Goal: Task Accomplishment & Management: Manage account settings

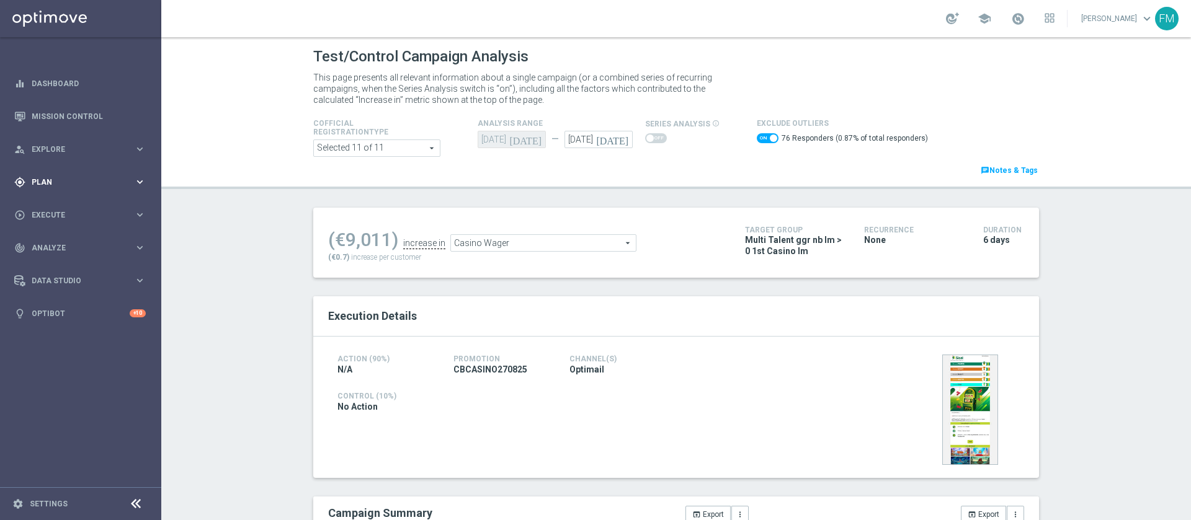
click at [100, 181] on span "Plan" at bounding box center [83, 182] width 102 height 7
click at [58, 208] on link "Target Groups" at bounding box center [80, 208] width 97 height 10
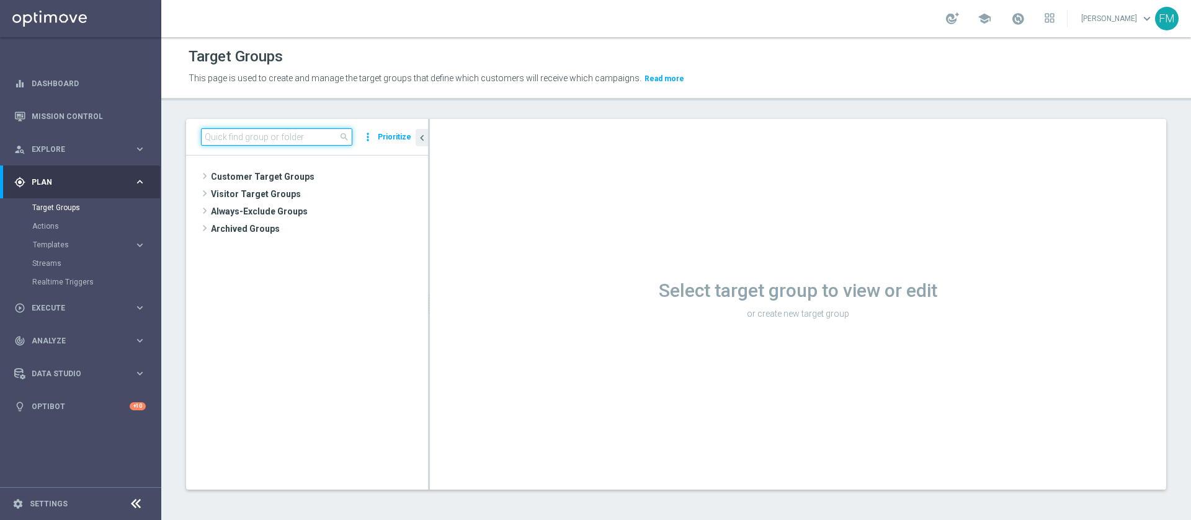
click at [236, 136] on input at bounding box center [276, 136] width 151 height 17
paste input "Churn 0-12M Talent ggr nb > 500 1st Casino lftime"
type input "Churn 0-12M Talent ggr nb > 500 1st Casino lftime"
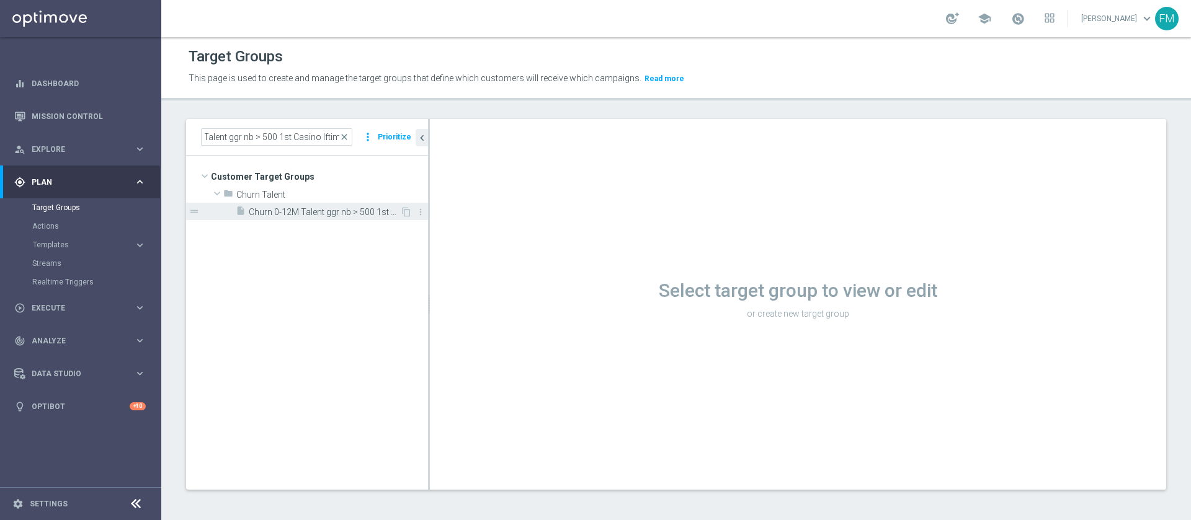
click at [264, 209] on span "Churn 0-12M Talent ggr nb > 500 1st Casino lftime" at bounding box center [324, 212] width 151 height 11
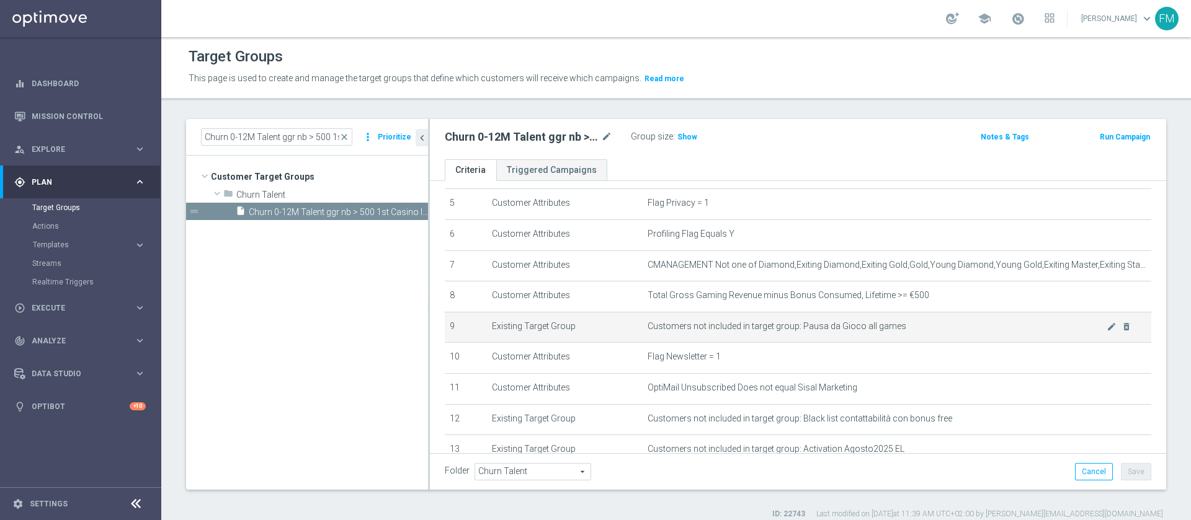
scroll to position [186, 0]
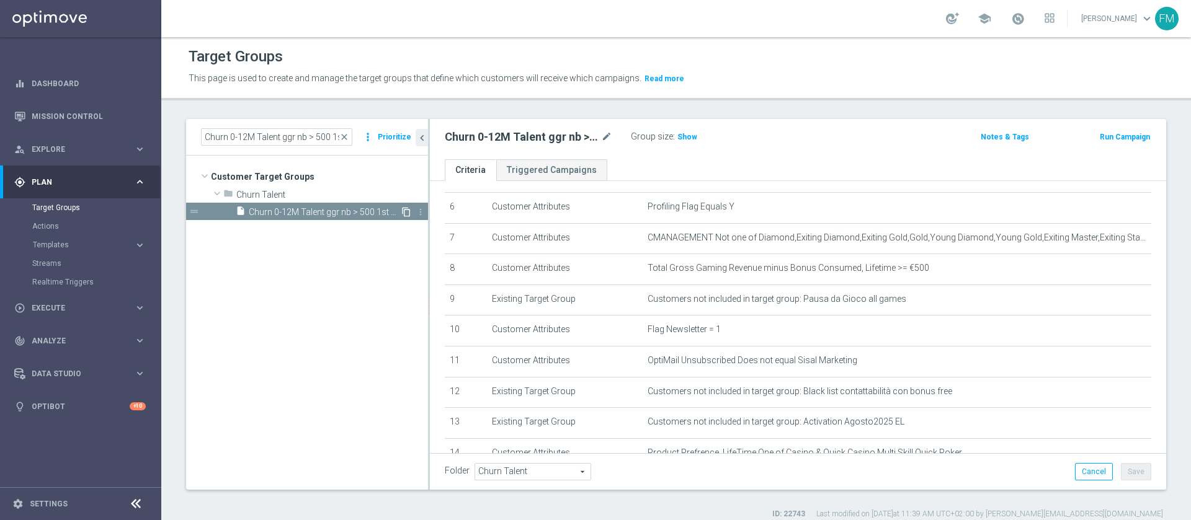
click at [409, 213] on icon "content_copy" at bounding box center [406, 212] width 10 height 10
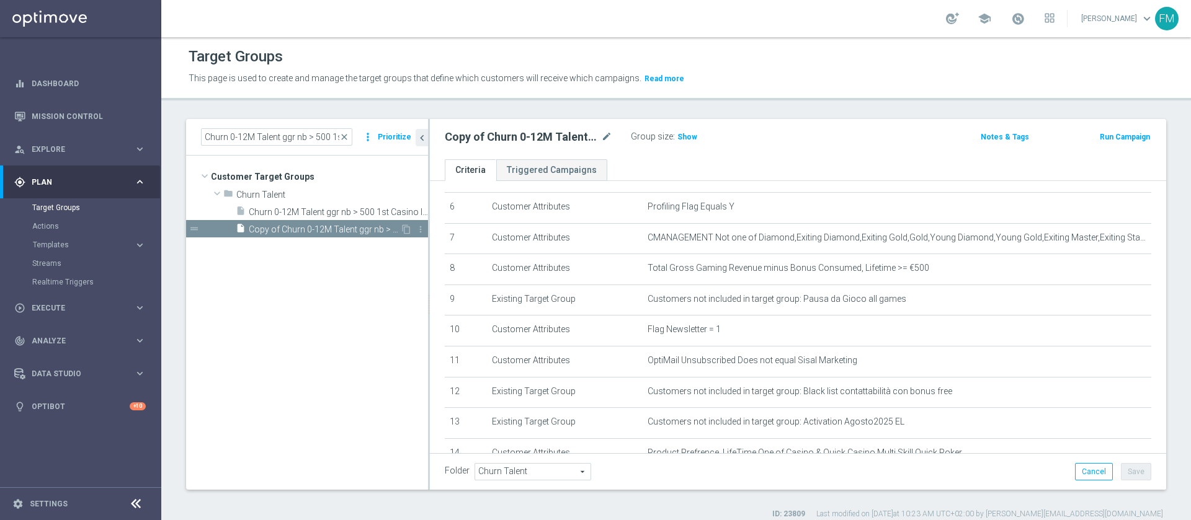
click at [347, 233] on span "Copy of Churn 0-12M Talent ggr nb > 500 1st Casino lftime" at bounding box center [324, 230] width 151 height 11
click at [605, 130] on icon "mode_edit" at bounding box center [606, 137] width 11 height 15
click at [488, 140] on input "Copy of Churn 0-12M Talent ggr nb > 500 1st Casino lftime" at bounding box center [528, 138] width 167 height 17
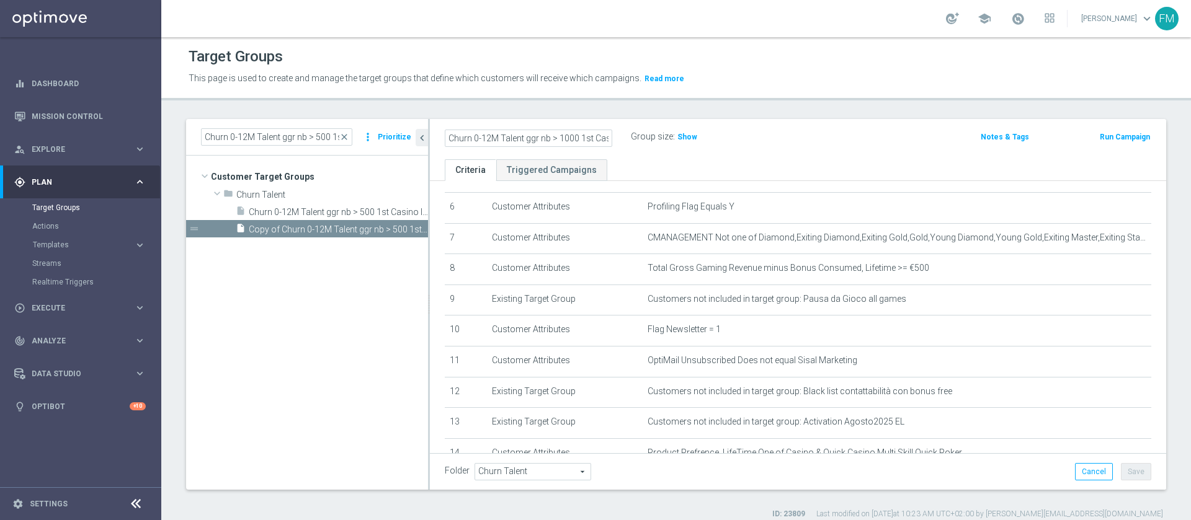
type input "Churn 0-12M Talent ggr nb > 1000 1st Casino lftime"
click at [897, 164] on ul "Criteria Triggered Campaigns" at bounding box center [798, 170] width 736 height 22
click at [1129, 469] on button "Save" at bounding box center [1136, 471] width 30 height 17
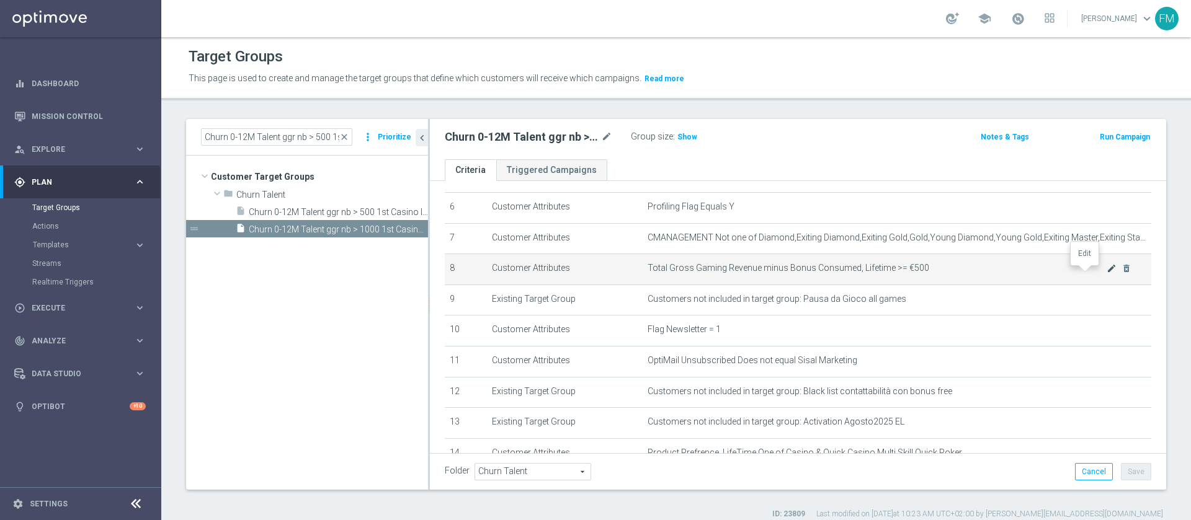
click at [1107, 273] on icon "mode_edit" at bounding box center [1112, 269] width 10 height 10
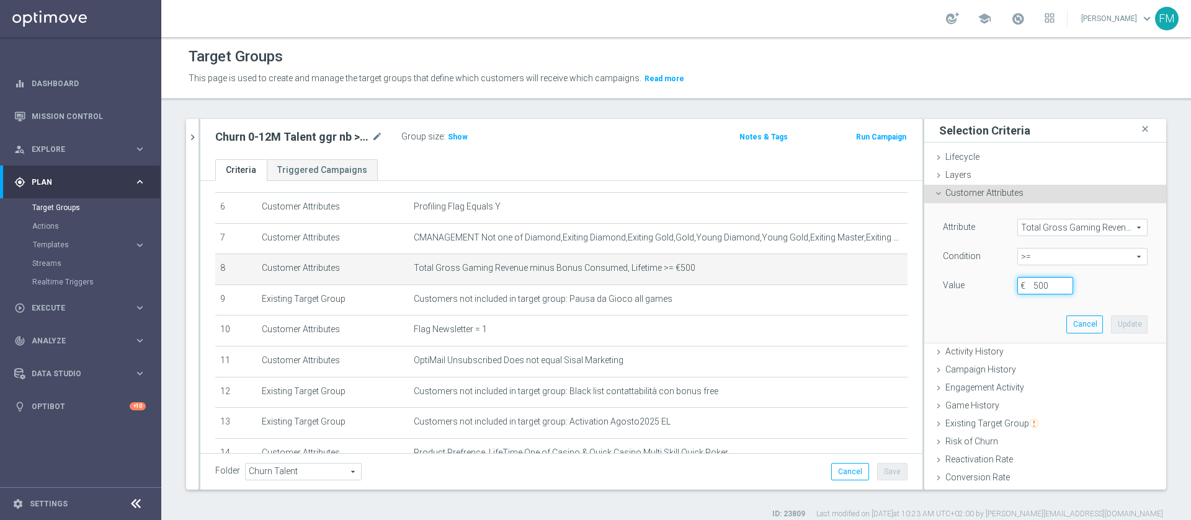
click at [1020, 285] on input "500" at bounding box center [1045, 285] width 56 height 17
type input "1000"
click at [1111, 319] on button "Update" at bounding box center [1129, 324] width 37 height 17
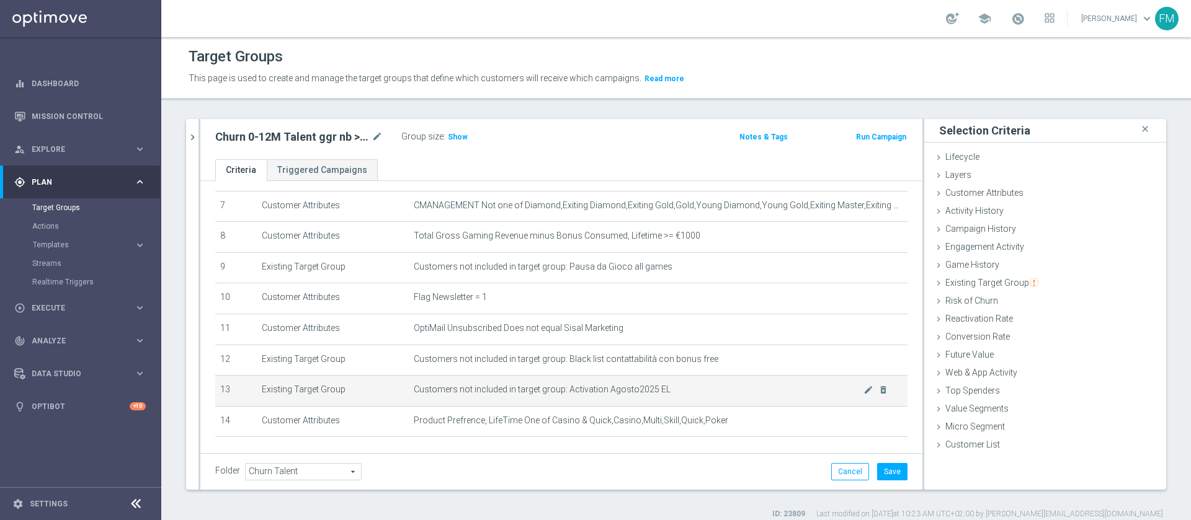
scroll to position [267, 0]
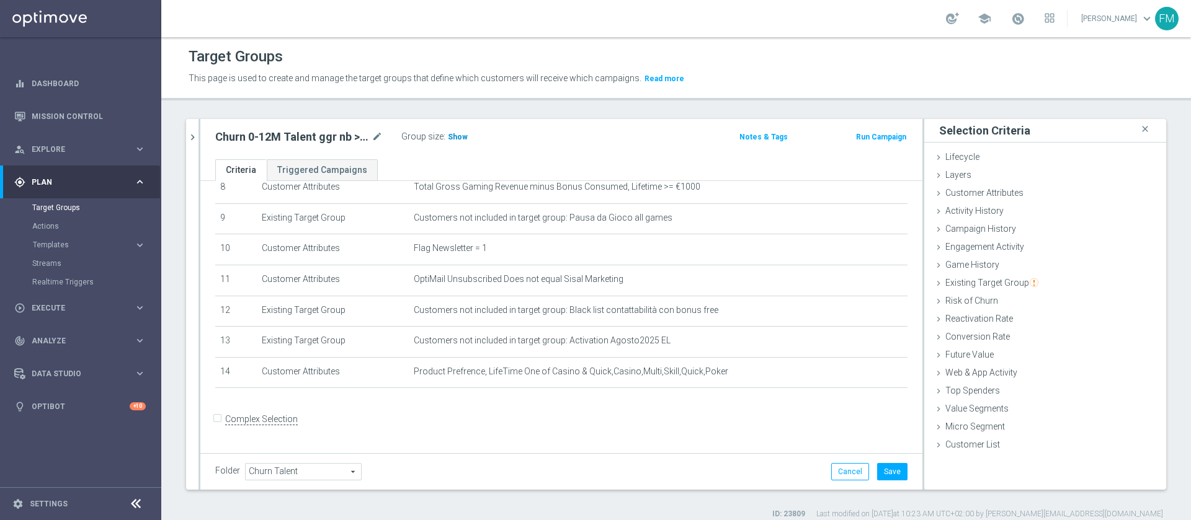
click at [463, 136] on span "Show" at bounding box center [458, 137] width 20 height 9
click at [888, 476] on button "Save" at bounding box center [892, 471] width 30 height 17
click at [378, 136] on icon "mode_edit" at bounding box center [377, 137] width 11 height 15
click at [195, 137] on icon "chevron_right" at bounding box center [193, 138] width 12 height 12
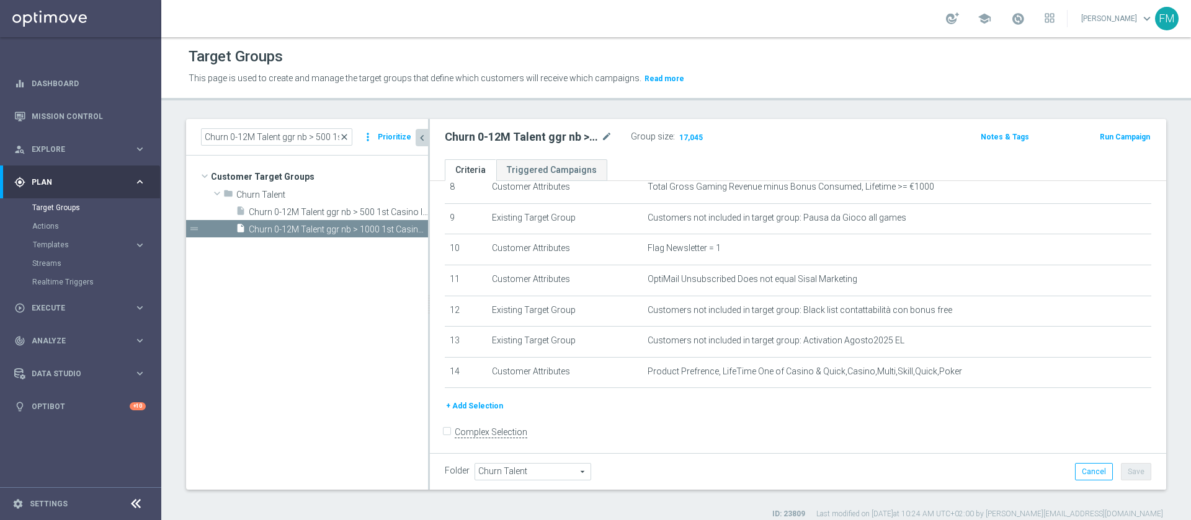
click at [345, 137] on span "close" at bounding box center [344, 137] width 10 height 10
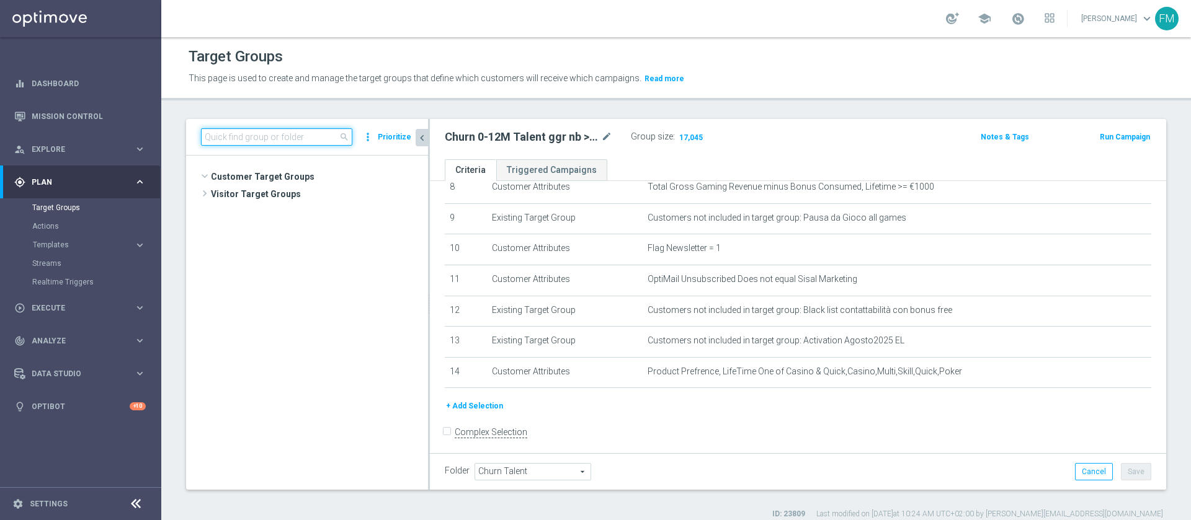
click at [295, 138] on input at bounding box center [276, 136] width 151 height 17
paste input "Churn 0-12M Talent ggr nb tra 100 e 500 lftime 1st Casino"
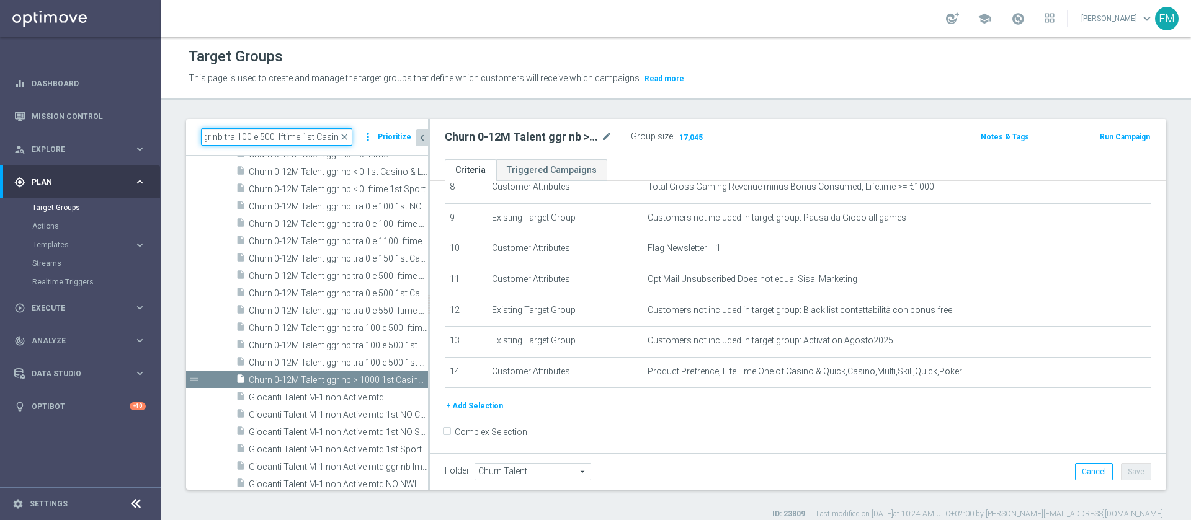
scroll to position [0, 0]
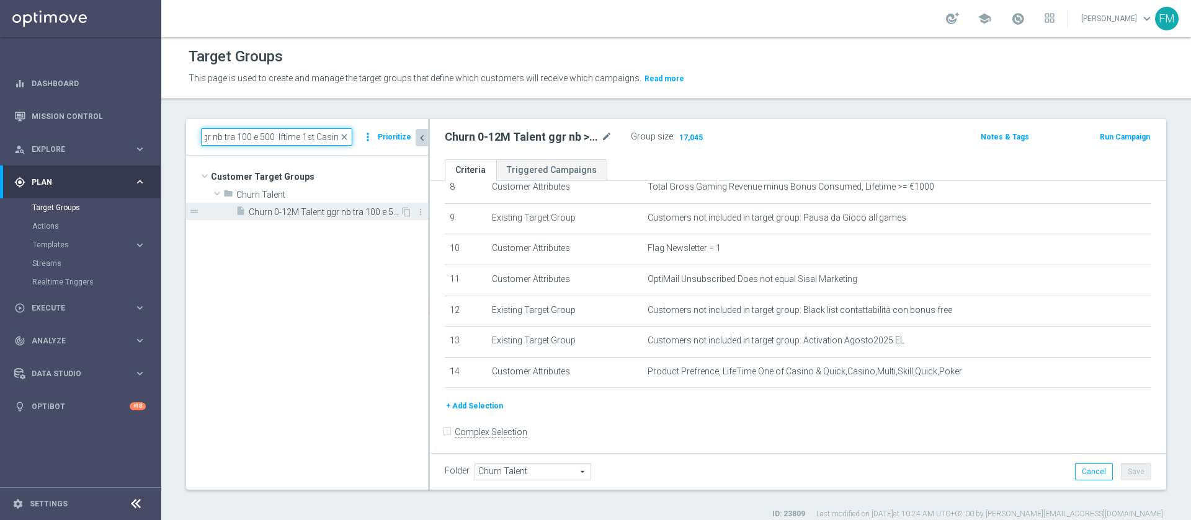
type input "Churn 0-12M Talent ggr nb tra 100 e 500 lftime 1st Casino"
click at [375, 212] on span "Churn 0-12M Talent ggr nb tra 100 e 500 lftime 1st Casino" at bounding box center [324, 212] width 151 height 11
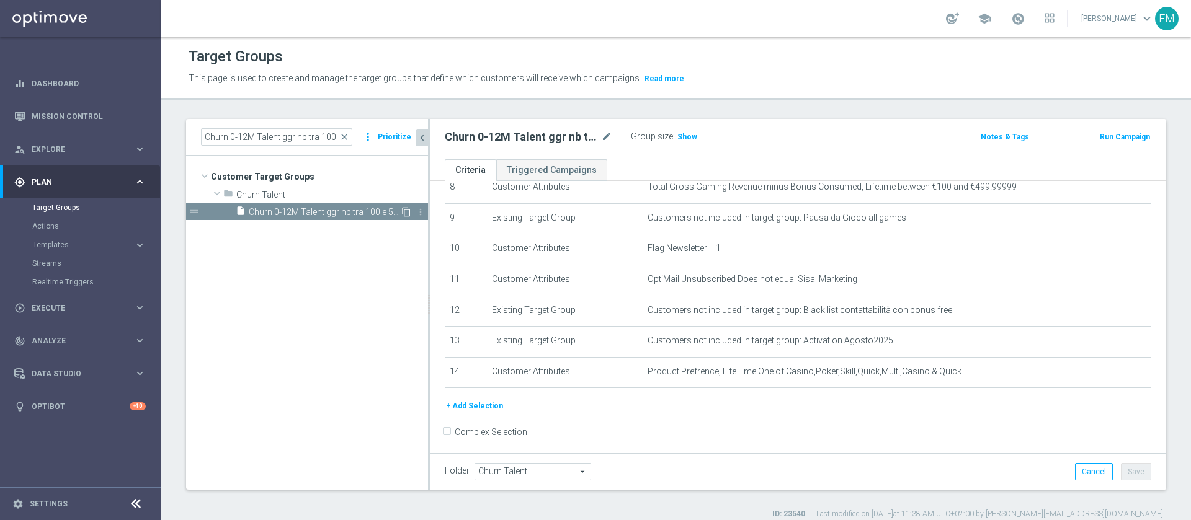
click at [407, 208] on icon "content_copy" at bounding box center [406, 212] width 10 height 10
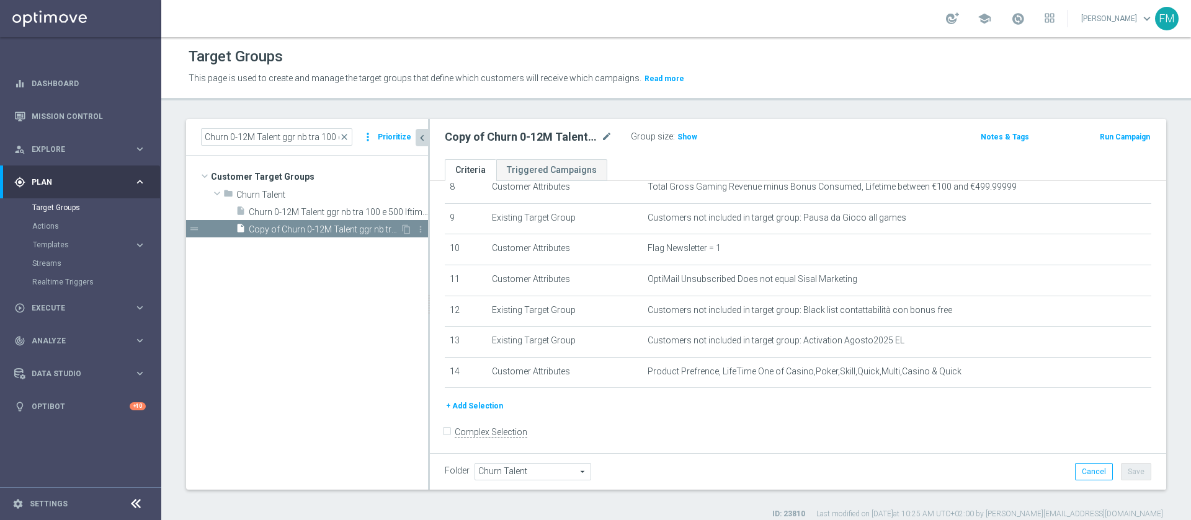
click at [340, 234] on span "Copy of Churn 0-12M Talent ggr nb tra 100 e 500 lftime 1st Casino" at bounding box center [324, 230] width 151 height 11
click at [607, 136] on icon "mode_edit" at bounding box center [606, 137] width 11 height 15
click at [507, 132] on input "Copy of Churn 0-12M Talent ggr nb tra 100 e 500 lftime 1st Casino" at bounding box center [528, 138] width 167 height 17
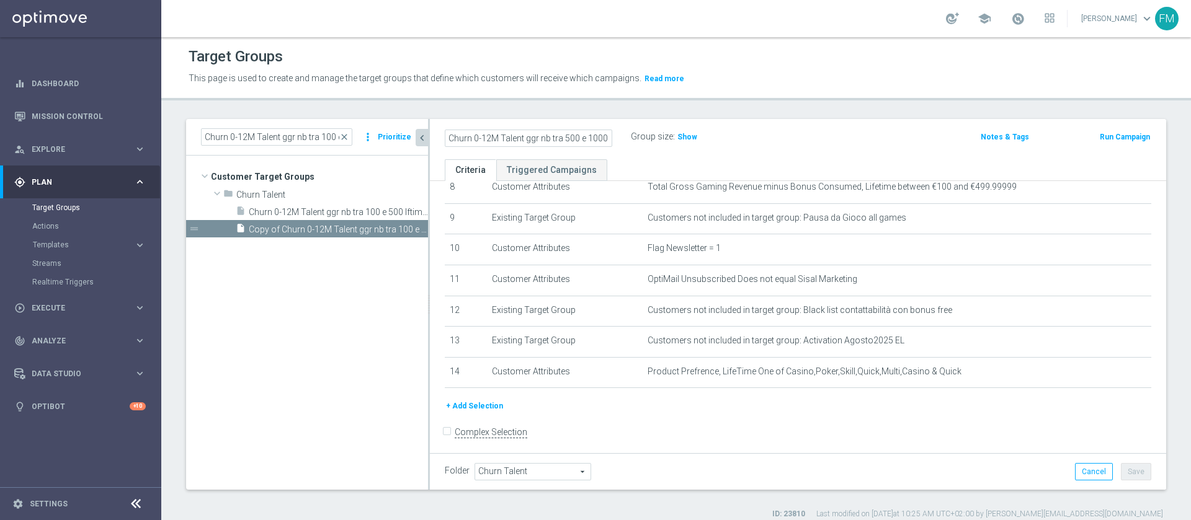
type input "Churn 0-12M Talent ggr nb tra 500 e 1000 lftime 1st Casino"
click at [669, 152] on div "Churn 0-12M Talent ggr nb tra 500 e 1000 lftime 1st Casino Group size : Show No…" at bounding box center [798, 139] width 736 height 40
click at [1121, 466] on button "Save" at bounding box center [1136, 471] width 30 height 17
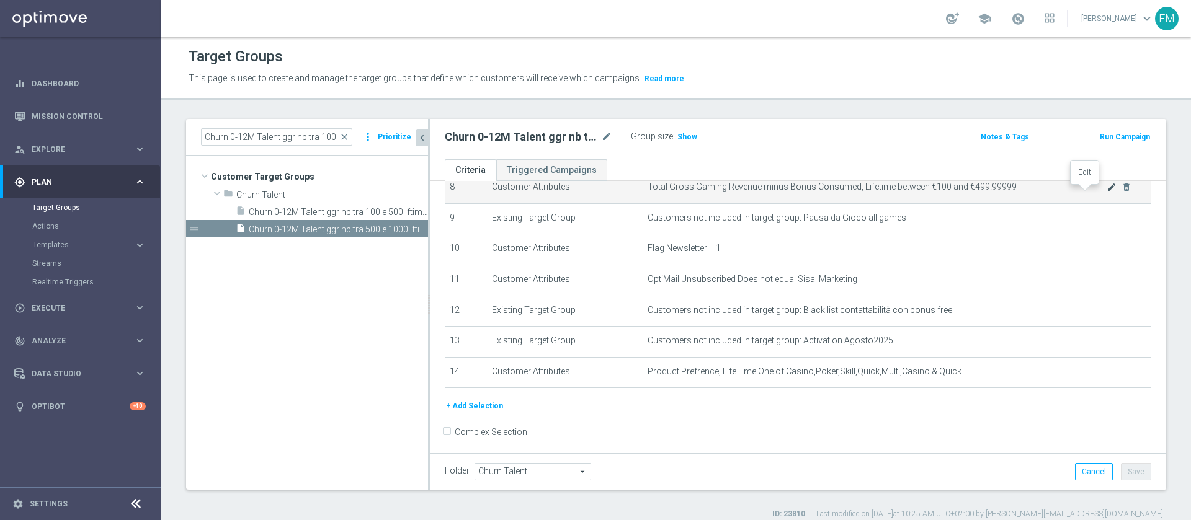
click at [1107, 192] on icon "mode_edit" at bounding box center [1112, 187] width 10 height 10
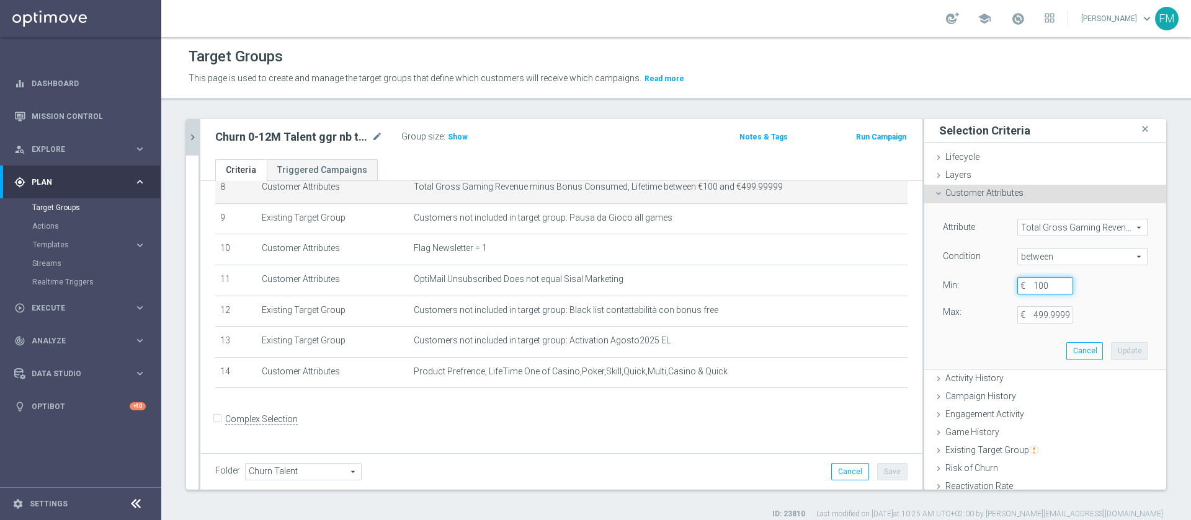
click at [1036, 292] on input "100" at bounding box center [1045, 285] width 56 height 17
type input "1"
type input "500"
click at [1040, 315] on input "499.99999" at bounding box center [1045, 314] width 56 height 17
type input "1000"
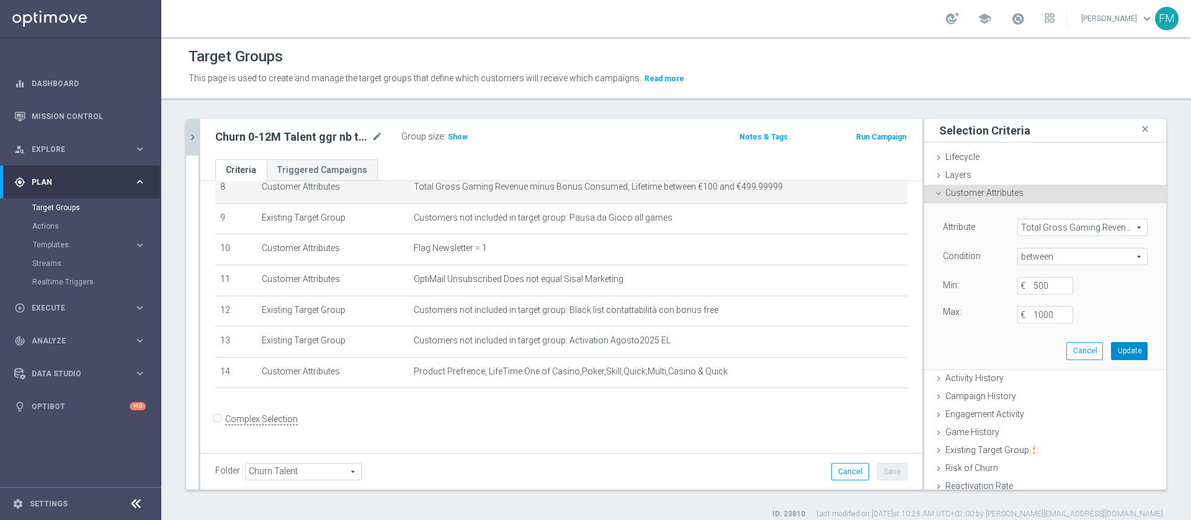
click at [1111, 354] on button "Update" at bounding box center [1129, 350] width 37 height 17
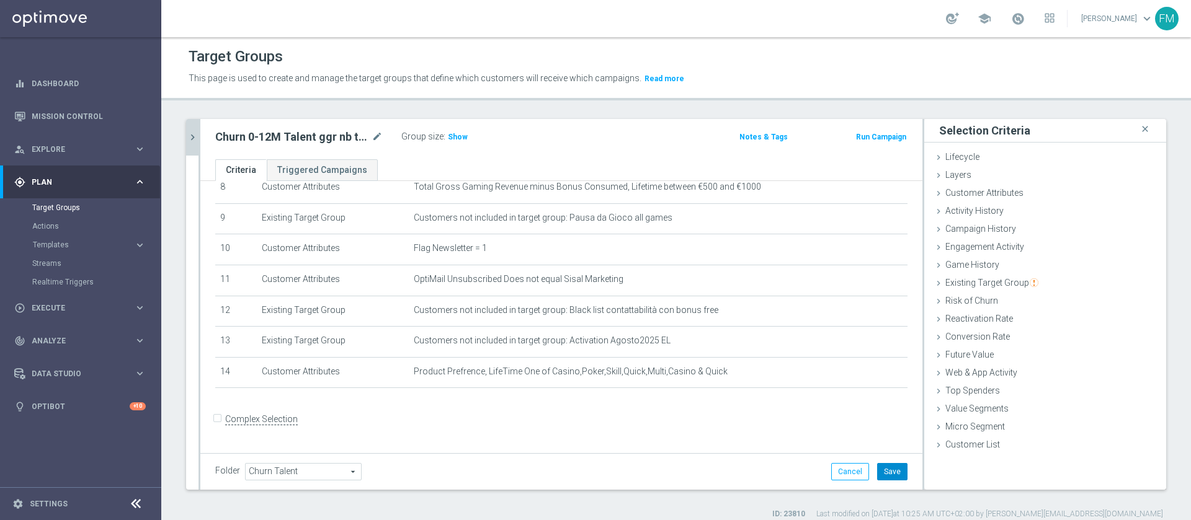
click at [877, 465] on button "Save" at bounding box center [892, 471] width 30 height 17
click at [452, 133] on span "Show" at bounding box center [458, 137] width 20 height 9
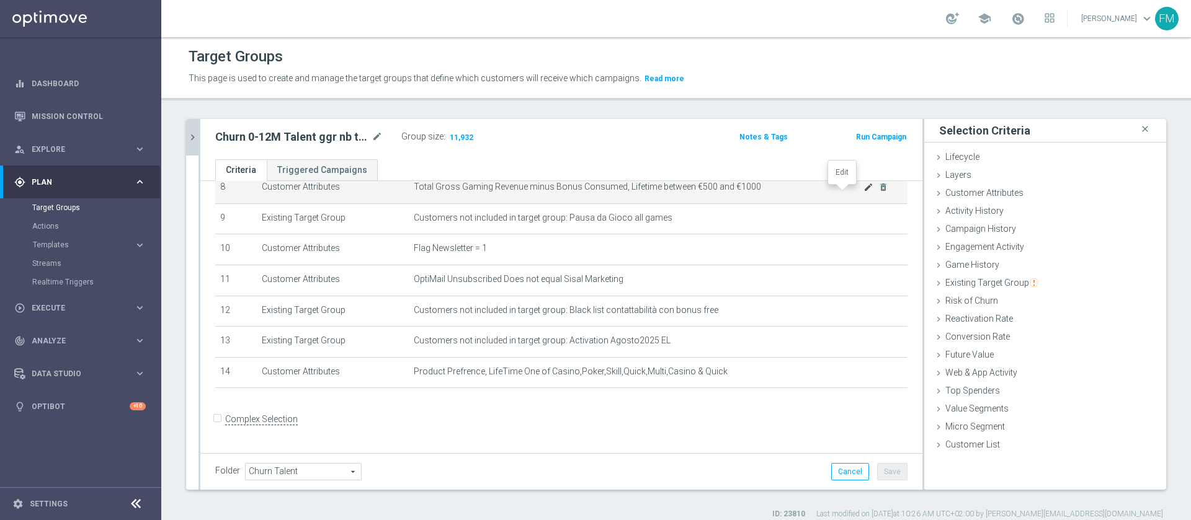
click at [864, 192] on icon "mode_edit" at bounding box center [869, 187] width 10 height 10
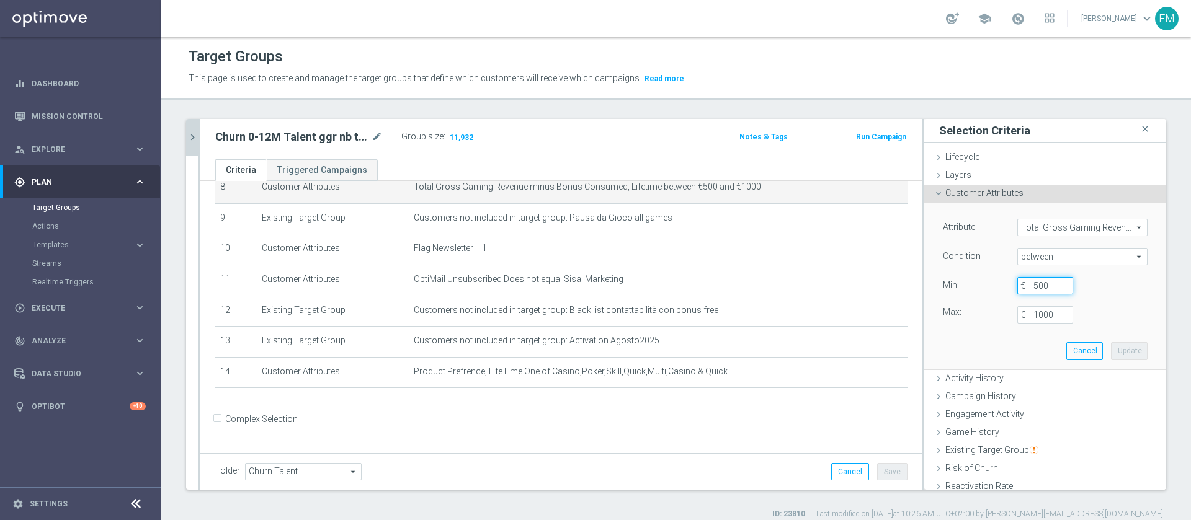
click at [1032, 283] on input "500" at bounding box center [1045, 285] width 56 height 17
type input "5"
type input "300"
click at [1111, 346] on button "Update" at bounding box center [1129, 350] width 37 height 17
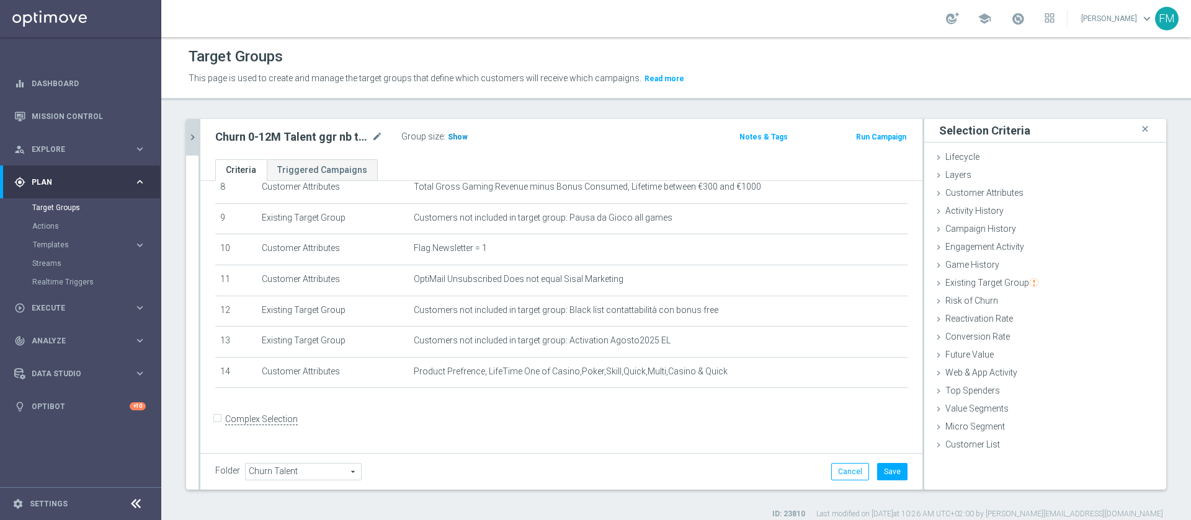
click at [460, 140] on span "Show" at bounding box center [458, 137] width 20 height 9
click at [879, 475] on button "Save" at bounding box center [892, 471] width 30 height 17
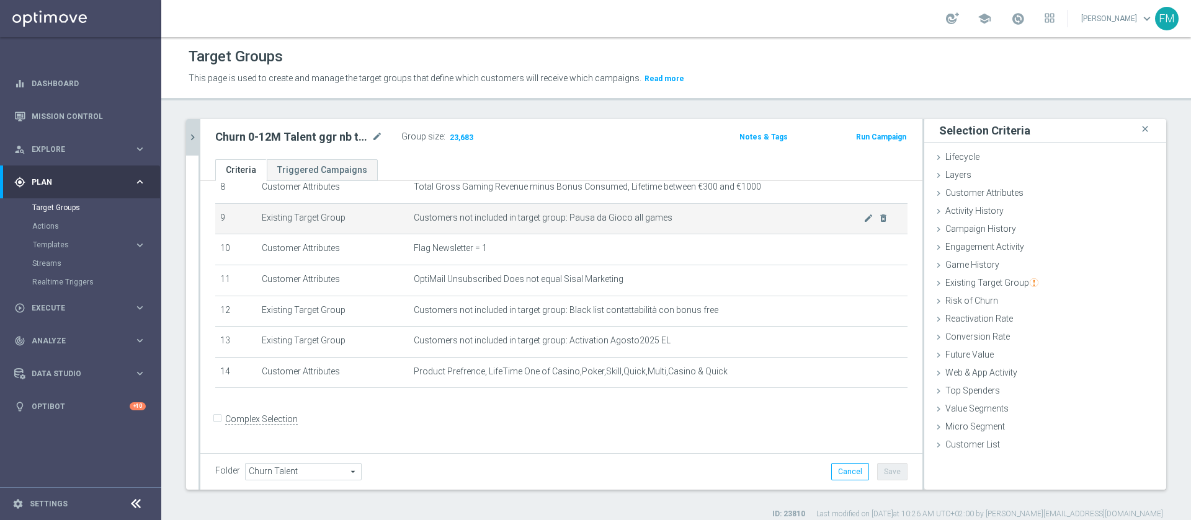
scroll to position [174, 0]
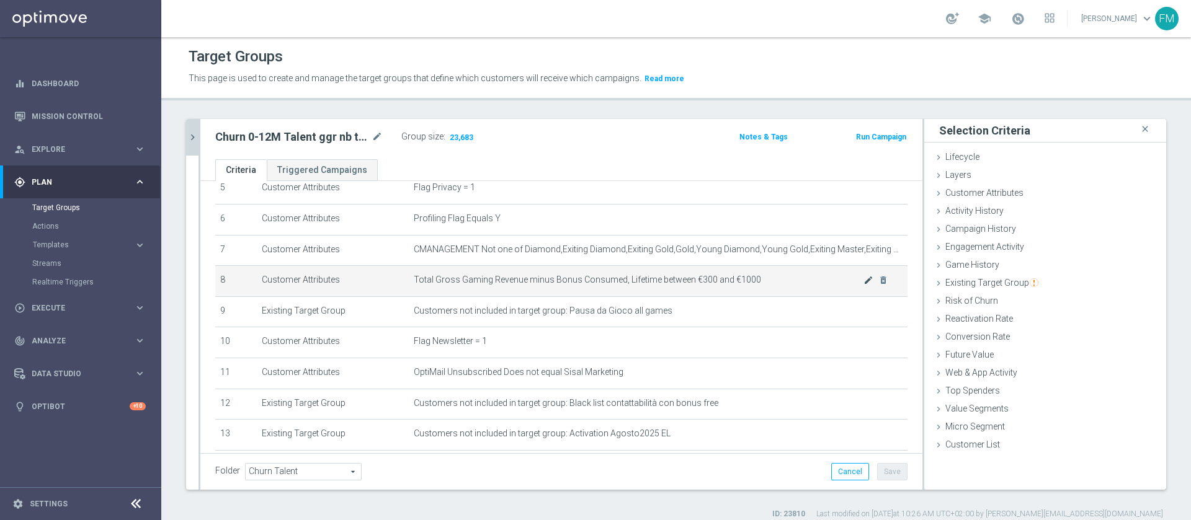
click at [864, 285] on icon "mode_edit" at bounding box center [869, 280] width 10 height 10
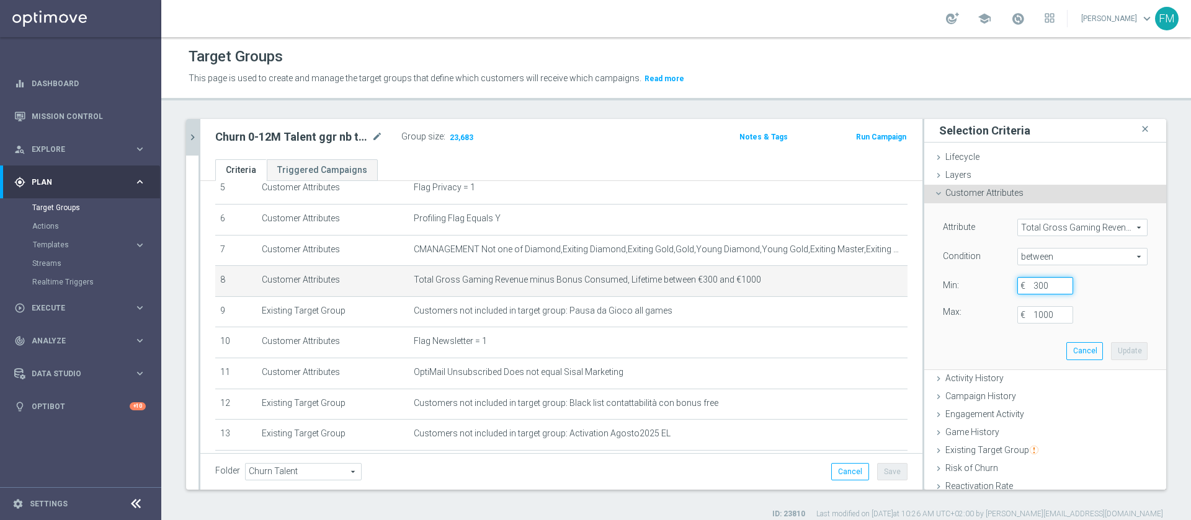
click at [1030, 287] on input "300" at bounding box center [1045, 285] width 56 height 17
type input "3"
type input "0"
click at [1111, 356] on button "Update" at bounding box center [1129, 350] width 37 height 17
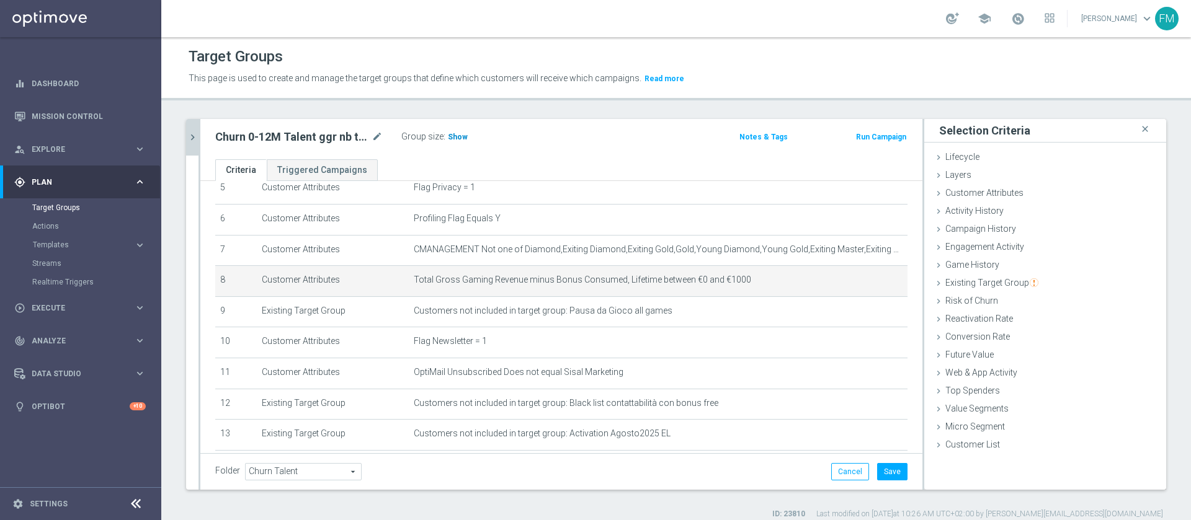
click at [457, 135] on span "Show" at bounding box center [458, 137] width 20 height 9
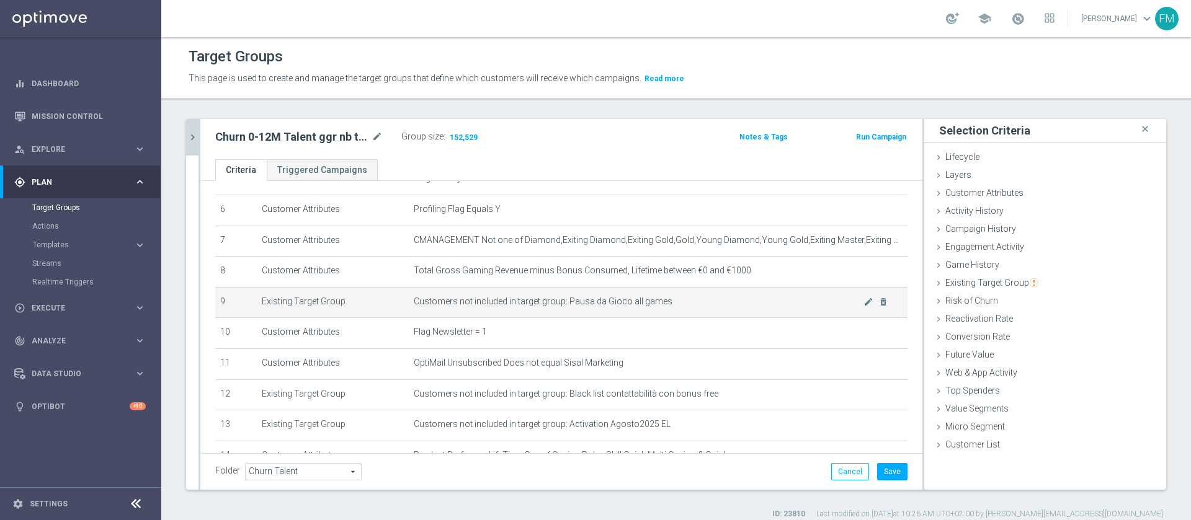
scroll to position [186, 0]
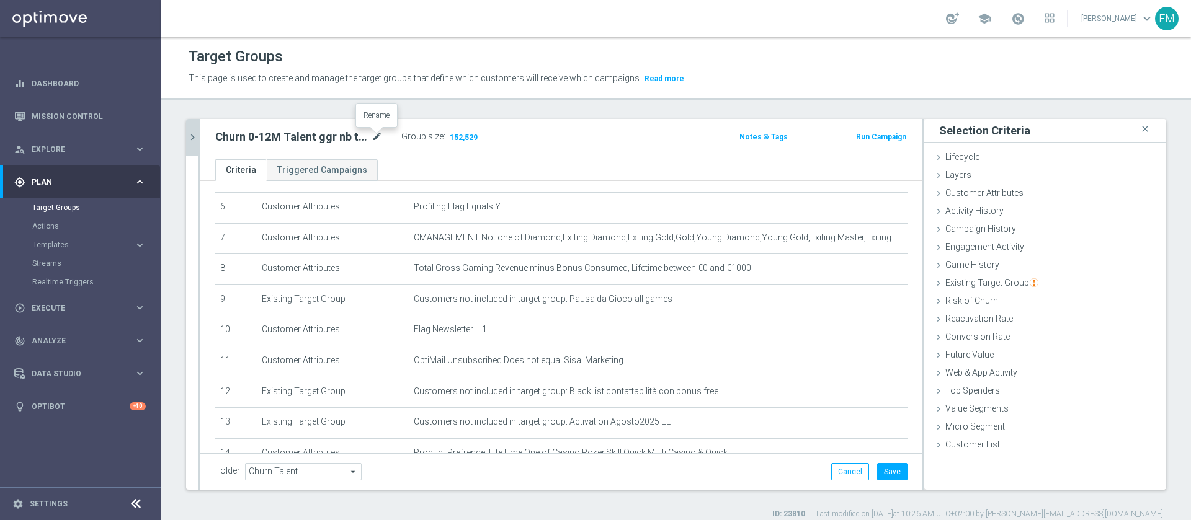
click at [378, 130] on icon "mode_edit" at bounding box center [377, 137] width 11 height 15
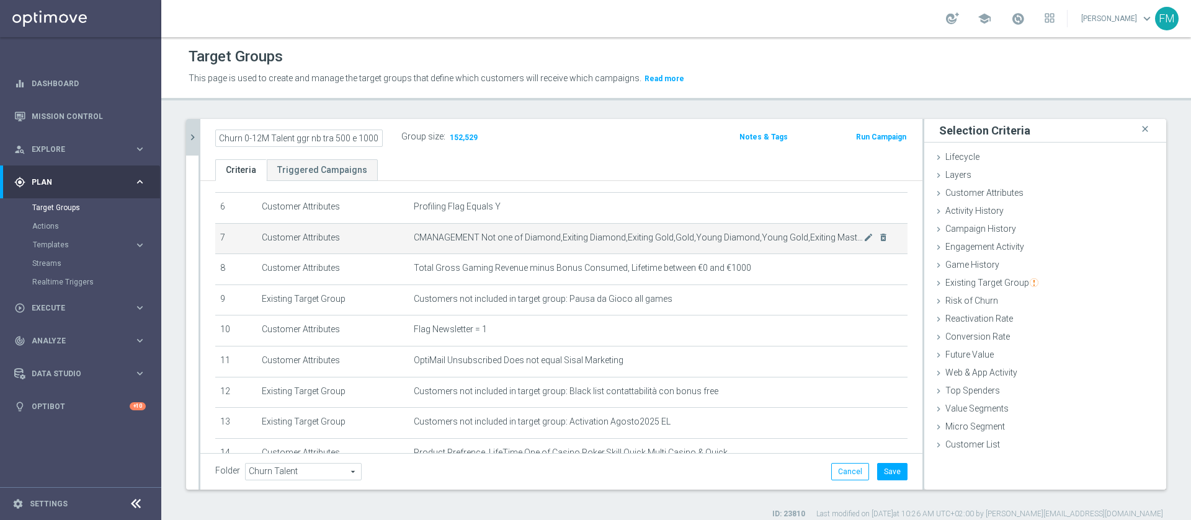
scroll to position [0, 66]
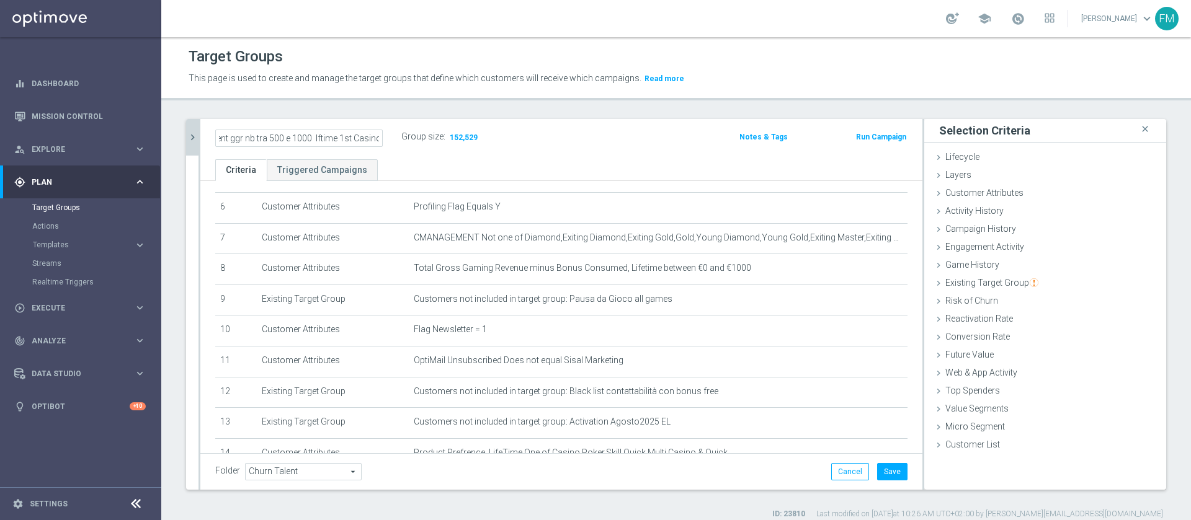
click at [283, 139] on input "Churn 0-12M Talent ggr nb tra 500 e 1000 lftime 1st Casino" at bounding box center [298, 138] width 167 height 17
type input "Churn 0-12M Talent ggr nb tra 0 e 1000 lftime 1st Casino"
click at [645, 148] on div "Churn 0-12M Talent ggr nb tra 0 e 1000 lftime 1st Casino Group size : 152,529" at bounding box center [443, 138] width 474 height 20
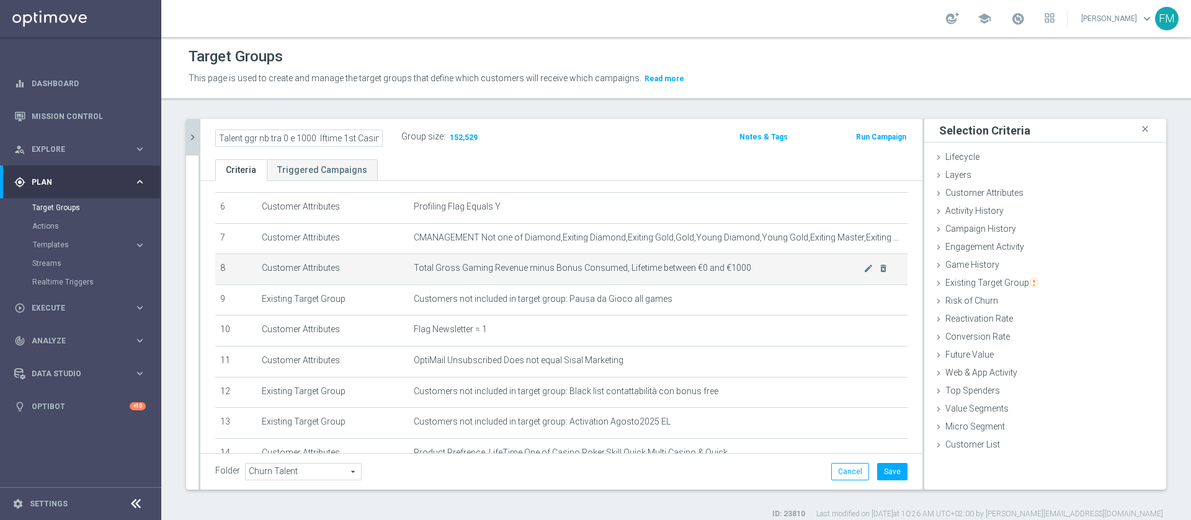
scroll to position [0, 0]
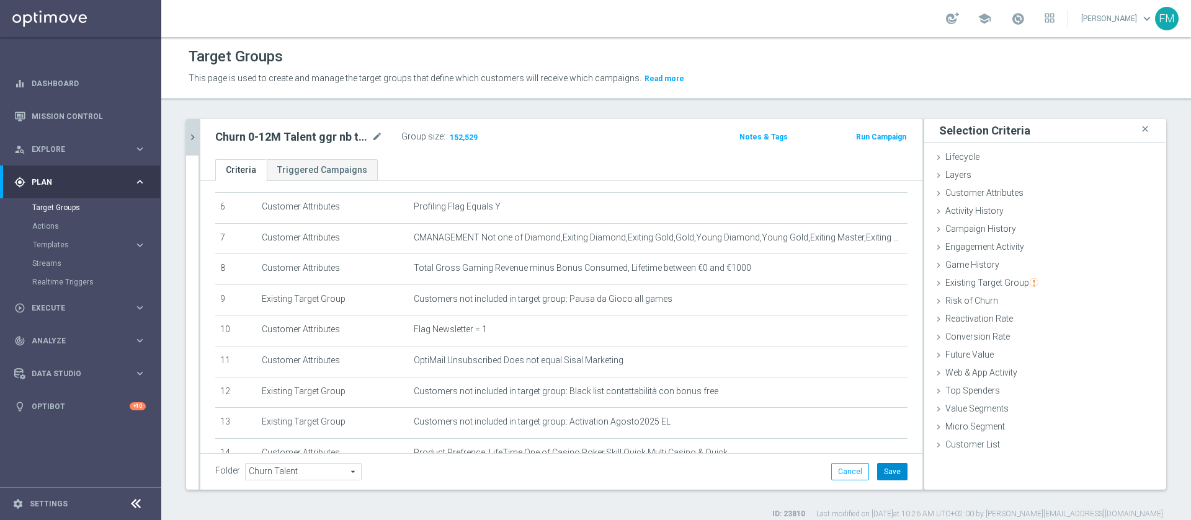
click at [878, 468] on button "Save" at bounding box center [892, 471] width 30 height 17
click at [375, 136] on icon "mode_edit" at bounding box center [377, 137] width 11 height 15
click at [188, 126] on button "chevron_right" at bounding box center [192, 137] width 12 height 37
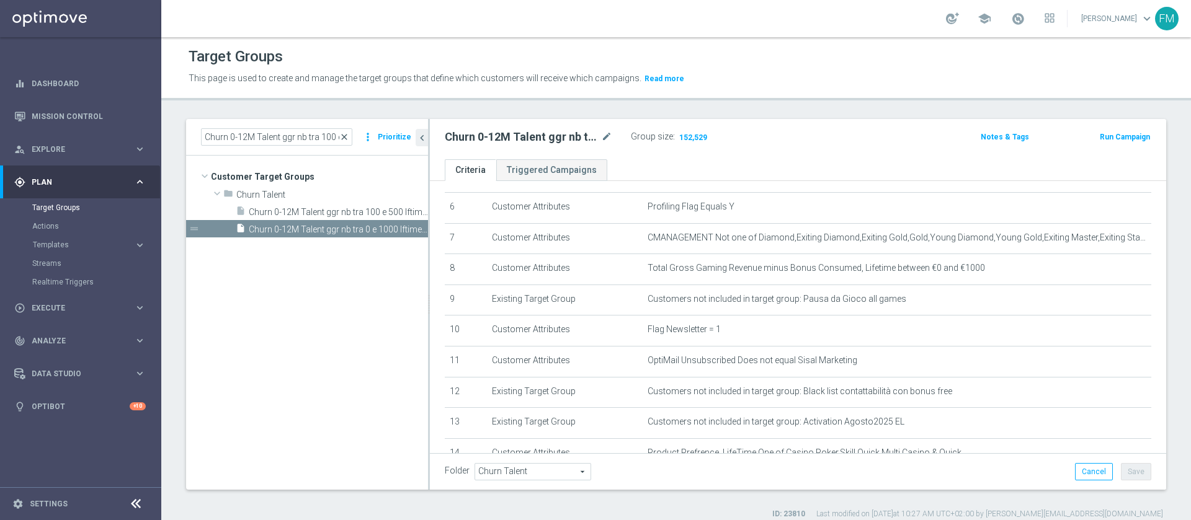
click at [347, 137] on span "close" at bounding box center [344, 137] width 10 height 10
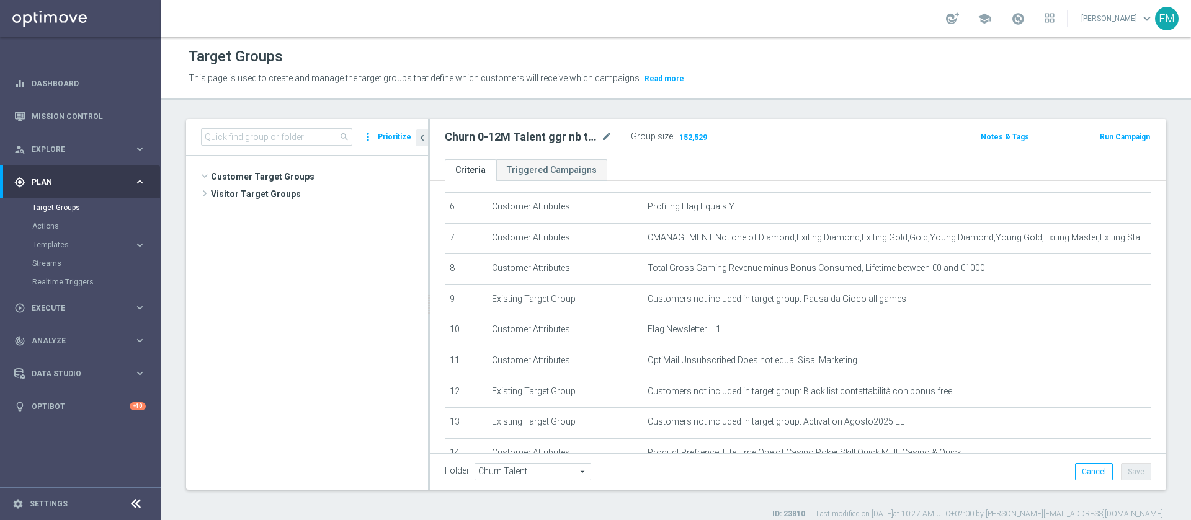
scroll to position [365, 0]
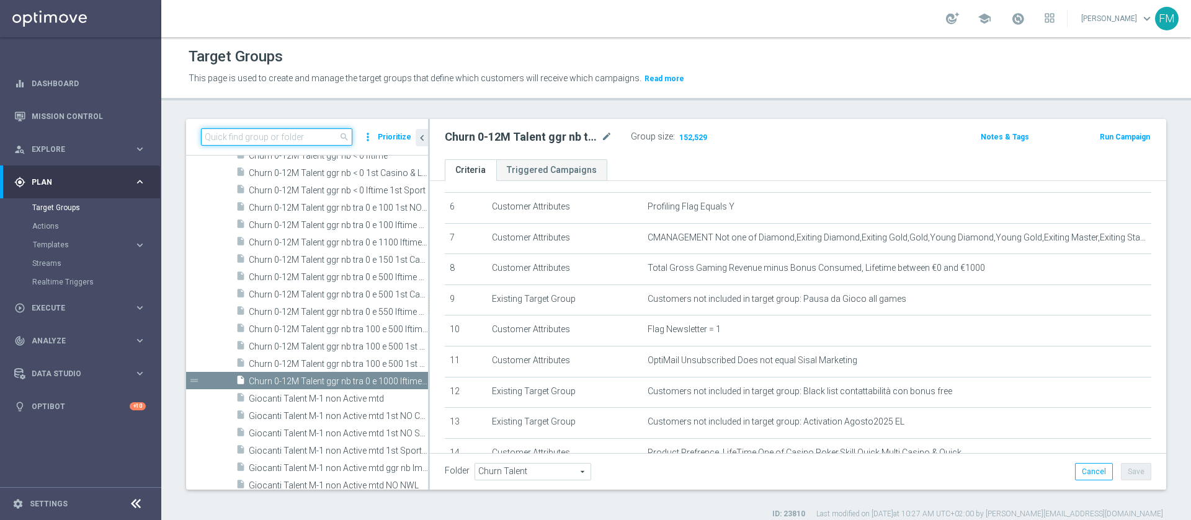
click at [271, 132] on input at bounding box center [276, 136] width 151 height 17
paste input "Giocanti Talent M-1 non Active mtd 1st Sport lm"
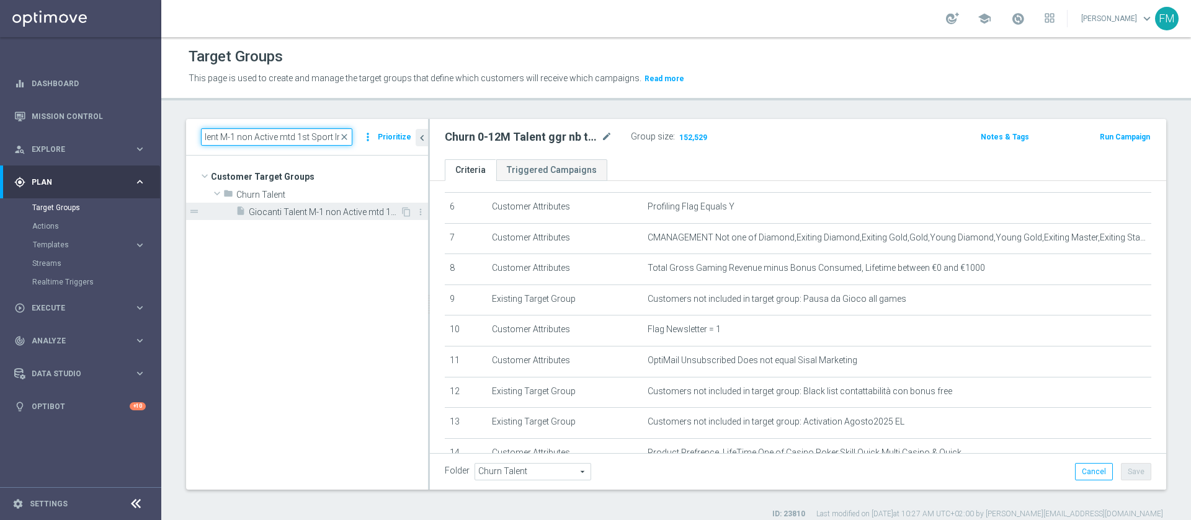
type input "Giocanti Talent M-1 non Active mtd 1st Sport lm"
click at [306, 213] on span "Giocanti Talent M-1 non Active mtd 1st Sport lm" at bounding box center [324, 212] width 151 height 11
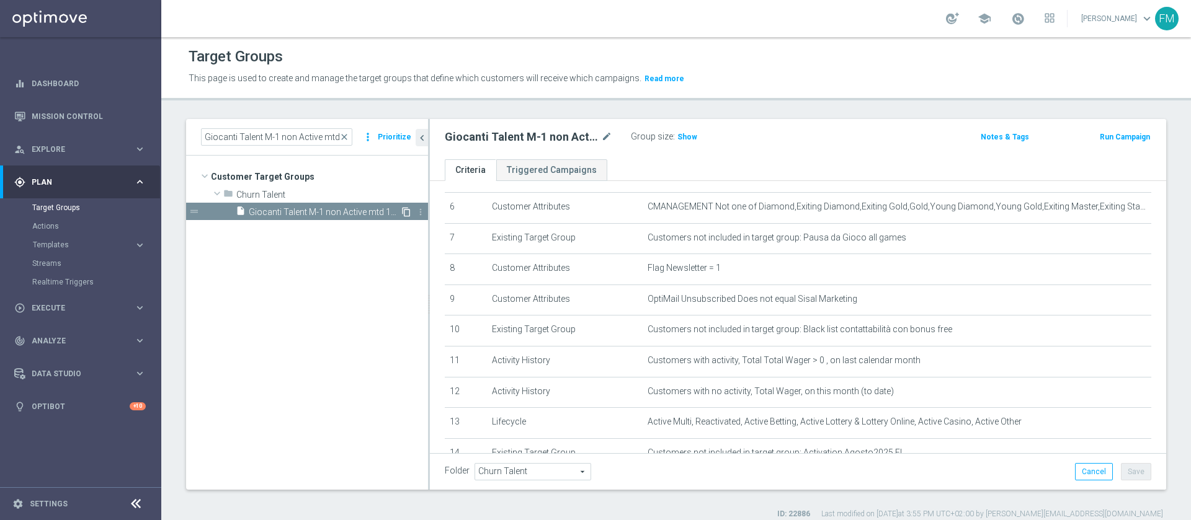
click at [406, 213] on icon "content_copy" at bounding box center [406, 212] width 10 height 10
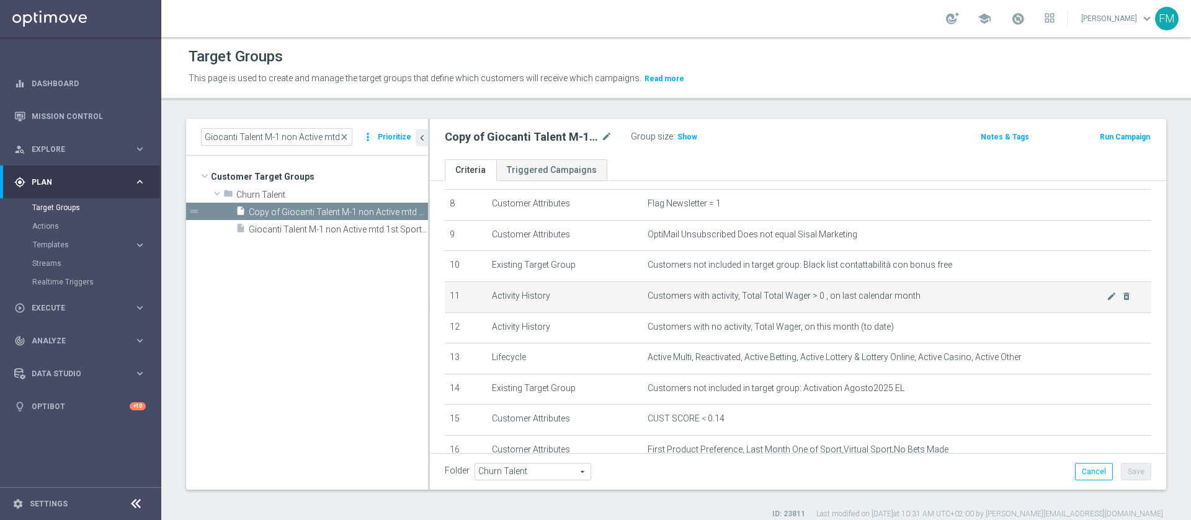
scroll to position [279, 0]
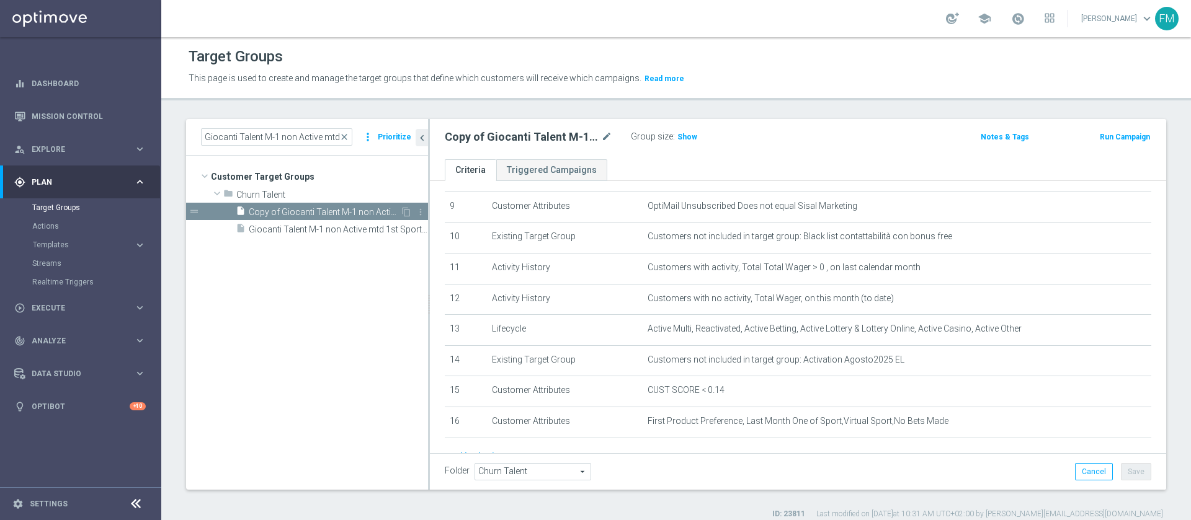
click at [326, 210] on span "Copy of Giocanti Talent M-1 non Active mtd 1st Sport lm" at bounding box center [324, 212] width 151 height 11
click at [604, 132] on icon "mode_edit" at bounding box center [606, 137] width 11 height 15
click at [481, 137] on input "Copy of Giocanti Talent M-1 non Active mtd 1st Sport lm" at bounding box center [528, 138] width 167 height 17
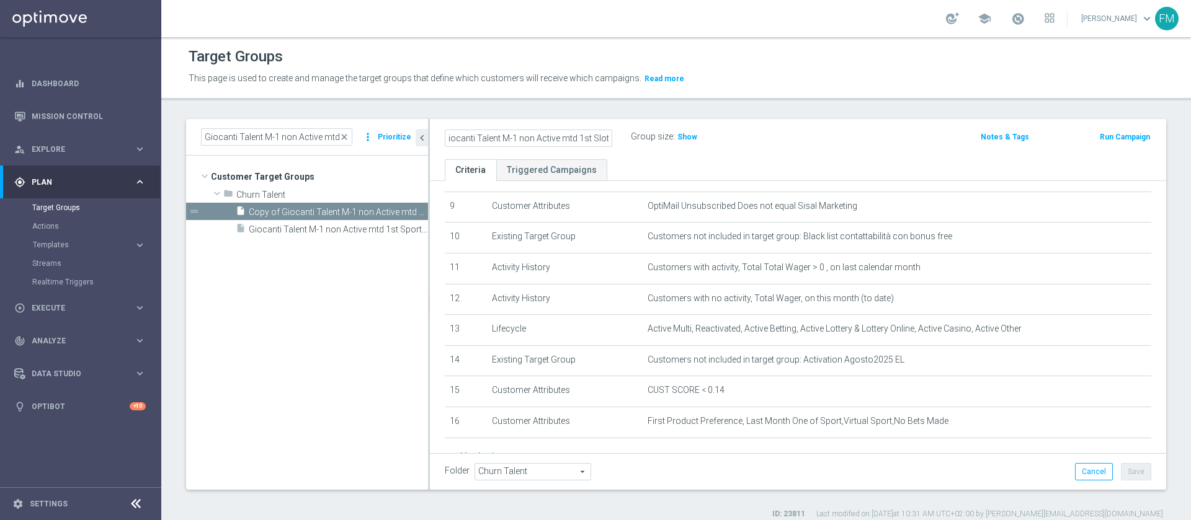
type input "Giocanti Talent M-1 non Active mtd 1st Slot lm"
click at [822, 128] on div "Giocanti Talent M-1 non Active mtd 1st Slot lm Group size : Show" at bounding box center [676, 137] width 483 height 19
click at [1125, 479] on button "Save" at bounding box center [1136, 471] width 30 height 17
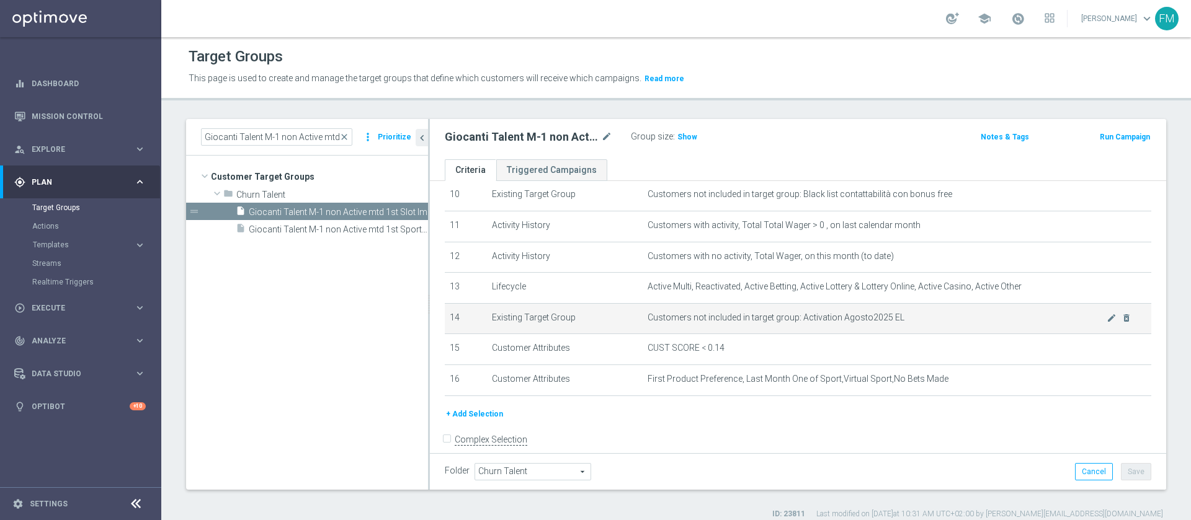
scroll to position [344, 0]
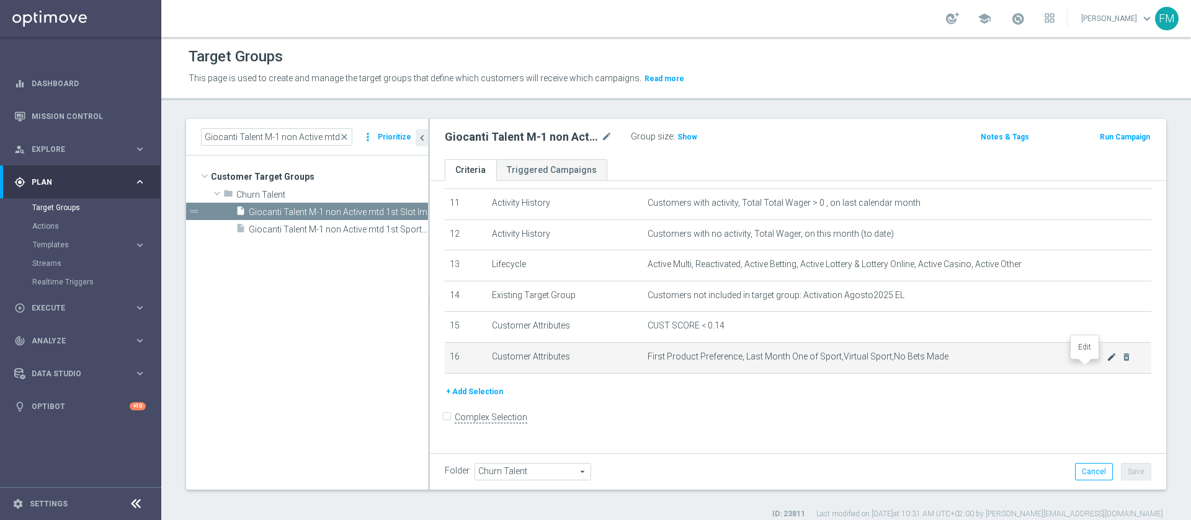
click at [1107, 362] on icon "mode_edit" at bounding box center [1112, 357] width 10 height 10
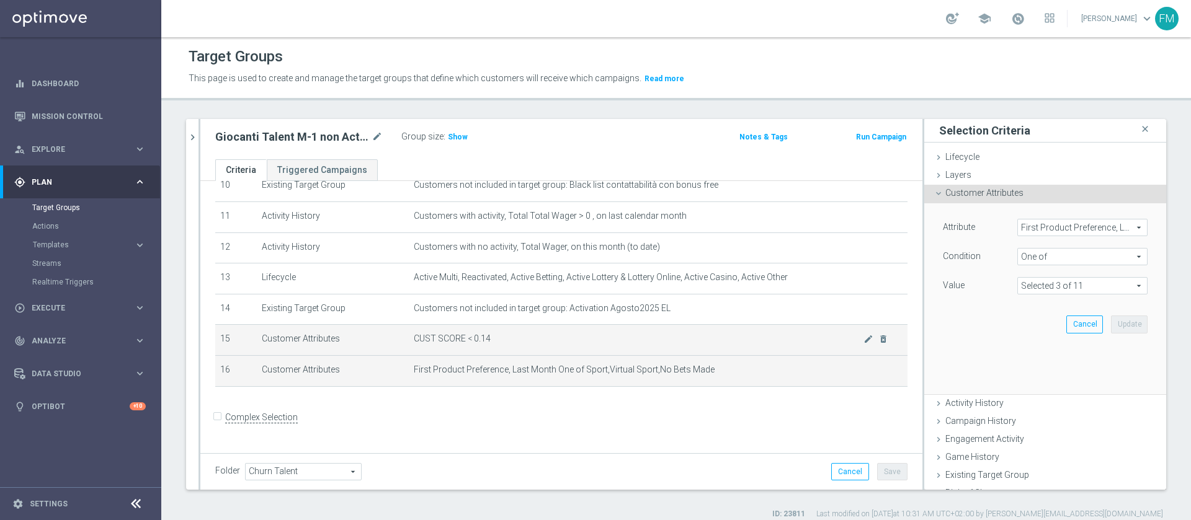
scroll to position [330, 0]
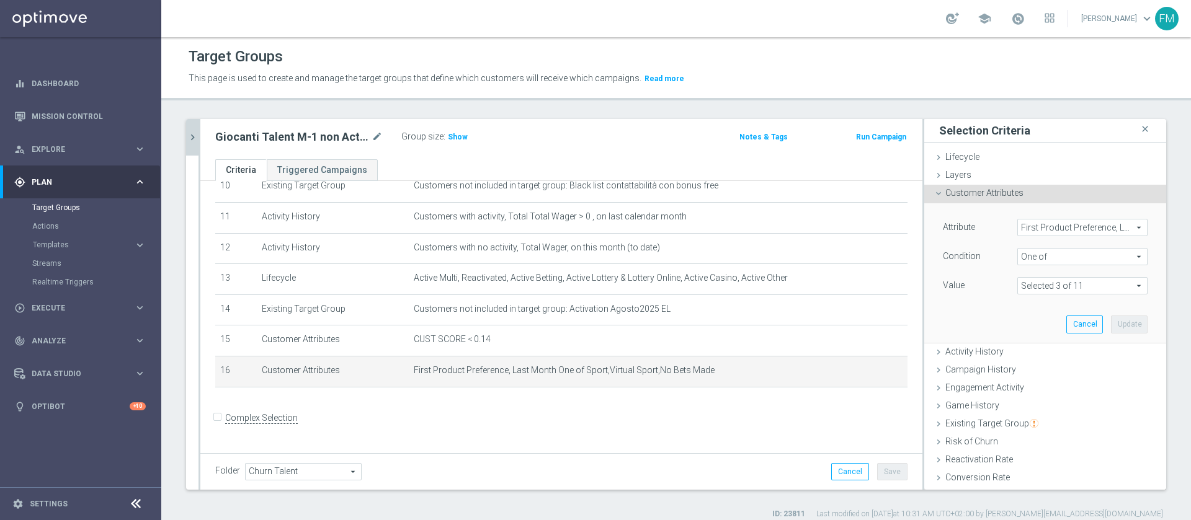
click at [196, 138] on icon "chevron_right" at bounding box center [193, 138] width 12 height 12
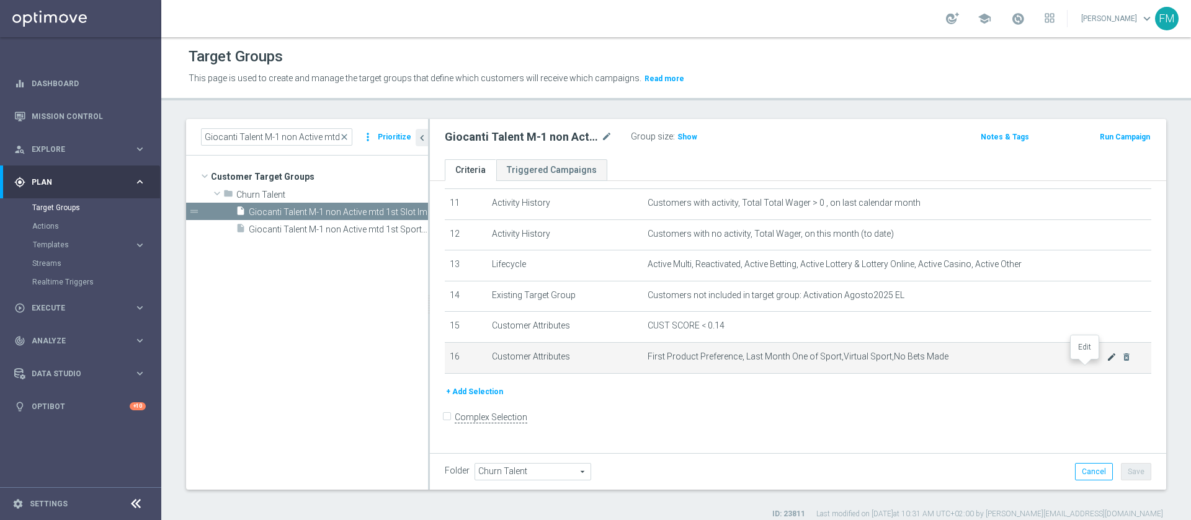
click at [1107, 362] on icon "mode_edit" at bounding box center [1112, 357] width 10 height 10
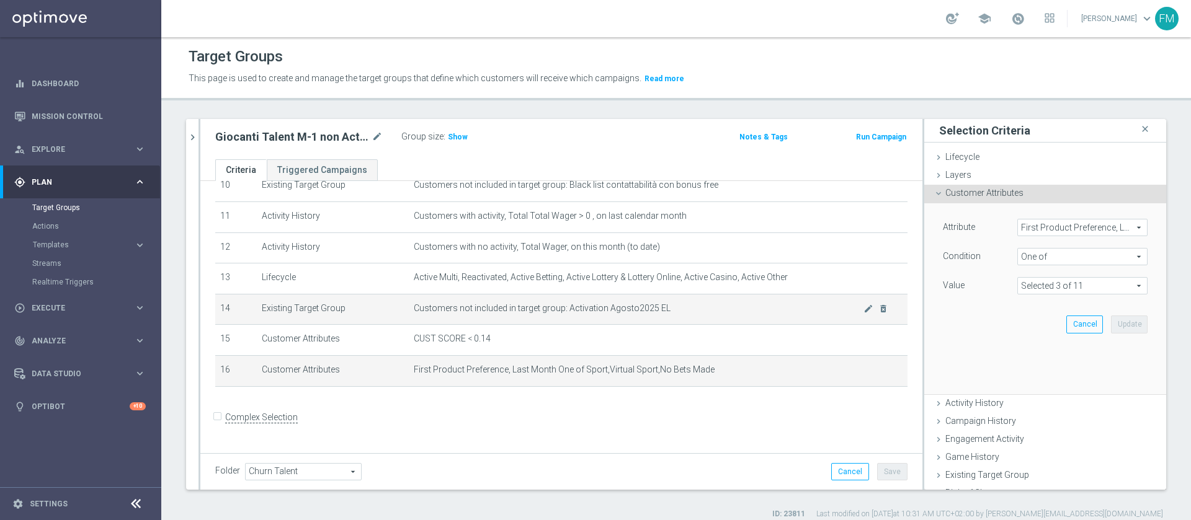
scroll to position [330, 0]
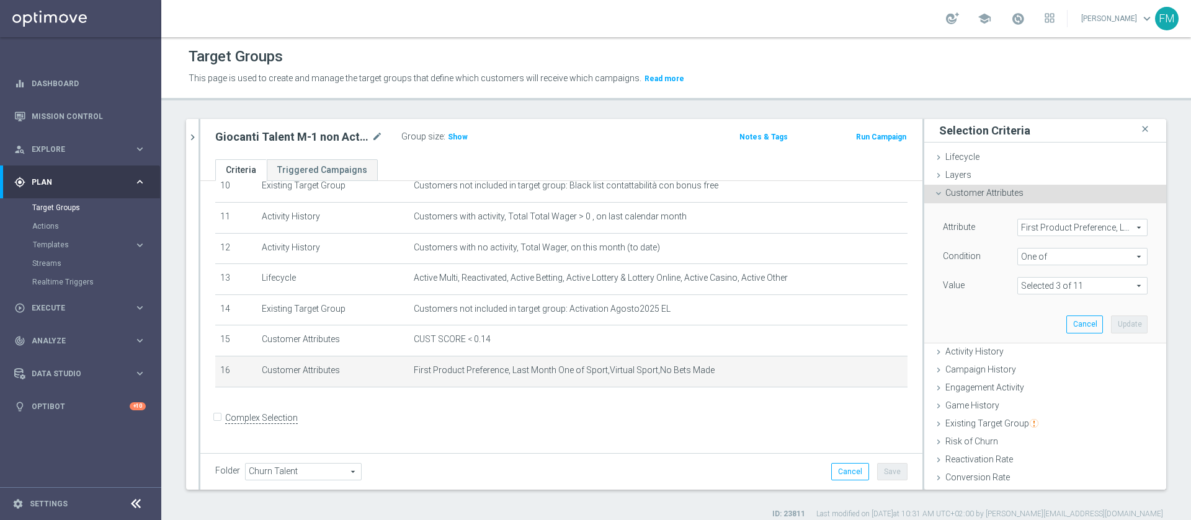
click at [1061, 287] on span at bounding box center [1082, 286] width 129 height 16
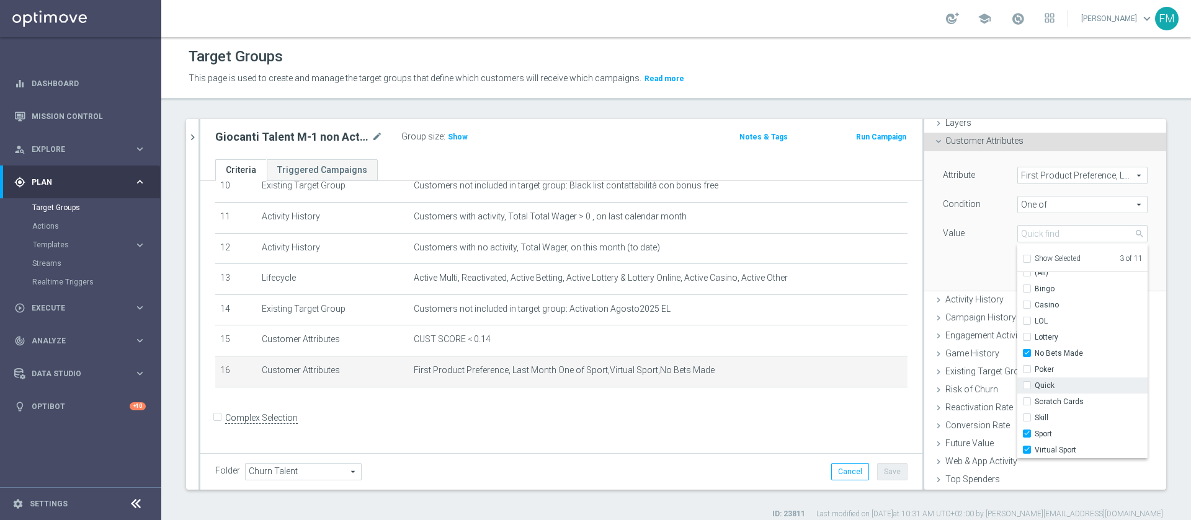
scroll to position [93, 0]
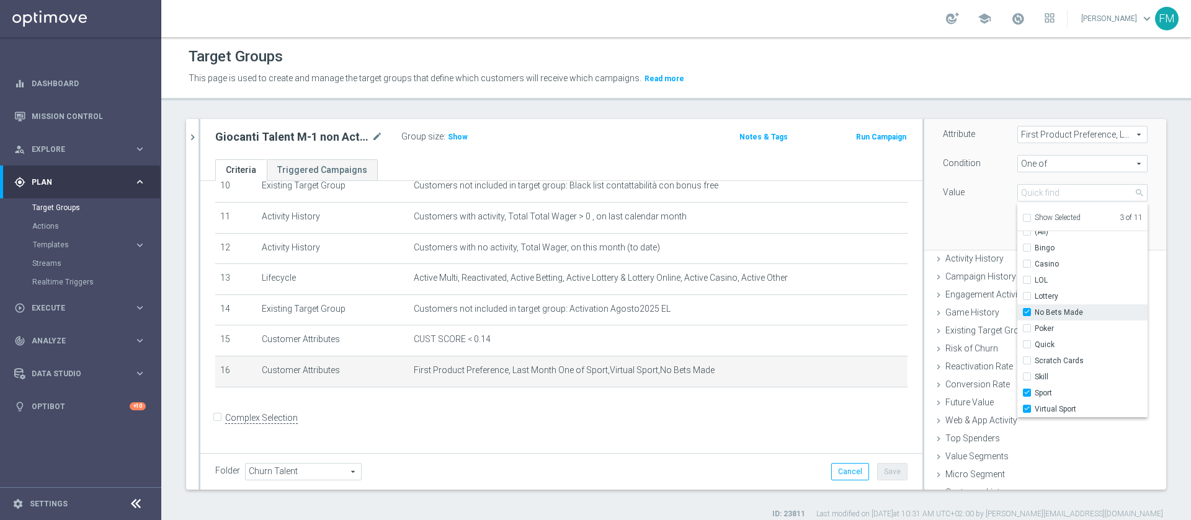
click at [1027, 311] on input "No Bets Made" at bounding box center [1031, 313] width 8 height 8
checkbox input "false"
type input "Selected 2 of 11"
click at [1027, 264] on input "Casino" at bounding box center [1031, 265] width 8 height 8
checkbox input "true"
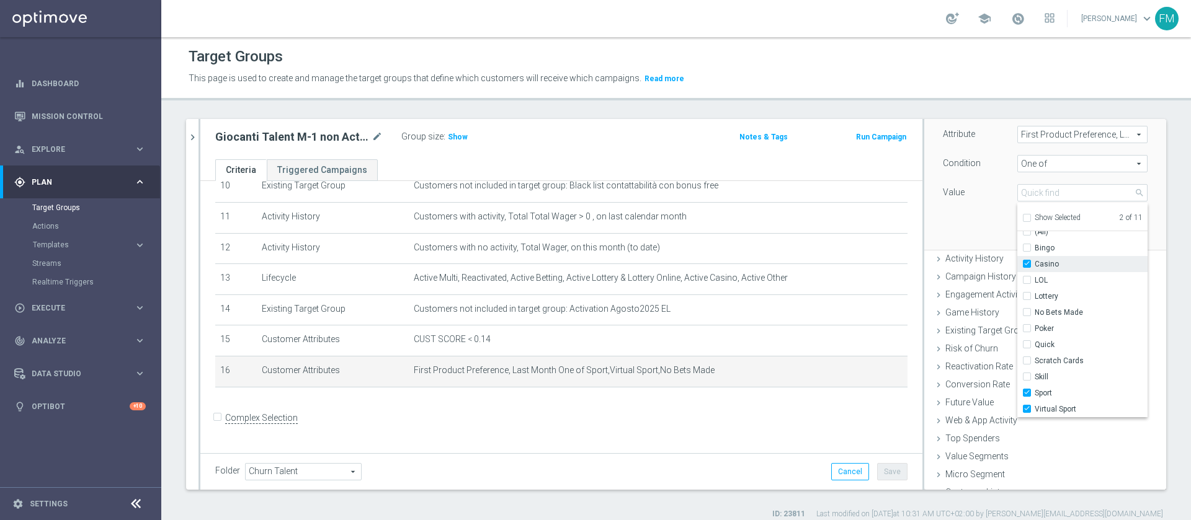
type input "Selected 3 of 11"
click at [1027, 395] on input "Sport" at bounding box center [1031, 394] width 8 height 8
checkbox input "false"
type input "Selected 2 of 11"
click at [1035, 410] on label "Virtual Sport" at bounding box center [1091, 409] width 113 height 16
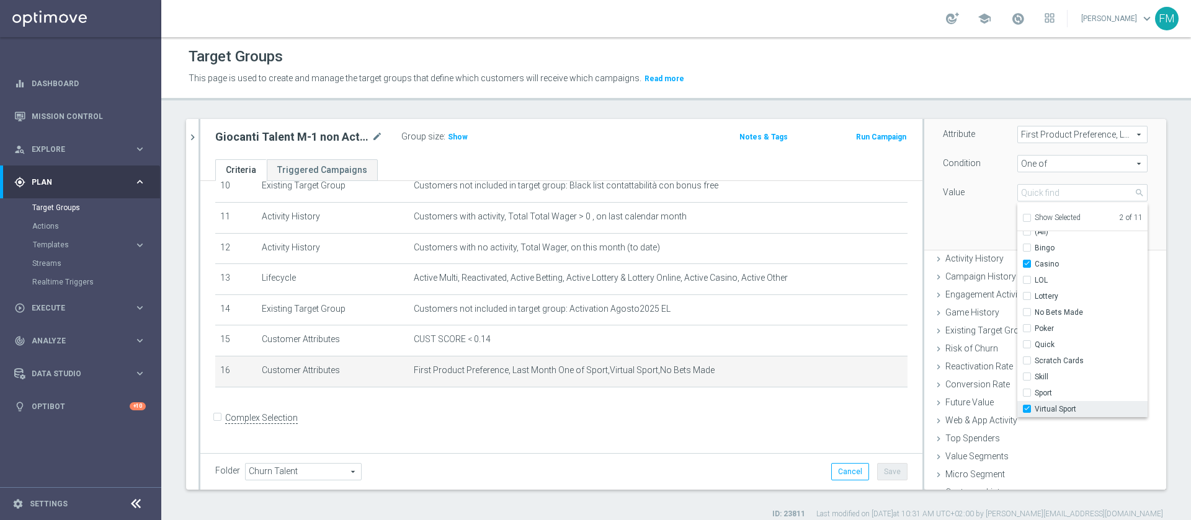
click at [1027, 410] on input "Virtual Sport" at bounding box center [1031, 410] width 8 height 8
checkbox input "false"
type input "Casino"
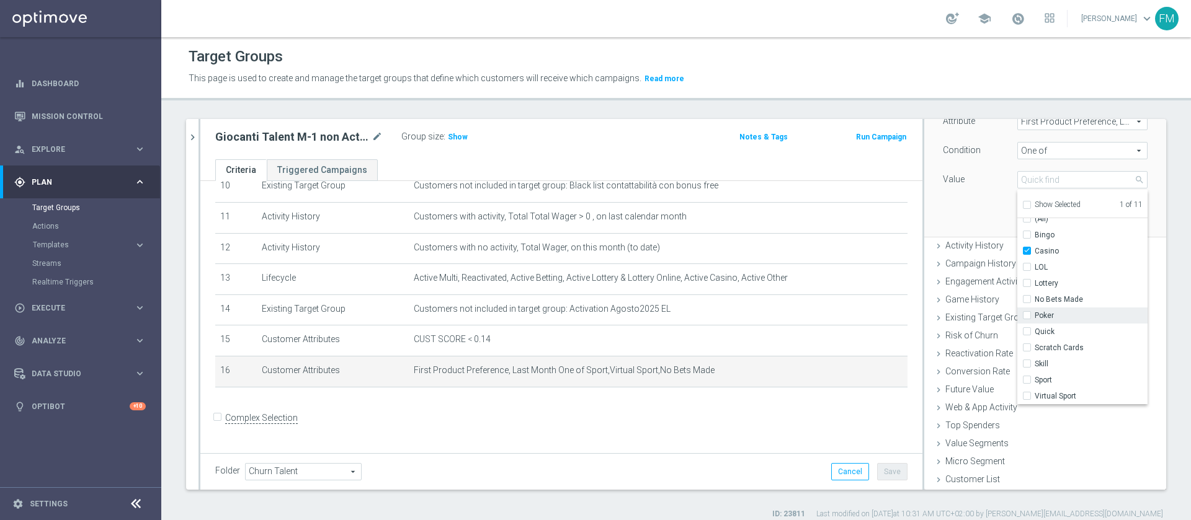
click at [1027, 317] on input "Poker" at bounding box center [1031, 316] width 8 height 8
checkbox input "true"
type input "Selected 2 of 11"
click at [1027, 332] on input "Quick" at bounding box center [1031, 332] width 8 height 8
checkbox input "true"
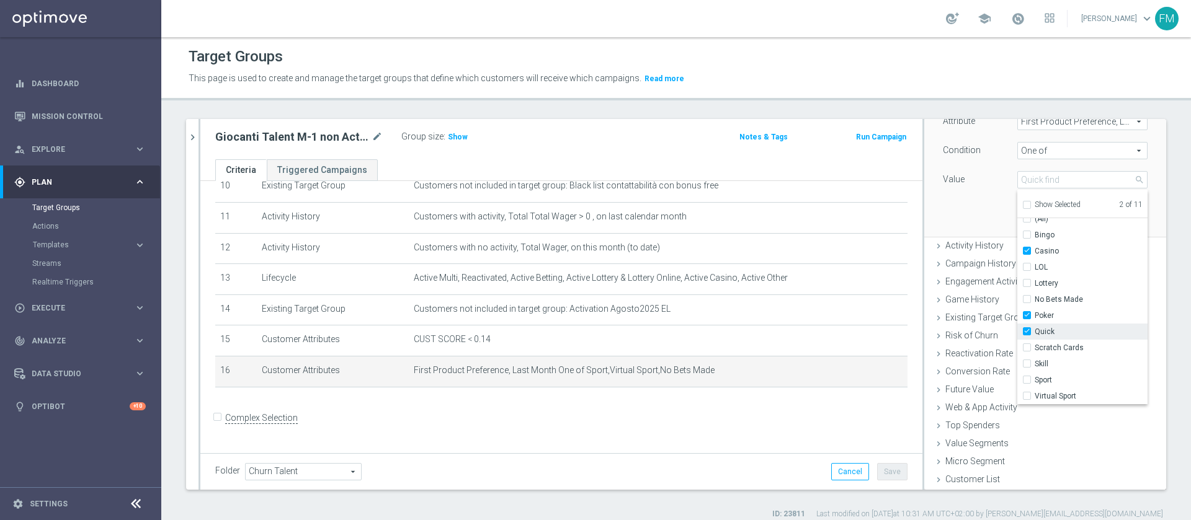
type input "Selected 3 of 11"
click at [1035, 301] on label "No Bets Made" at bounding box center [1091, 300] width 113 height 16
click at [1027, 301] on input "No Bets Made" at bounding box center [1031, 300] width 8 height 8
checkbox input "true"
type input "Selected 4 of 11"
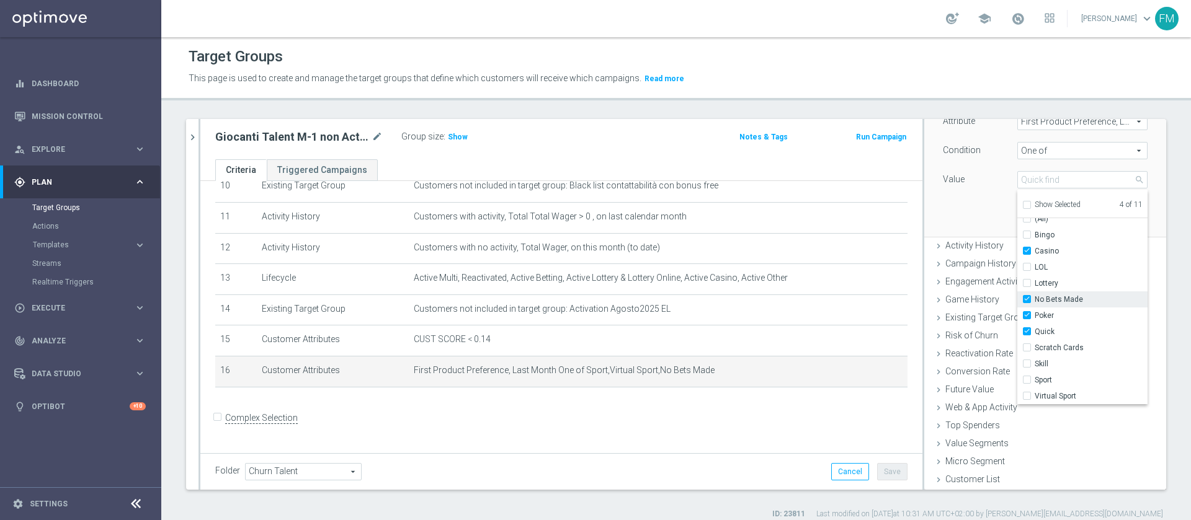
click at [1035, 297] on label "No Bets Made" at bounding box center [1091, 300] width 113 height 16
click at [1027, 297] on input "No Bets Made" at bounding box center [1031, 300] width 8 height 8
checkbox input "false"
type input "Selected 3 of 11"
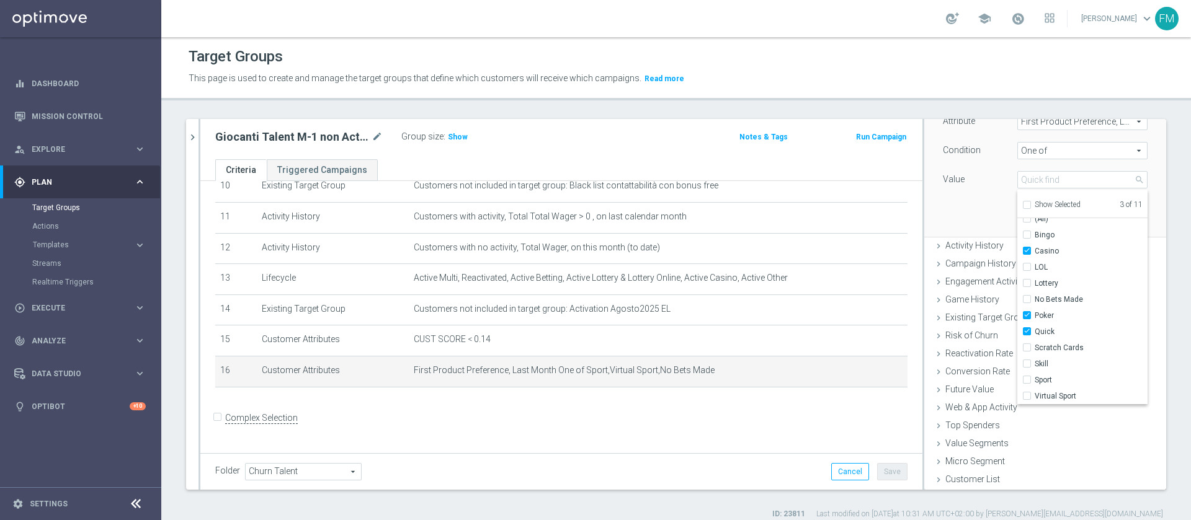
click at [977, 196] on div "Attribute First Product Preference, Last Month First Product Preference, Last M…" at bounding box center [1045, 166] width 223 height 139
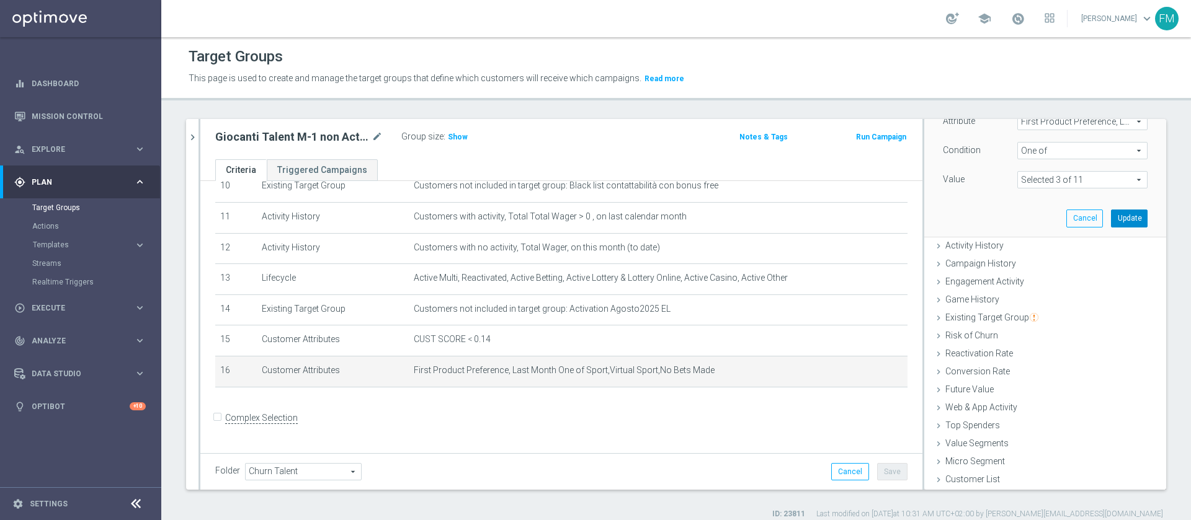
click at [1111, 214] on button "Update" at bounding box center [1129, 218] width 37 height 17
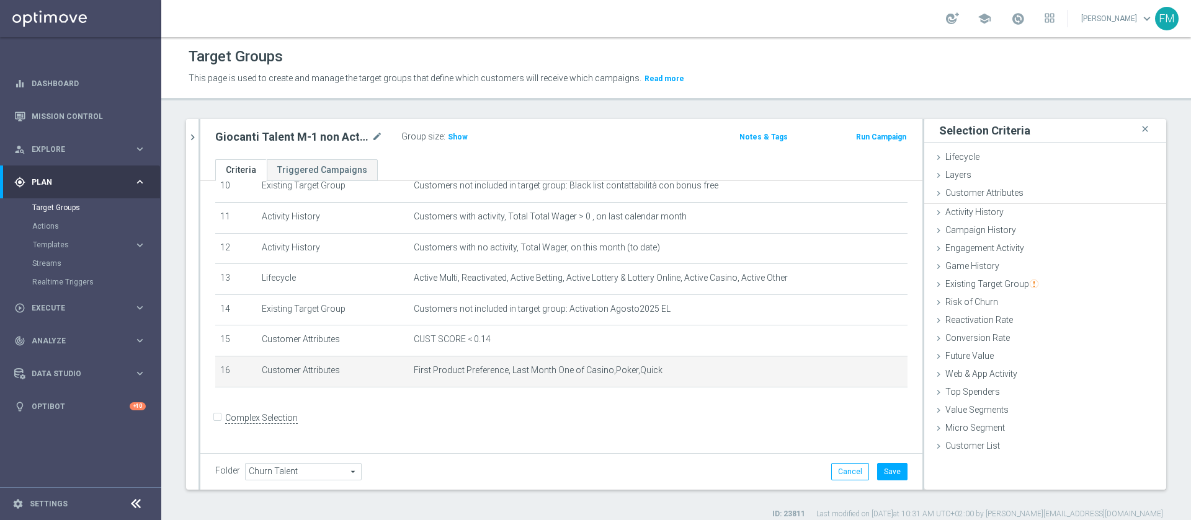
scroll to position [0, 0]
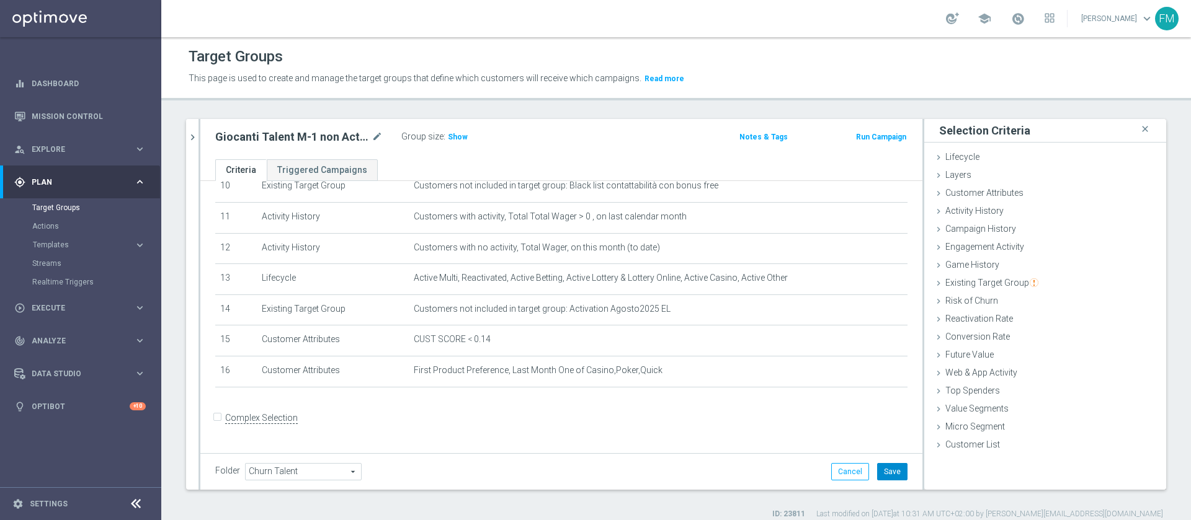
click at [885, 473] on button "Save" at bounding box center [892, 471] width 30 height 17
click at [453, 138] on span "Show" at bounding box center [458, 137] width 20 height 9
click at [379, 136] on icon "mode_edit" at bounding box center [377, 137] width 11 height 15
click at [195, 140] on icon "chevron_right" at bounding box center [193, 138] width 12 height 12
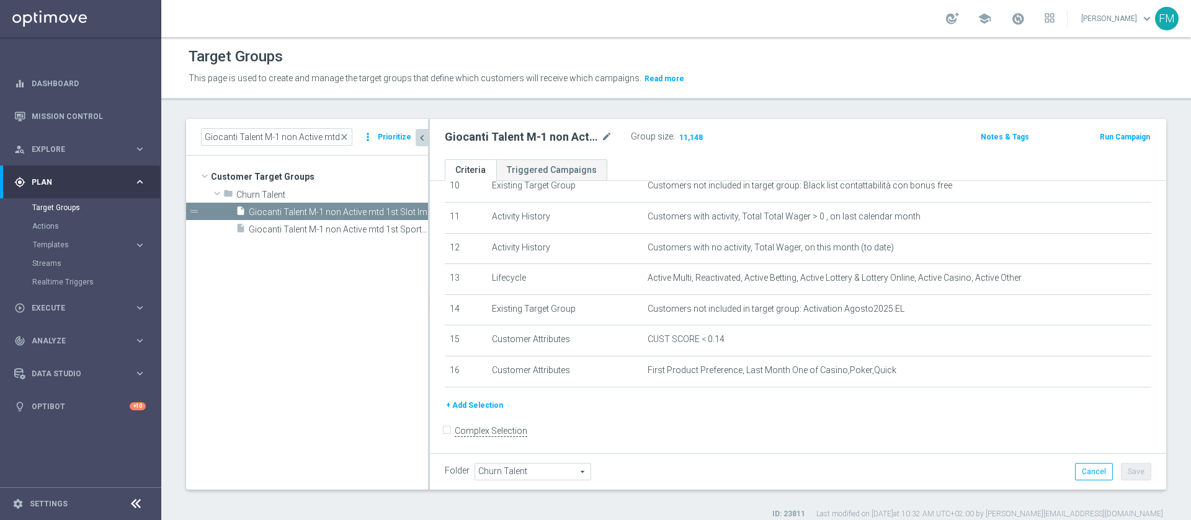
scroll to position [344, 0]
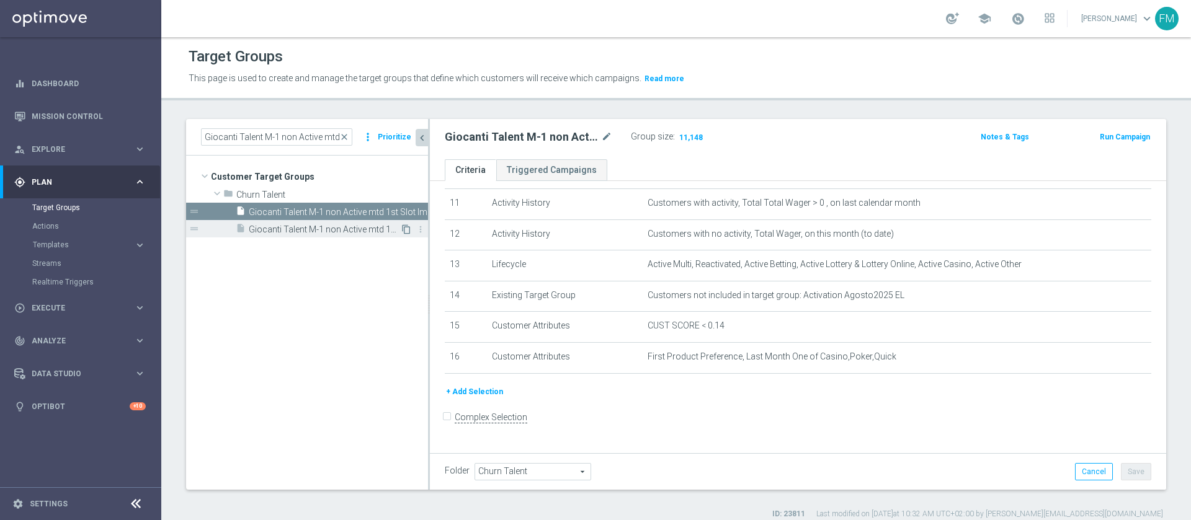
click at [403, 231] on icon "content_copy" at bounding box center [406, 230] width 10 height 10
click at [319, 213] on span "Copy of Giocanti Talent M-1 non Active mtd 1st Sport lm" at bounding box center [324, 212] width 151 height 11
click at [601, 132] on icon "mode_edit" at bounding box center [606, 137] width 11 height 15
click at [465, 138] on input "Copy of Giocanti Talent M-1 non Active mtd 1st Sport lm" at bounding box center [528, 138] width 167 height 17
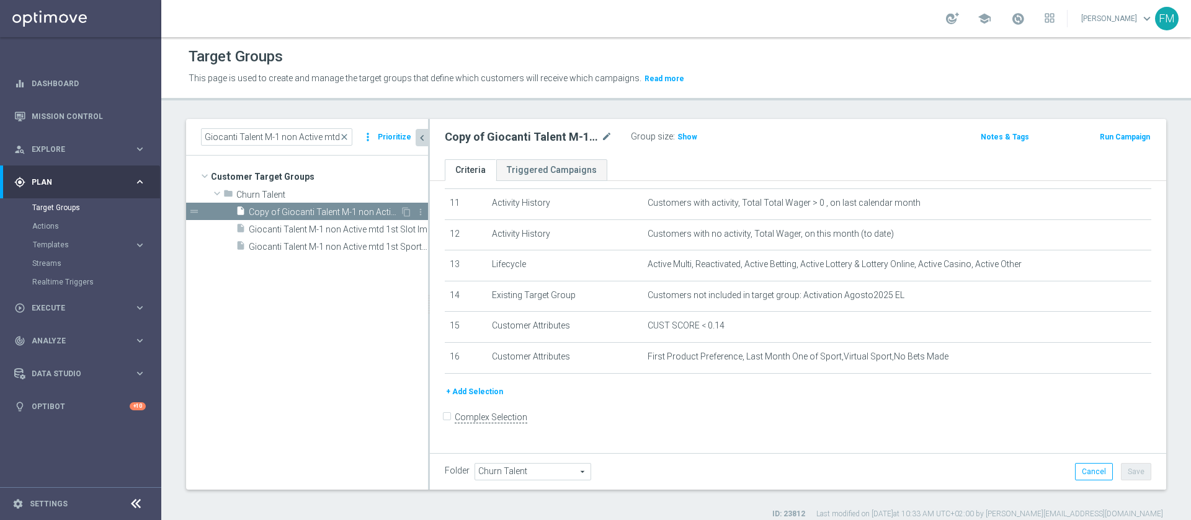
click at [298, 206] on div "insert_drive_file Copy of Giocanti Talent M-1 non Active mtd 1st Sport lm" at bounding box center [318, 211] width 164 height 17
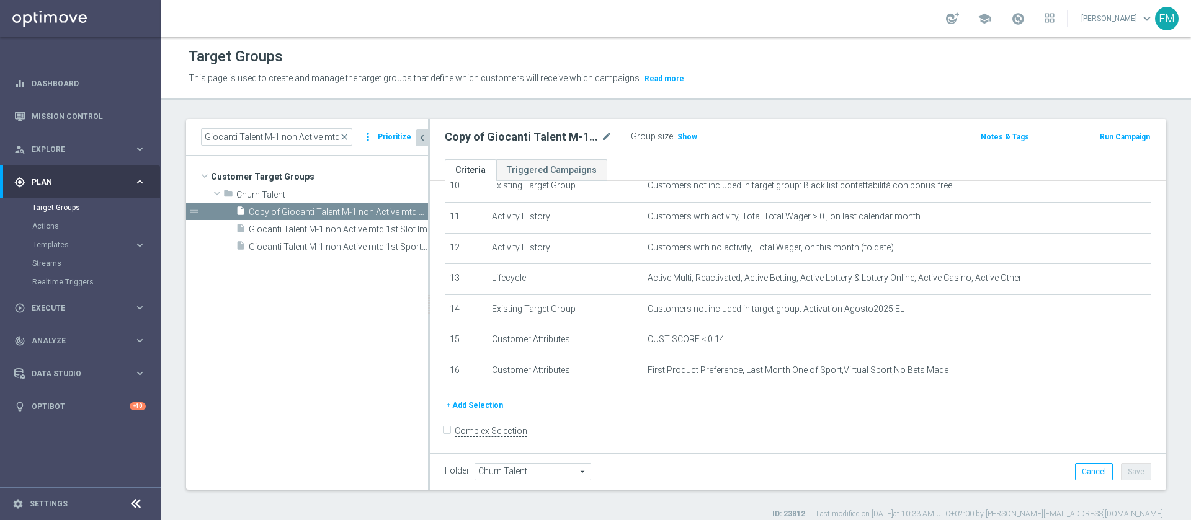
scroll to position [344, 0]
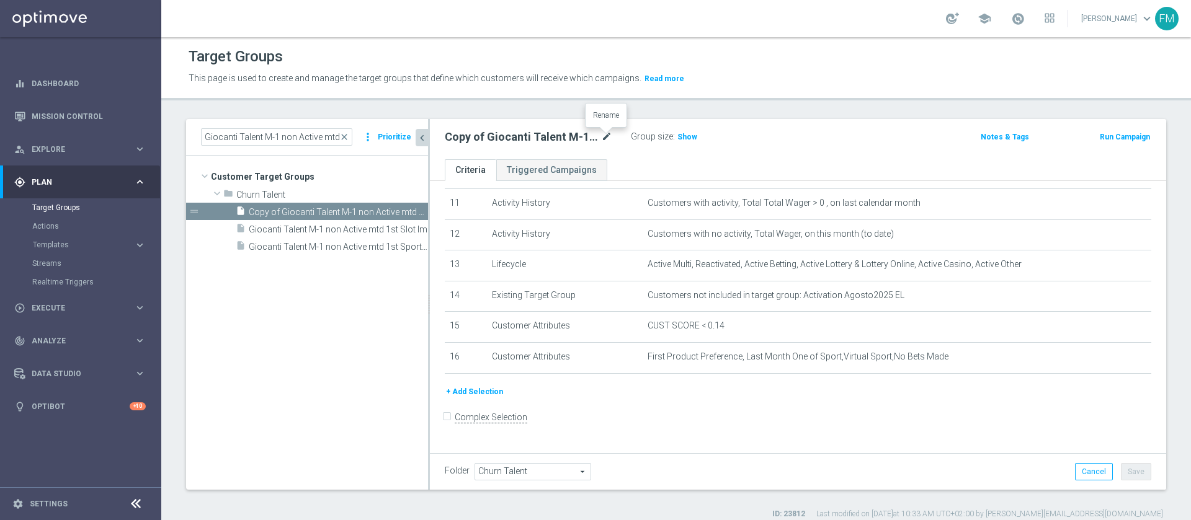
click at [608, 140] on icon "mode_edit" at bounding box center [606, 137] width 11 height 15
click at [473, 135] on input "Copy of Giocanti Talent M-1 non Active mtd 1st Sport lm" at bounding box center [528, 138] width 167 height 17
click at [579, 138] on input "Giocanti Talent M-1 non Active mtd 1st Sport lm" at bounding box center [528, 138] width 167 height 17
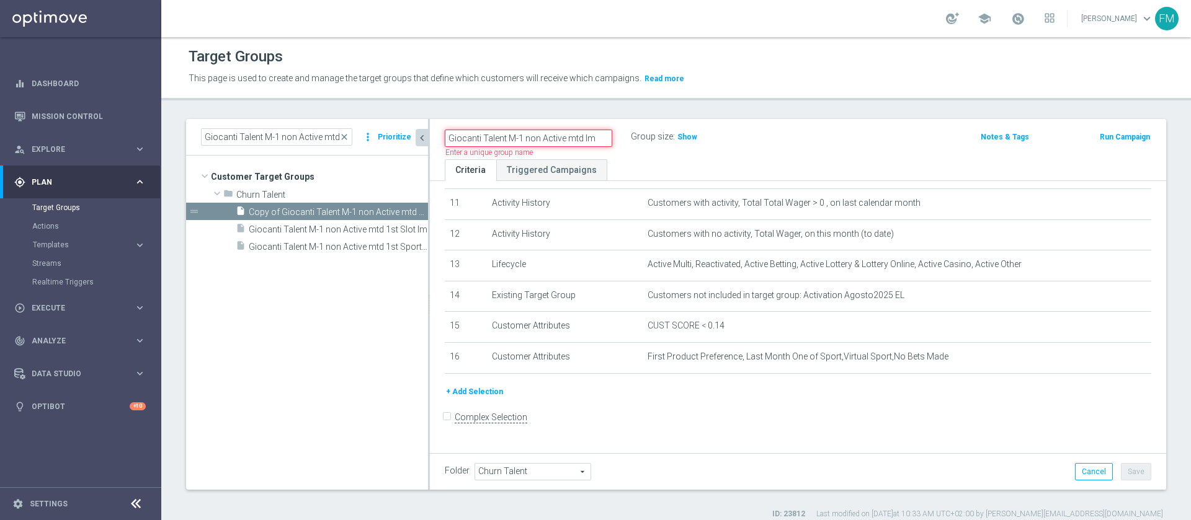
type input "Giocanti Talent M-1 non Active mtd lm"
click at [782, 134] on div "Giocanti Talent M-1 non Active mtd lm Name length must be more than 2 character…" at bounding box center [676, 137] width 483 height 19
click at [1131, 471] on button "Save" at bounding box center [1136, 471] width 30 height 17
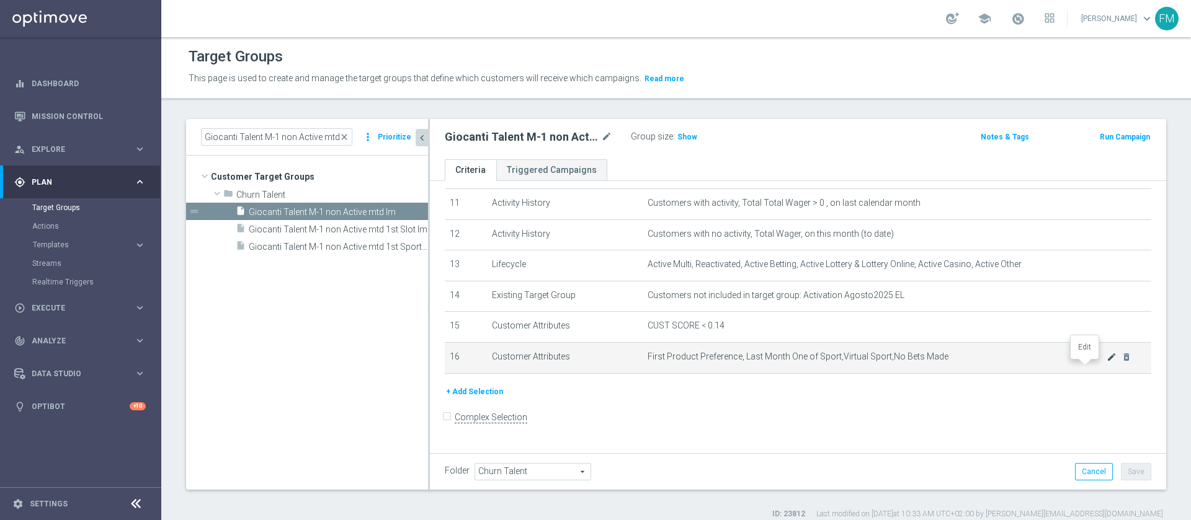
click at [1107, 362] on icon "mode_edit" at bounding box center [1112, 357] width 10 height 10
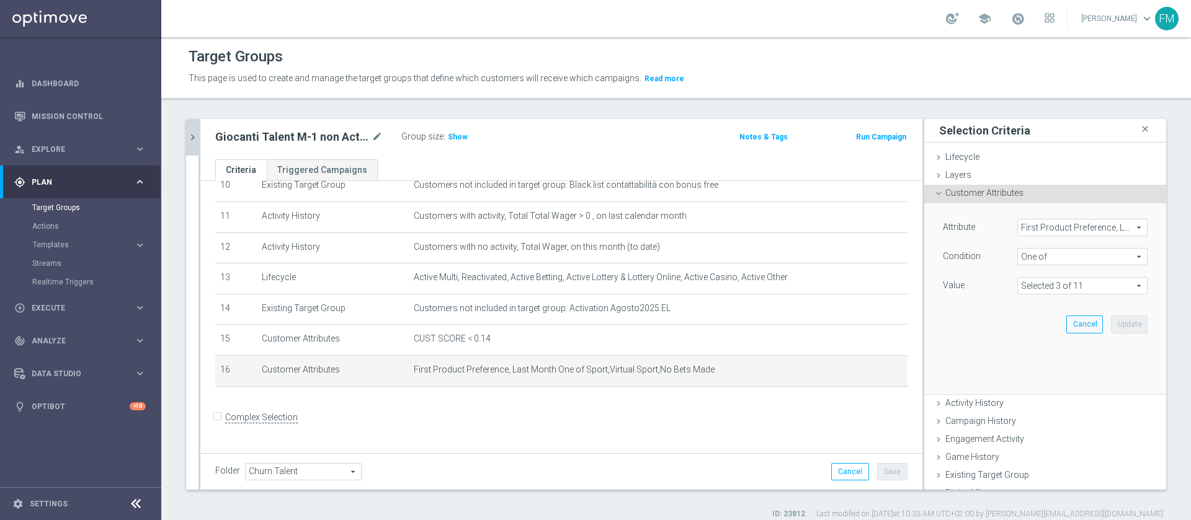
scroll to position [330, 0]
click at [1069, 285] on span at bounding box center [1082, 286] width 129 height 16
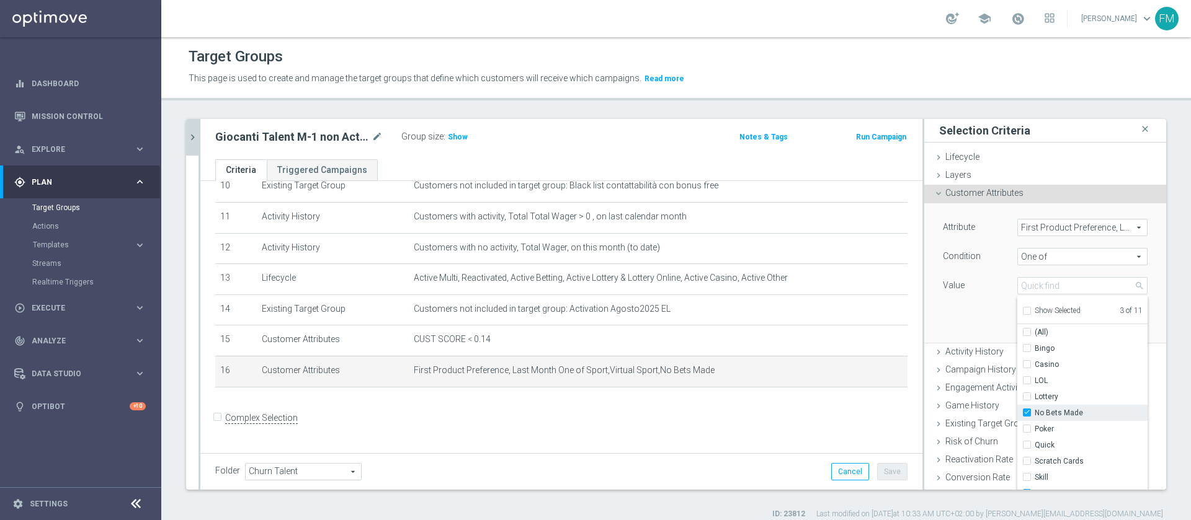
click at [1035, 414] on label "No Bets Made" at bounding box center [1091, 413] width 113 height 16
click at [1027, 414] on input "No Bets Made" at bounding box center [1031, 413] width 8 height 8
checkbox input "false"
type input "Selected 2 of 11"
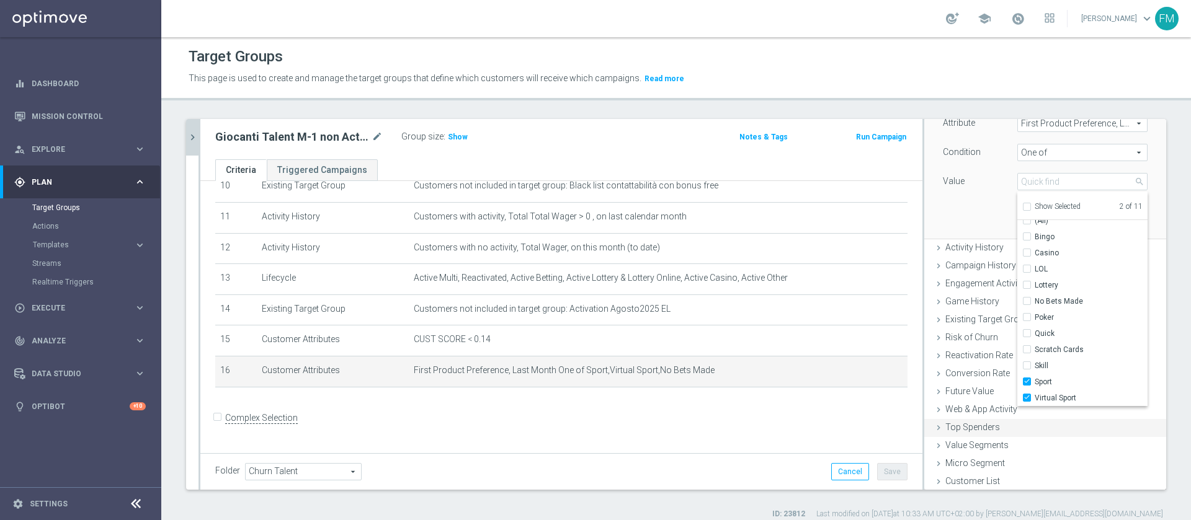
scroll to position [106, 0]
click at [1027, 382] on input "Sport" at bounding box center [1031, 381] width 8 height 8
checkbox input "false"
type input "Virtual Sport"
click at [1035, 399] on label "Virtual Sport" at bounding box center [1091, 396] width 113 height 16
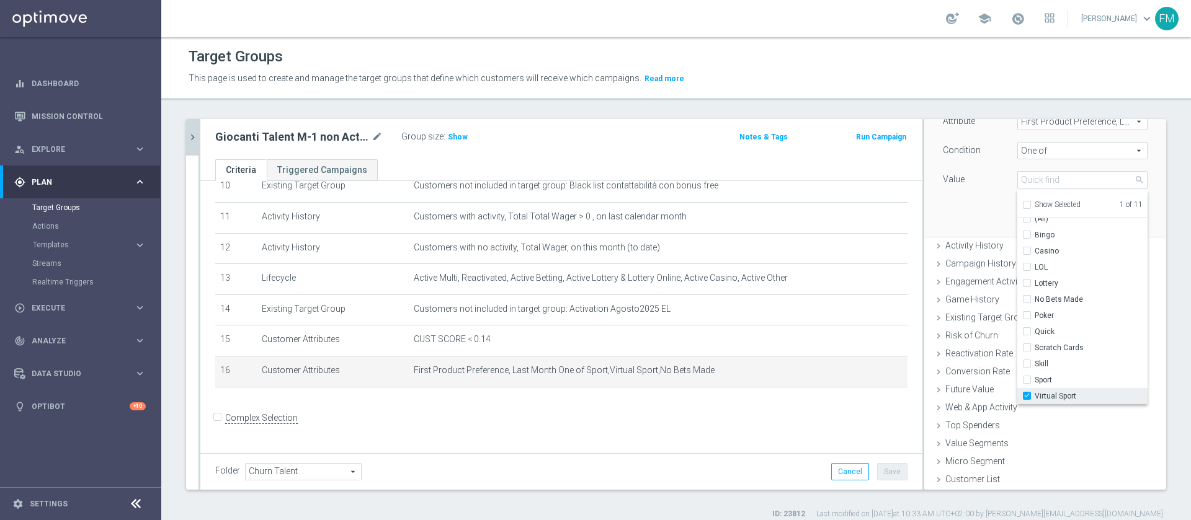
click at [1027, 399] on input "Virtual Sport" at bounding box center [1031, 397] width 8 height 8
checkbox input "false"
type input "Select"
click at [1035, 347] on label "Scratch Cards" at bounding box center [1091, 348] width 113 height 16
click at [1027, 347] on input "Scratch Cards" at bounding box center [1031, 348] width 8 height 8
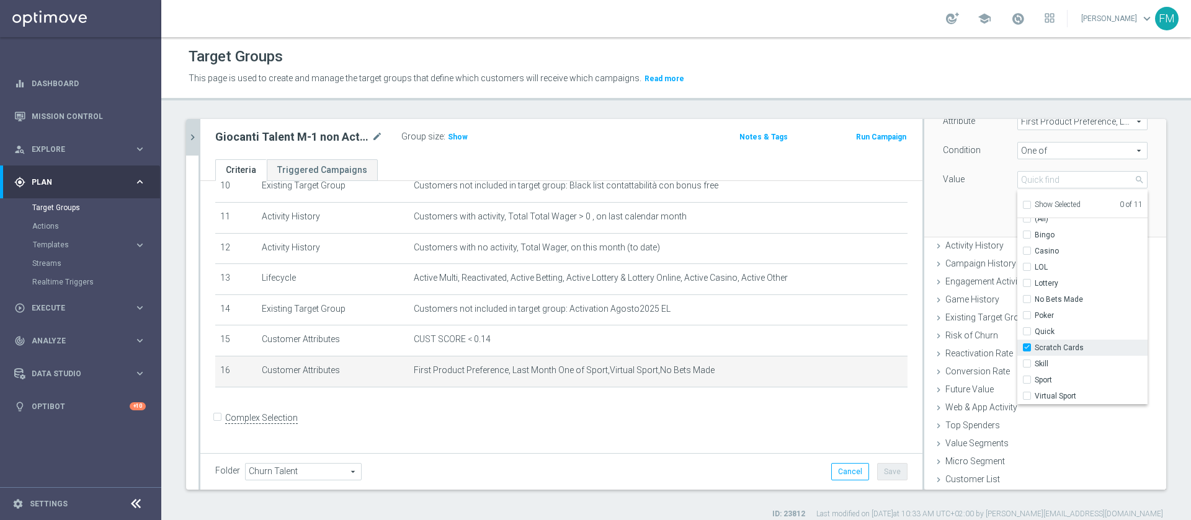
checkbox input "true"
type input "Scratch Cards"
click at [1027, 283] on input "Lottery" at bounding box center [1031, 284] width 8 height 8
checkbox input "true"
type input "Selected 2 of 11"
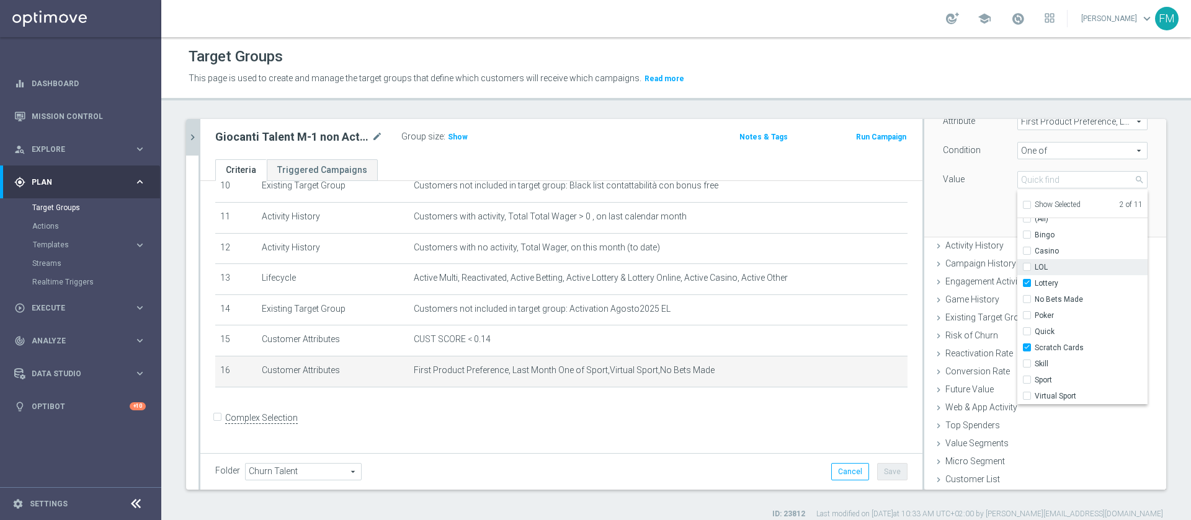
click at [1035, 264] on label "LOL" at bounding box center [1091, 267] width 113 height 16
click at [1027, 264] on input "LOL" at bounding box center [1031, 268] width 8 height 8
checkbox input "true"
type input "Selected 3 of 11"
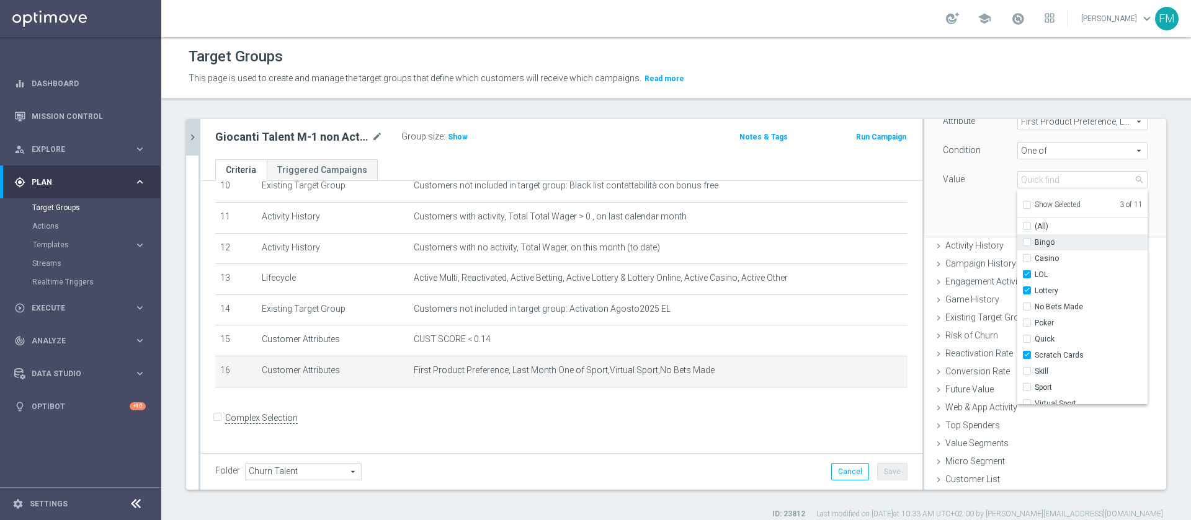
click at [1027, 244] on input "Bingo" at bounding box center [1031, 243] width 8 height 8
checkbox input "true"
type input "Selected 4 of 11"
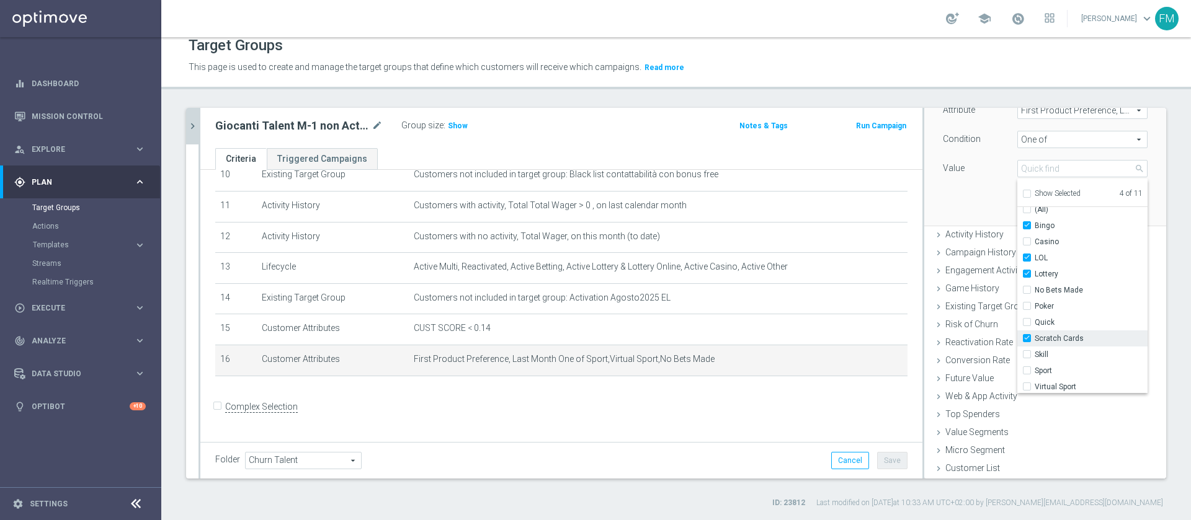
scroll to position [7, 0]
click at [1027, 356] on input "Skill" at bounding box center [1031, 353] width 8 height 8
checkbox input "true"
type input "Selected 5 of 11"
click at [957, 200] on div "Attribute First Product Preference, Last Month First Product Preference, Last M…" at bounding box center [1045, 155] width 223 height 139
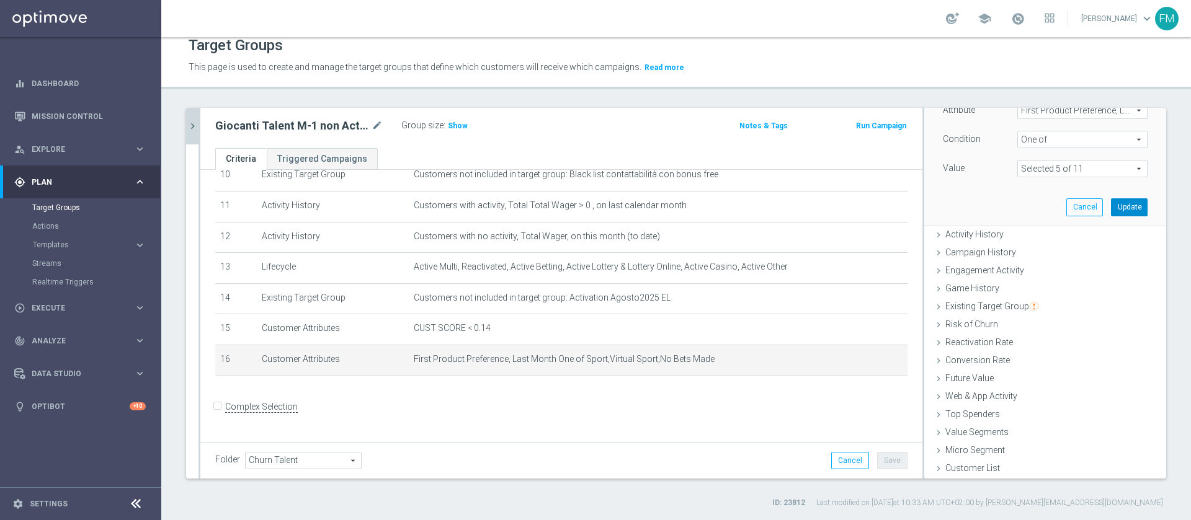
click at [1111, 206] on button "Update" at bounding box center [1129, 207] width 37 height 17
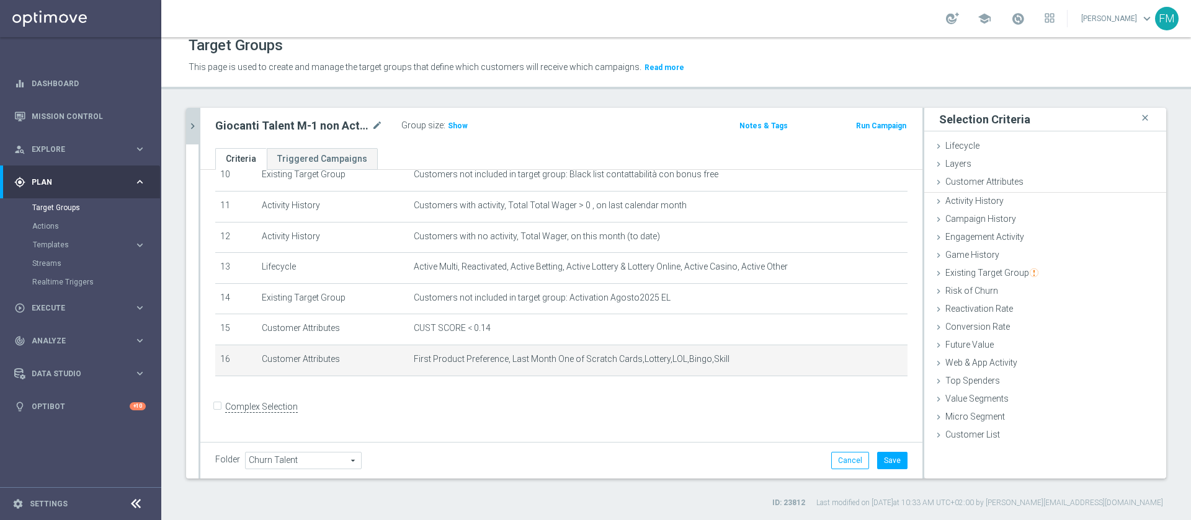
scroll to position [0, 0]
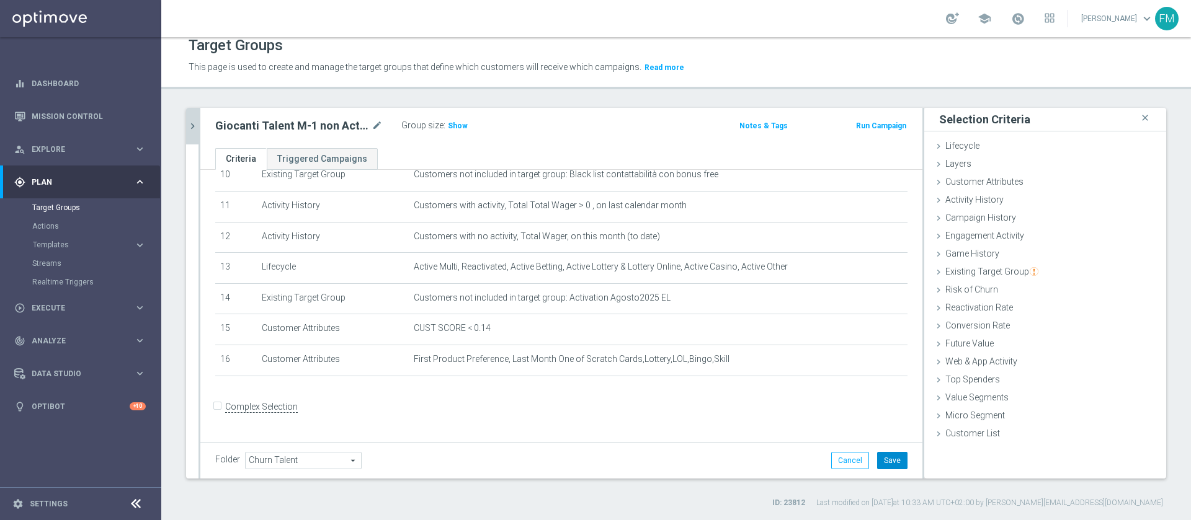
click at [879, 465] on button "Save" at bounding box center [892, 460] width 30 height 17
click at [456, 127] on span "Show" at bounding box center [458, 126] width 20 height 9
click at [377, 128] on icon "mode_edit" at bounding box center [377, 125] width 11 height 15
click at [197, 128] on icon "chevron_right" at bounding box center [193, 126] width 12 height 12
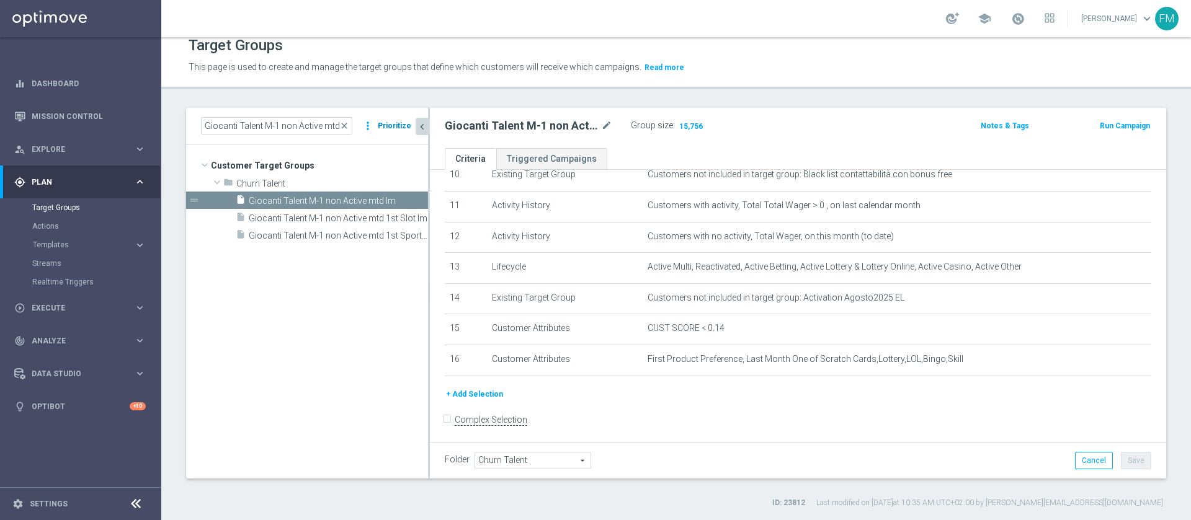
scroll to position [344, 0]
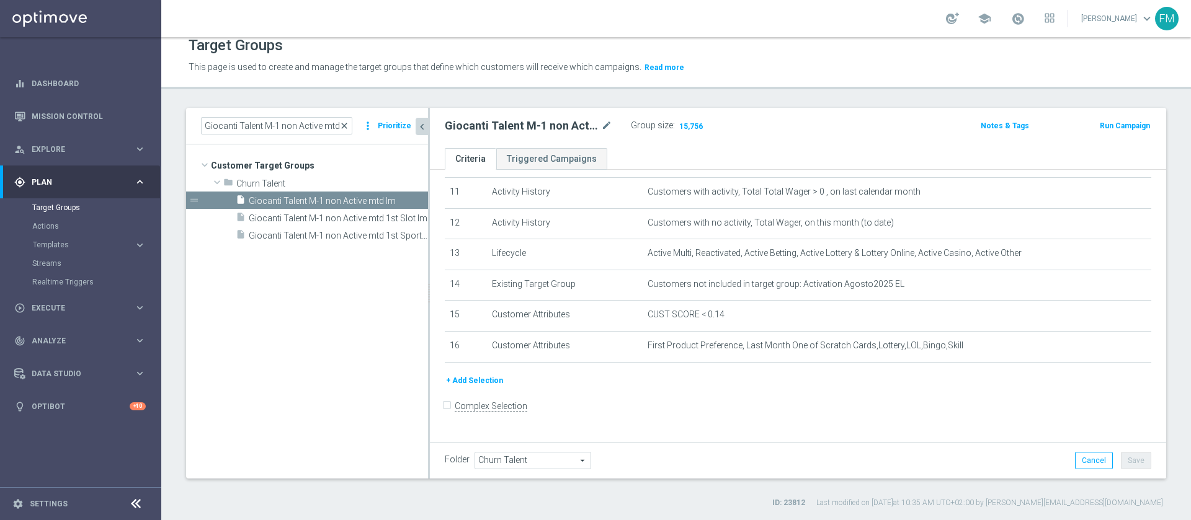
click at [346, 125] on span "close" at bounding box center [344, 126] width 10 height 10
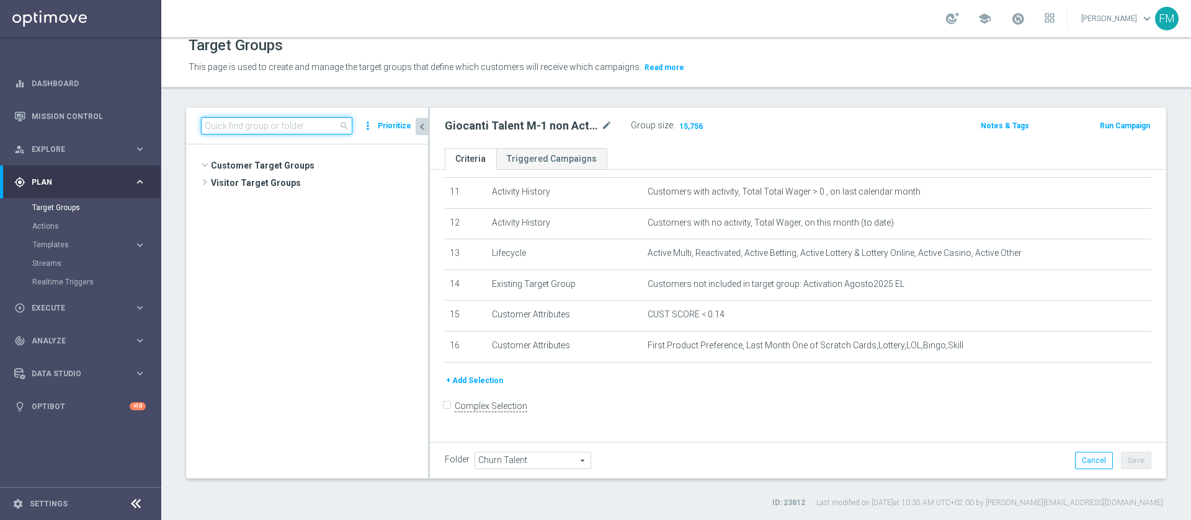
click at [314, 128] on input at bounding box center [276, 125] width 151 height 17
paste input "Giocanti Master low M-1 non Active mtd"
type input "Giocanti Master low M-1 non Active mtd"
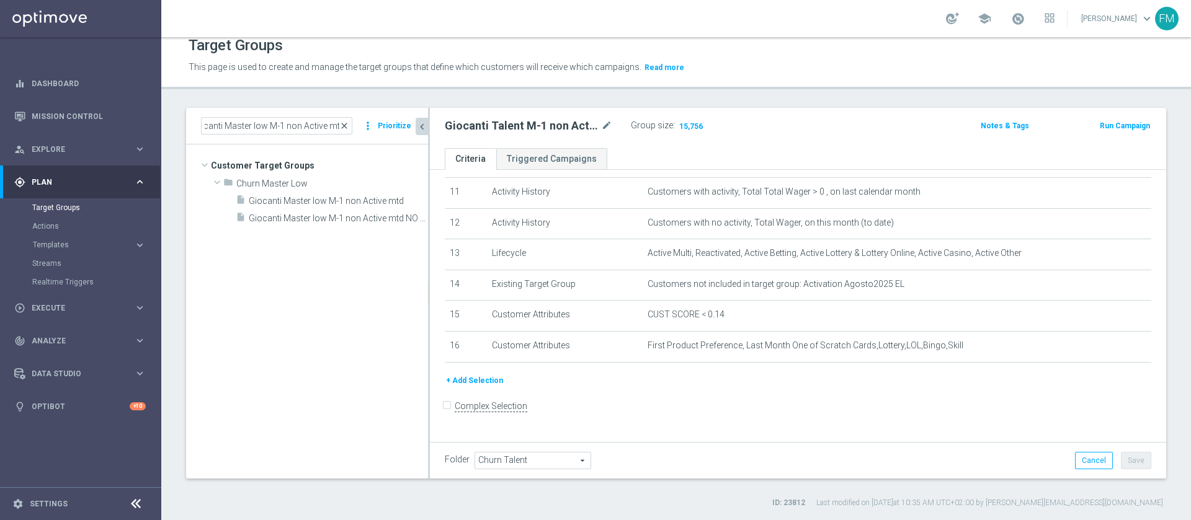
click at [349, 124] on span "close" at bounding box center [344, 126] width 10 height 10
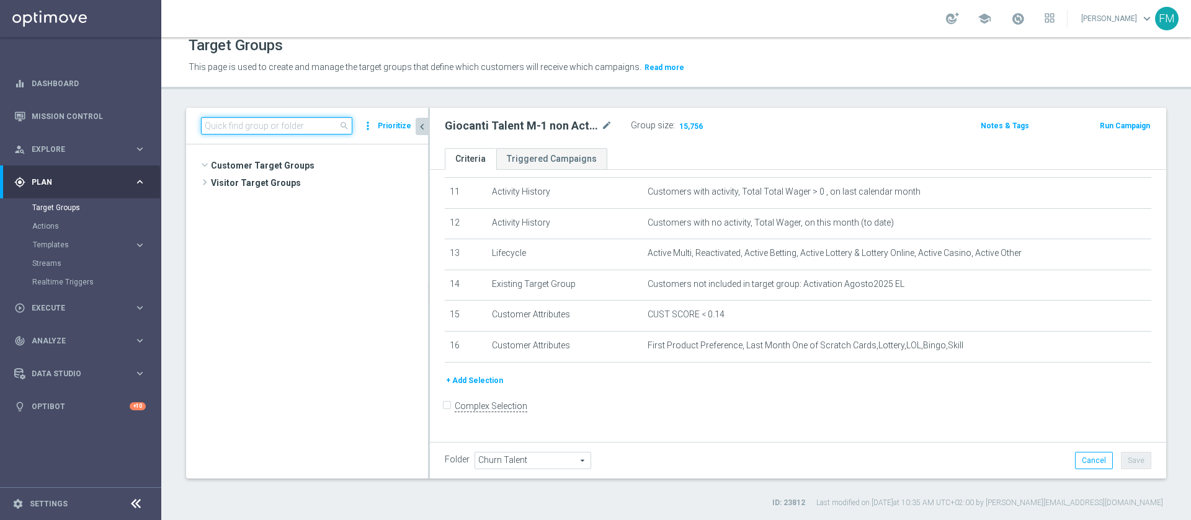
scroll to position [462, 0]
click at [325, 120] on input at bounding box center [276, 125] width 151 height 17
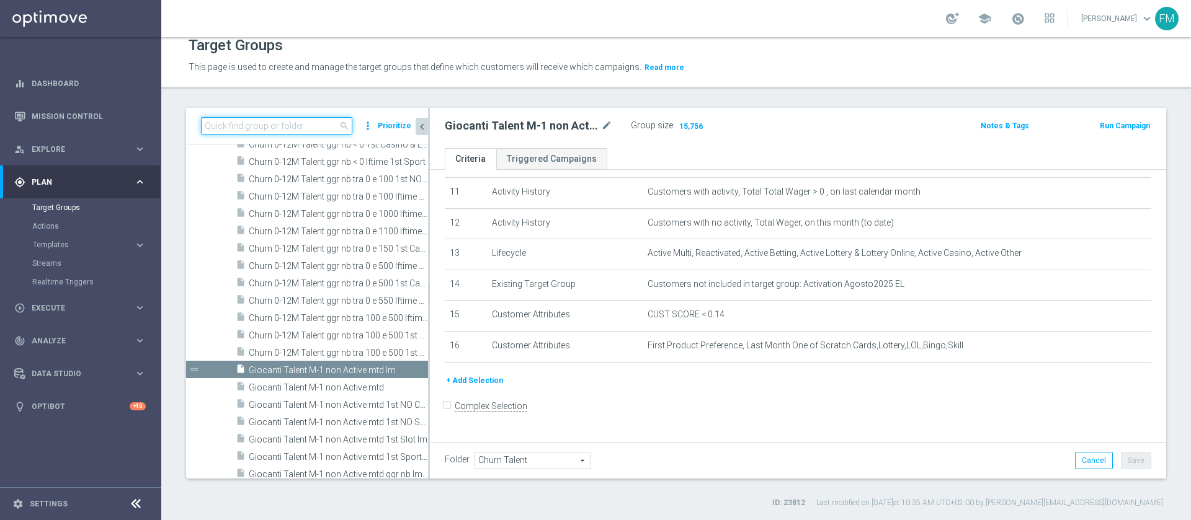
paste input "Giocanti Master low M-1 non Active mtd"
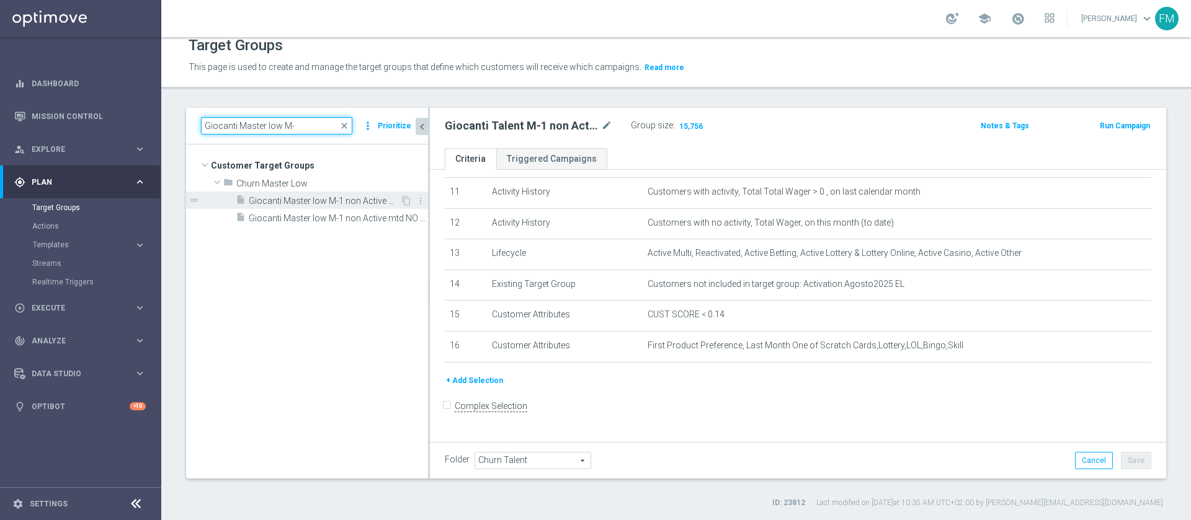
type input "Giocanti Master low M-"
click at [360, 205] on span "Giocanti Master low M-1 non Active mtd" at bounding box center [324, 201] width 151 height 11
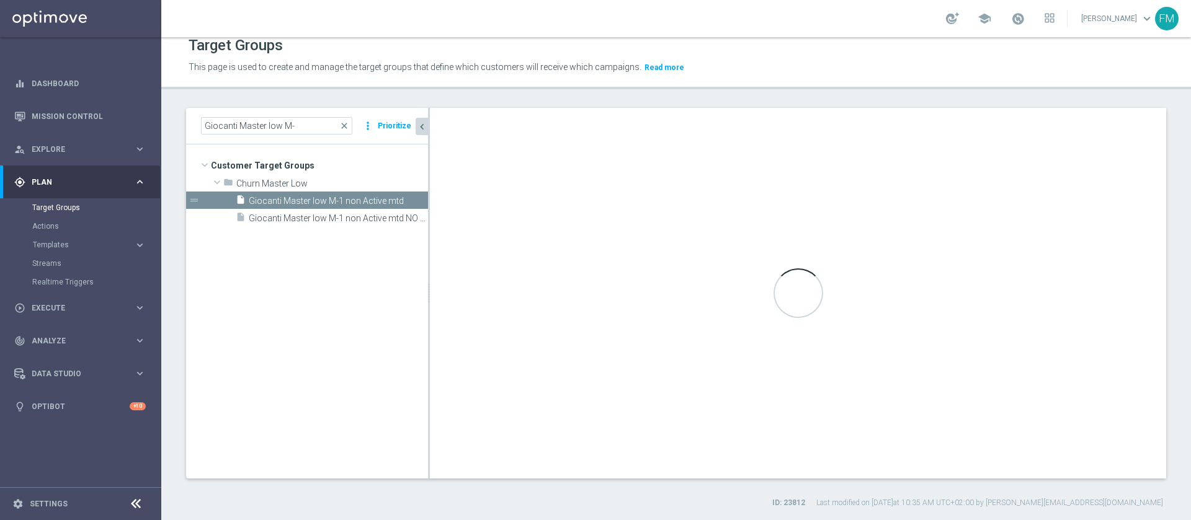
type input "Churn Master Low"
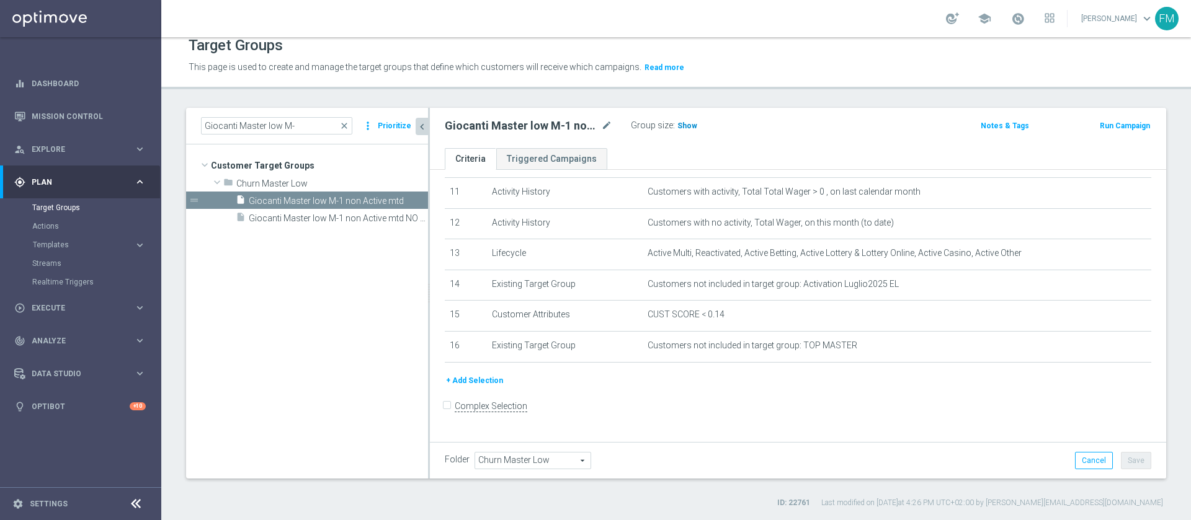
click at [684, 127] on span "Show" at bounding box center [687, 126] width 20 height 9
click at [404, 199] on icon "content_copy" at bounding box center [406, 201] width 10 height 10
click at [372, 201] on span "Copy of Giocanti Master low M-1 non Active mtd" at bounding box center [324, 201] width 151 height 11
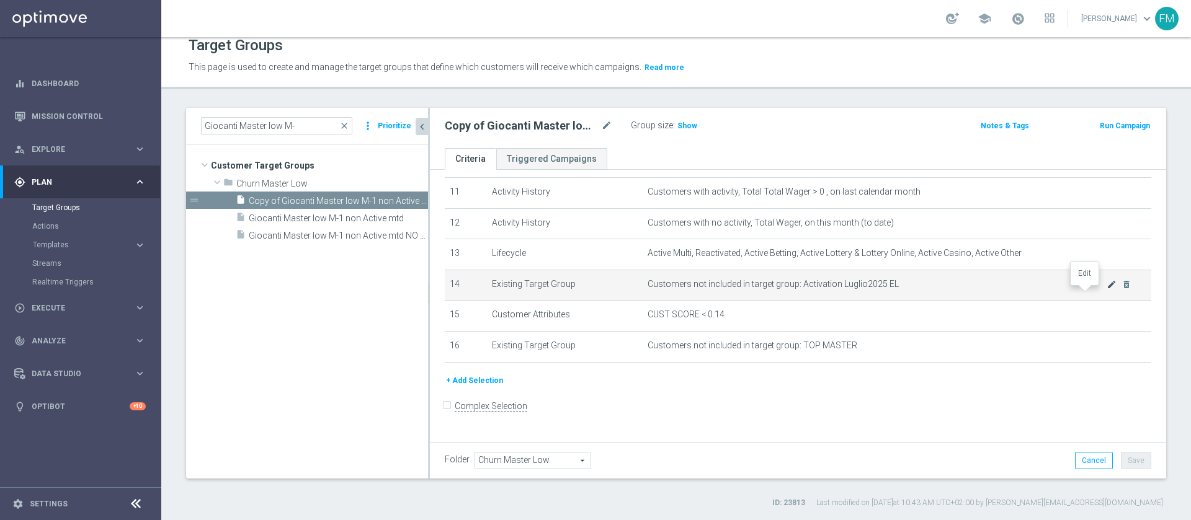
click at [1107, 290] on icon "mode_edit" at bounding box center [1112, 285] width 10 height 10
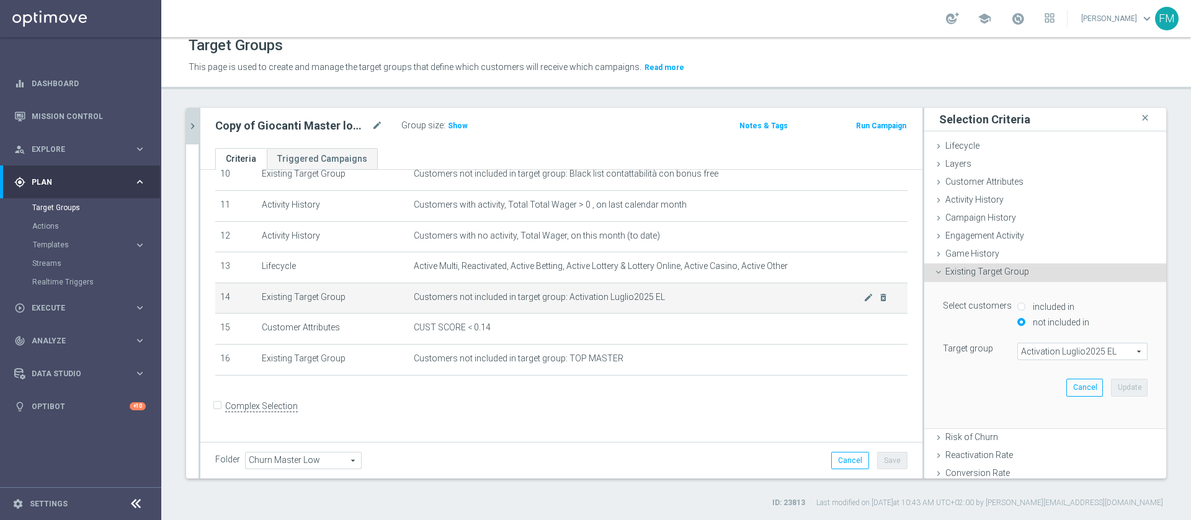
scroll to position [330, 0]
click at [1061, 346] on span "Activation Luglio2025 EL" at bounding box center [1082, 352] width 129 height 16
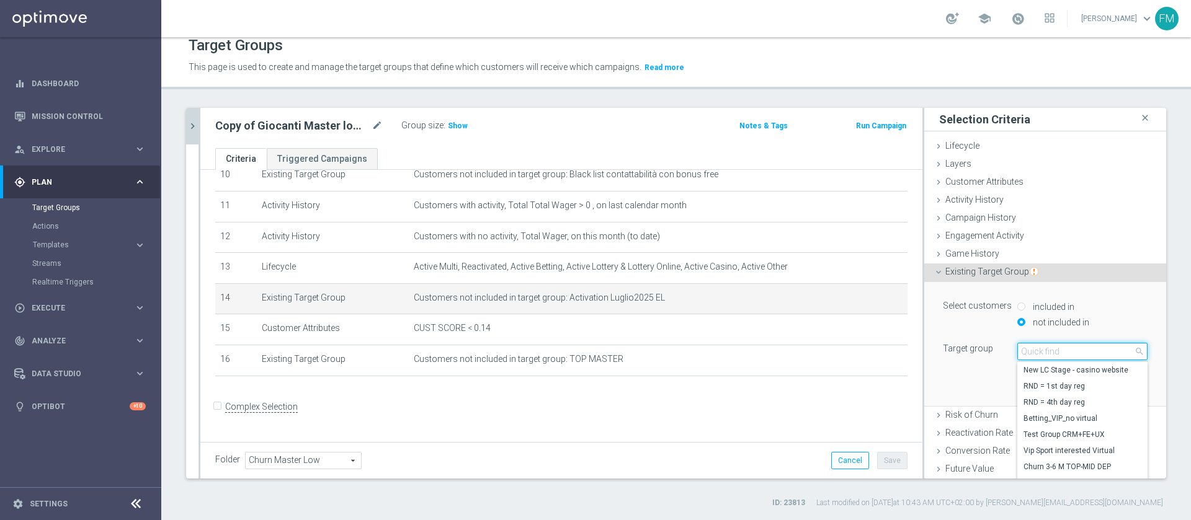
click at [1061, 352] on input "search" at bounding box center [1082, 351] width 130 height 17
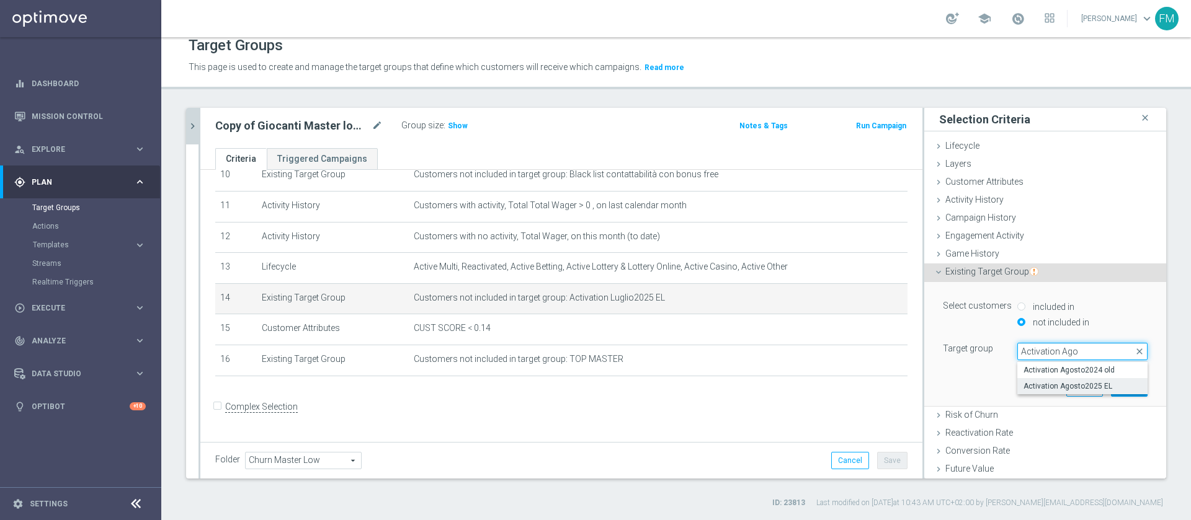
type input "Activation Ago"
click at [1061, 387] on span "Activation Agosto2025 EL" at bounding box center [1083, 387] width 118 height 10
type input "Activation Agosto2025 EL"
click at [1111, 386] on button "Update" at bounding box center [1129, 387] width 37 height 17
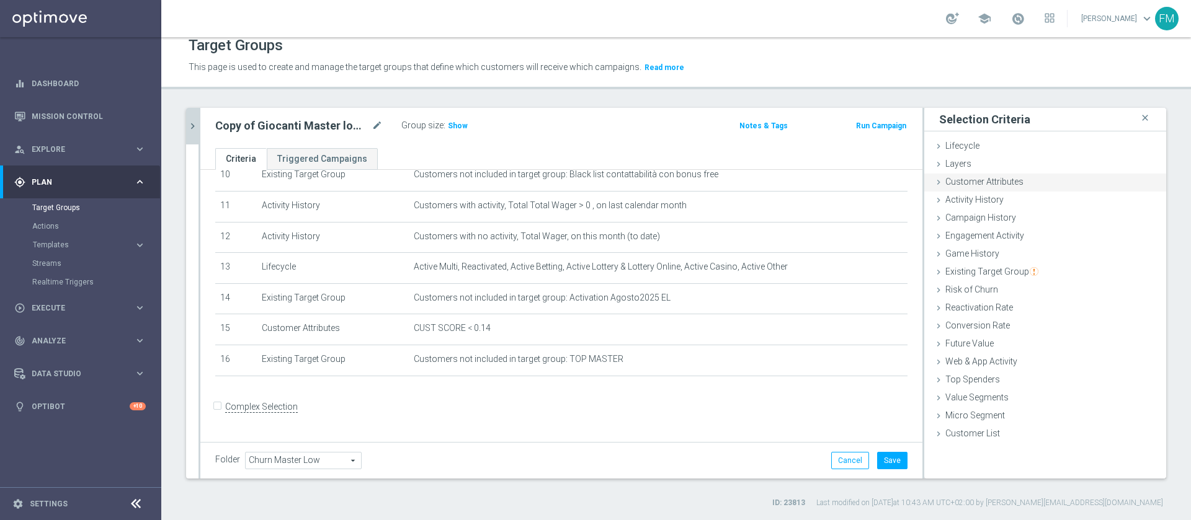
click at [1037, 187] on div "Customer Attributes done selection updated" at bounding box center [1045, 183] width 242 height 19
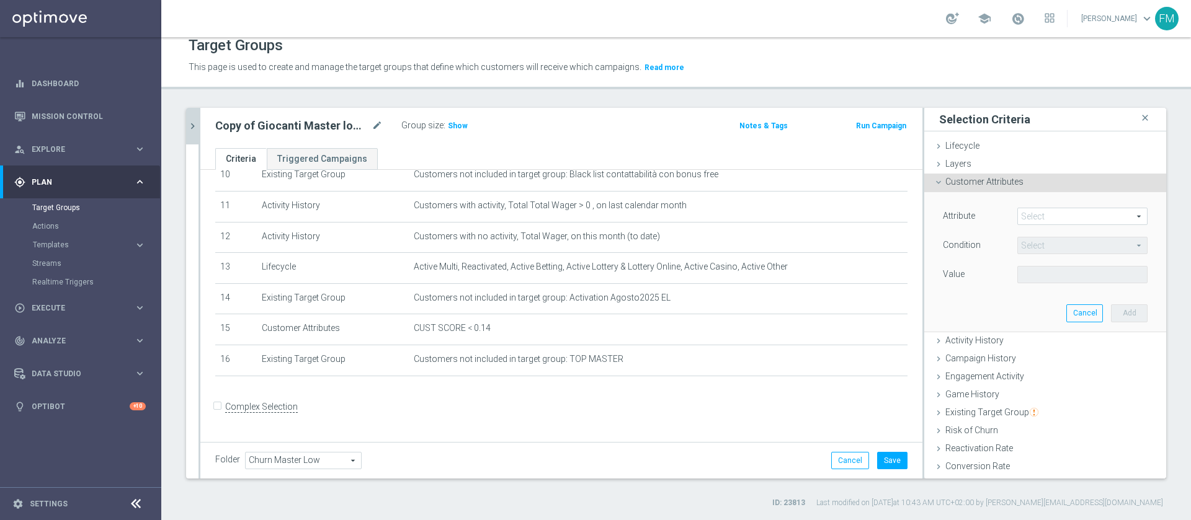
click at [1018, 216] on span at bounding box center [1082, 216] width 129 height 16
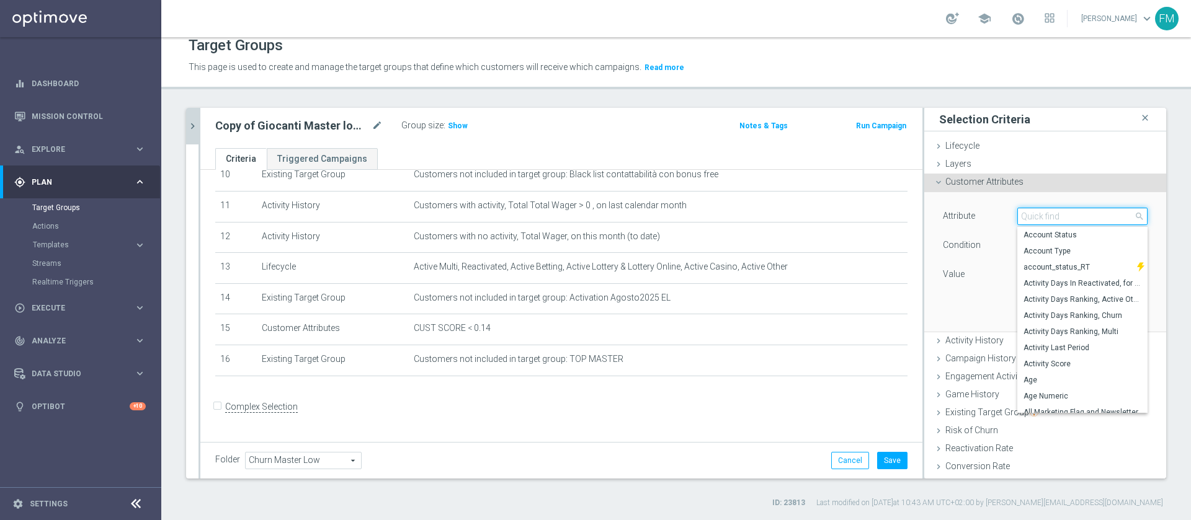
click at [1017, 216] on input "search" at bounding box center [1082, 216] width 130 height 17
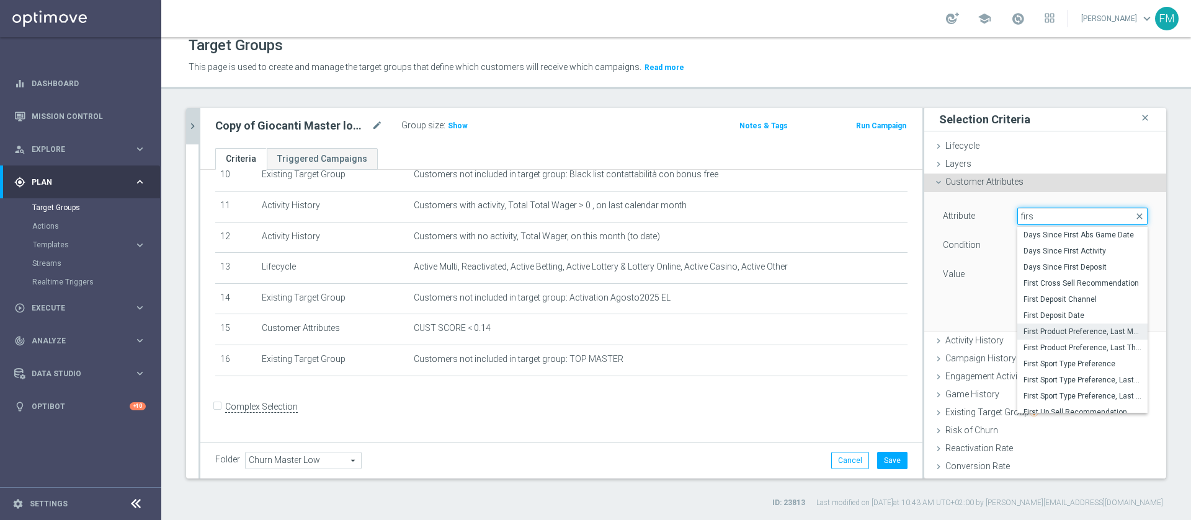
type input "firs"
click at [1087, 334] on span "First Product Preference, Last Month" at bounding box center [1083, 332] width 118 height 10
type input "First Product Preference, Last Month"
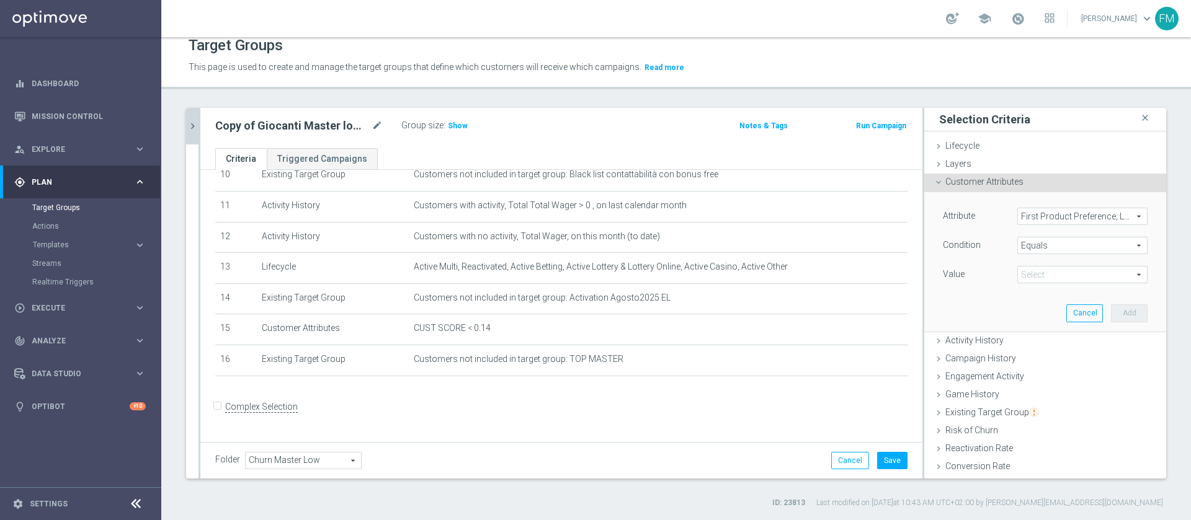
click at [1035, 241] on span "Equals" at bounding box center [1082, 246] width 129 height 16
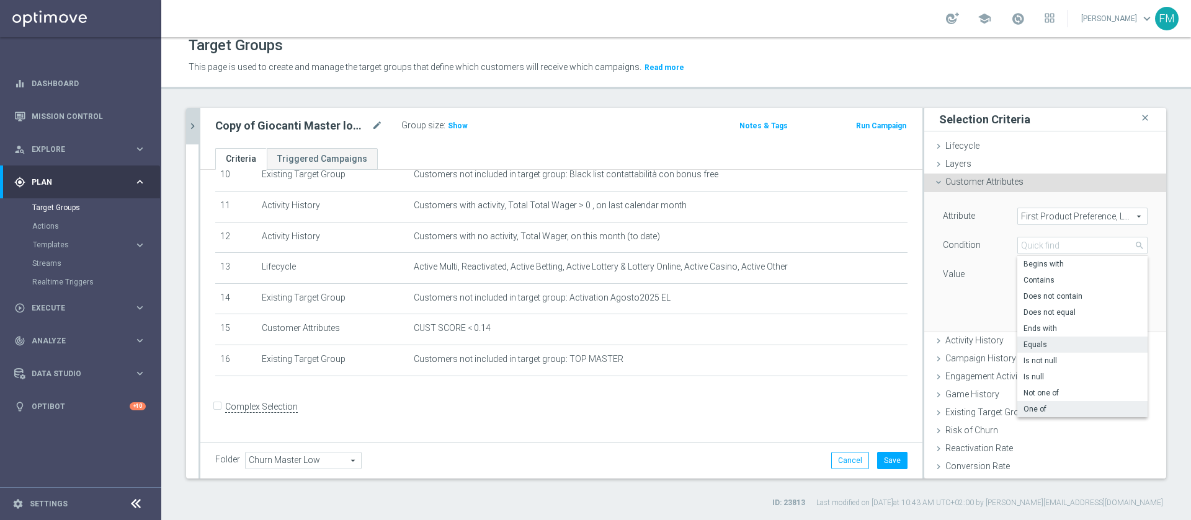
click at [1041, 412] on span "One of" at bounding box center [1083, 409] width 118 height 10
type input "One of"
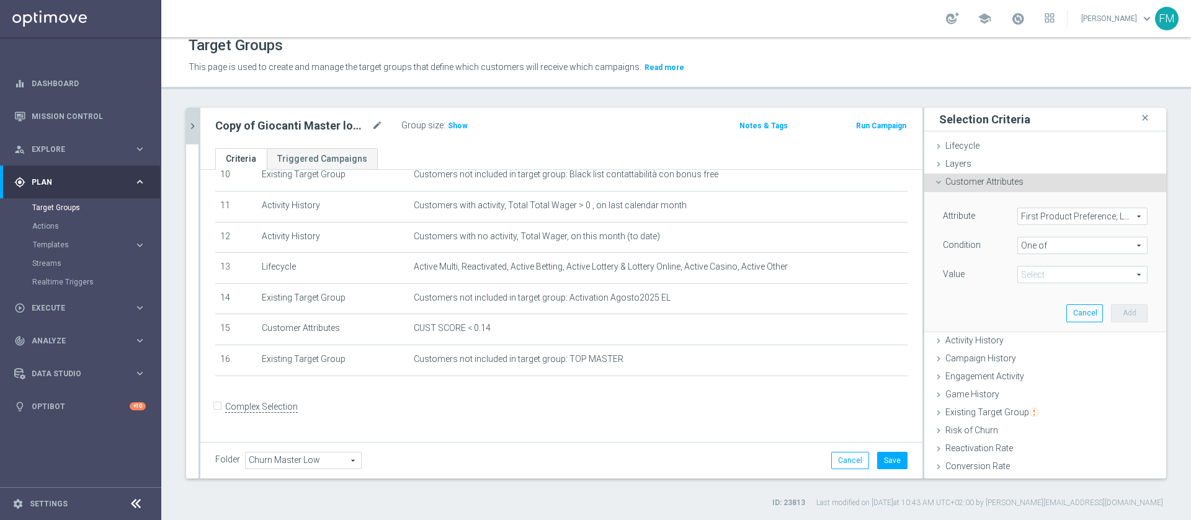
click at [1047, 278] on span at bounding box center [1082, 275] width 129 height 16
click at [1027, 350] on input "Casino" at bounding box center [1031, 354] width 8 height 8
checkbox input "true"
type input "Casino"
click at [1027, 419] on input "Poker" at bounding box center [1031, 418] width 8 height 8
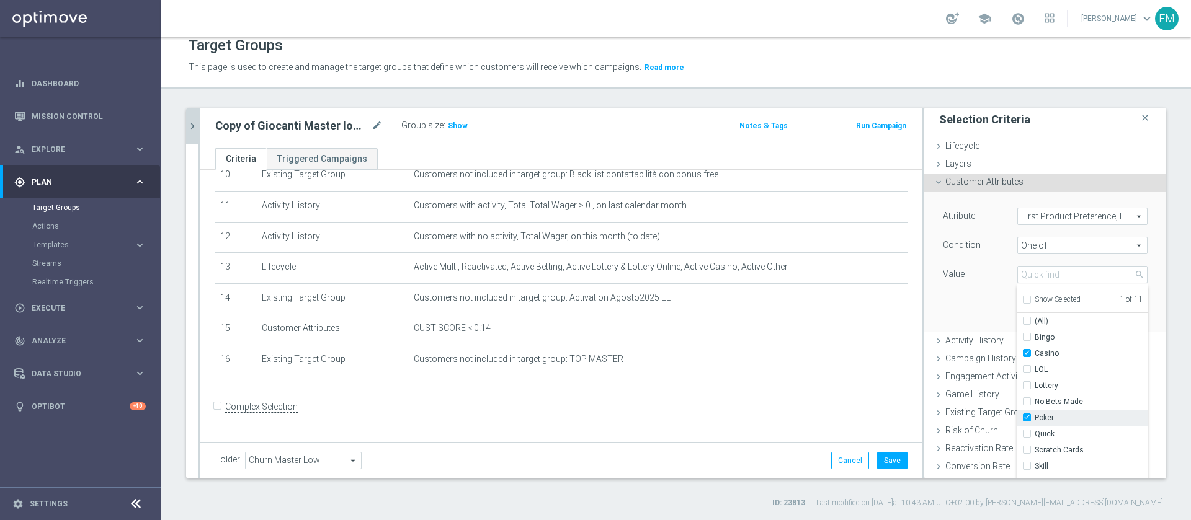
checkbox input "true"
type input "Selected 2 of 11"
click at [1017, 431] on div "Quick" at bounding box center [1082, 434] width 130 height 16
click at [1017, 439] on div "Quick" at bounding box center [1082, 434] width 130 height 16
click at [1027, 432] on input "Quick" at bounding box center [1031, 435] width 8 height 8
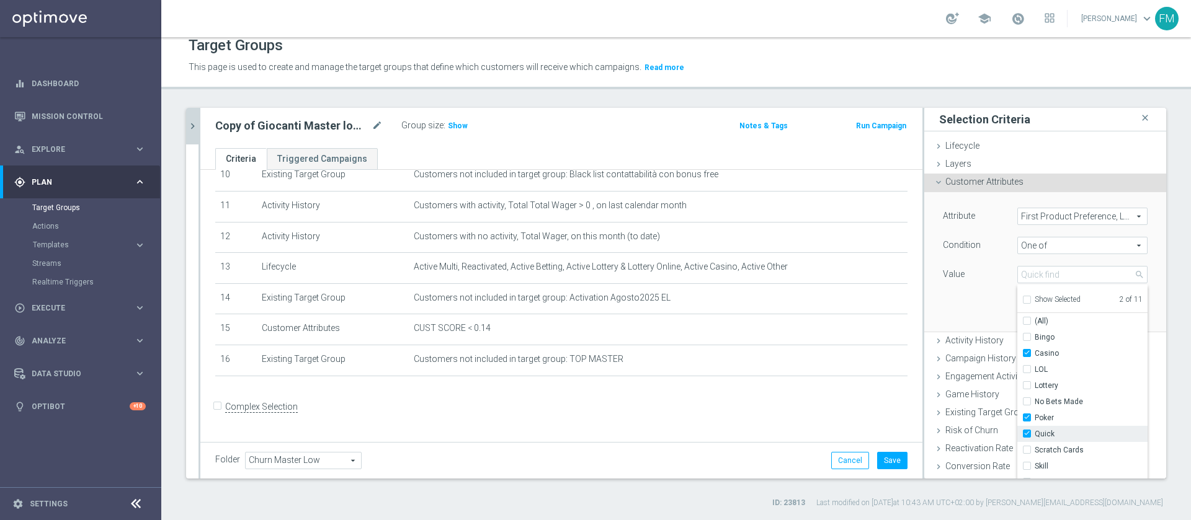
checkbox input "true"
type input "Selected 3 of 11"
click at [1027, 465] on input "Skill" at bounding box center [1031, 467] width 8 height 8
checkbox input "true"
type input "Selected 4 of 11"
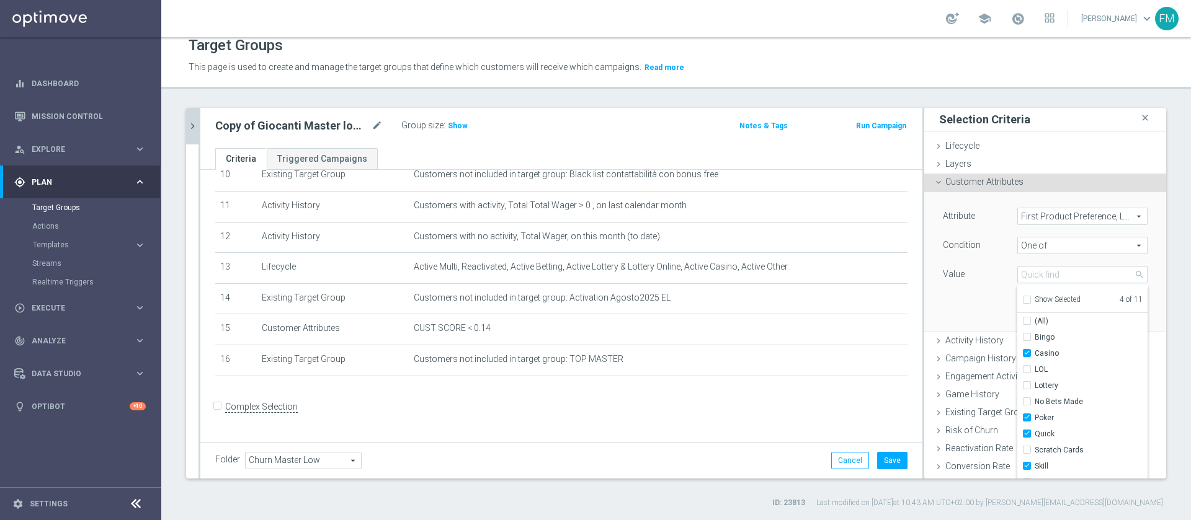
drag, startPoint x: 962, startPoint y: 283, endPoint x: 973, endPoint y: 281, distance: 10.7
click at [963, 282] on div "Value" at bounding box center [971, 276] width 74 height 20
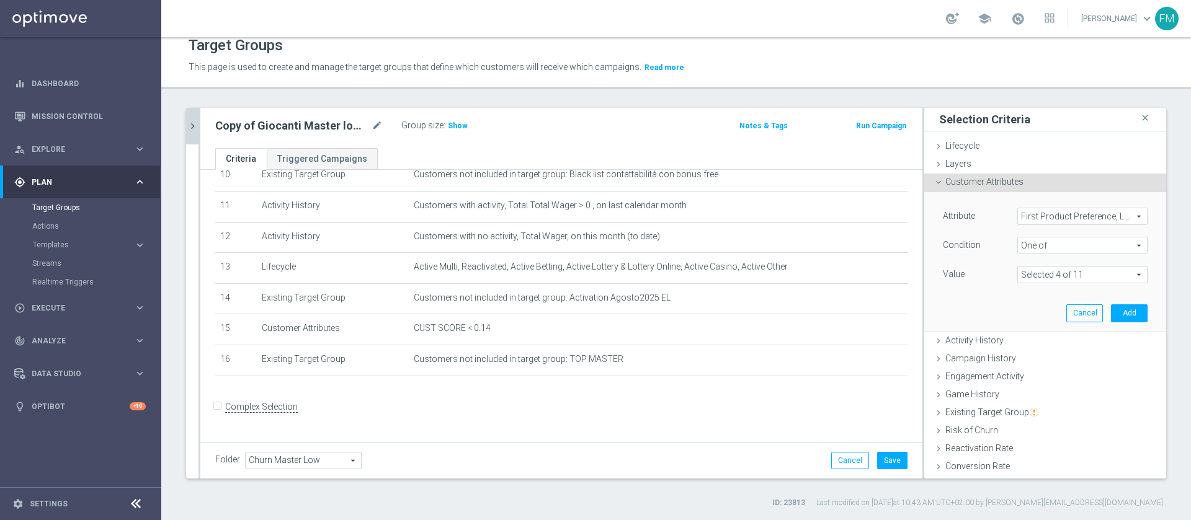
click at [1081, 281] on span at bounding box center [1082, 275] width 129 height 16
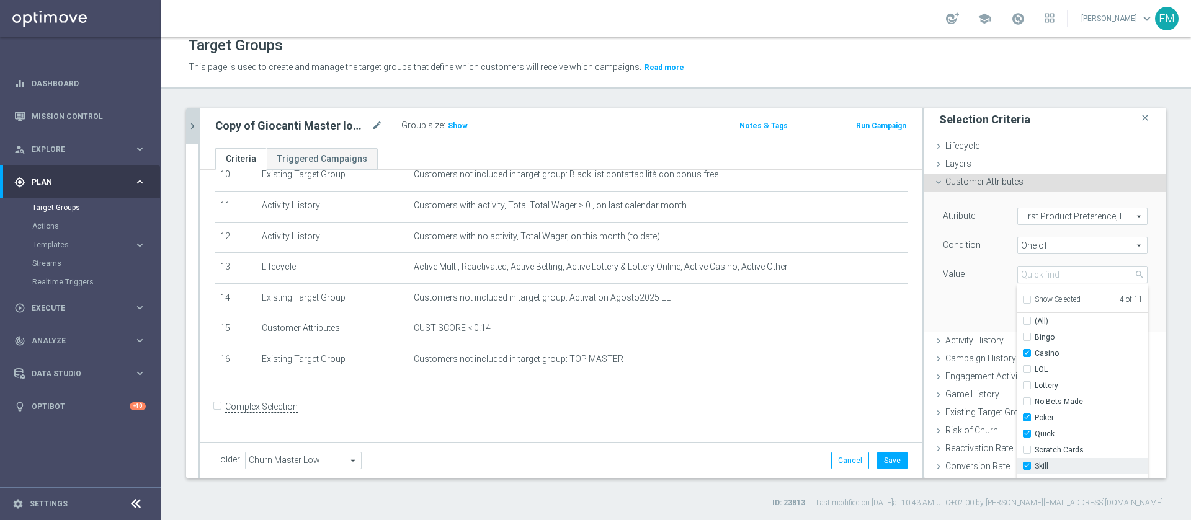
click at [1027, 468] on input "Skill" at bounding box center [1031, 467] width 8 height 8
checkbox input "false"
type input "Selected 3 of 11"
click at [957, 283] on div "Value" at bounding box center [971, 276] width 74 height 20
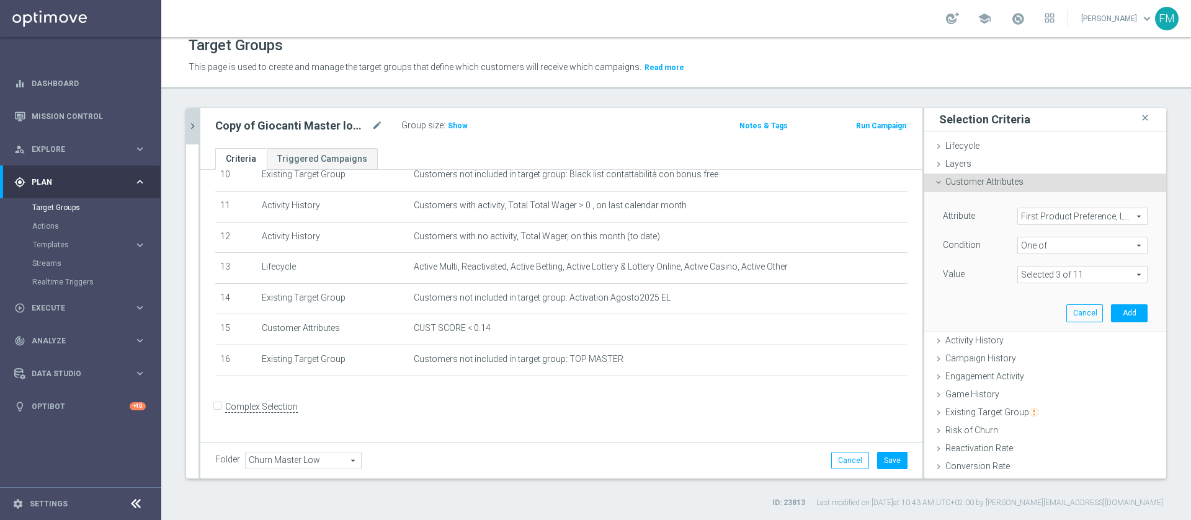
click at [1077, 279] on span at bounding box center [1082, 275] width 129 height 16
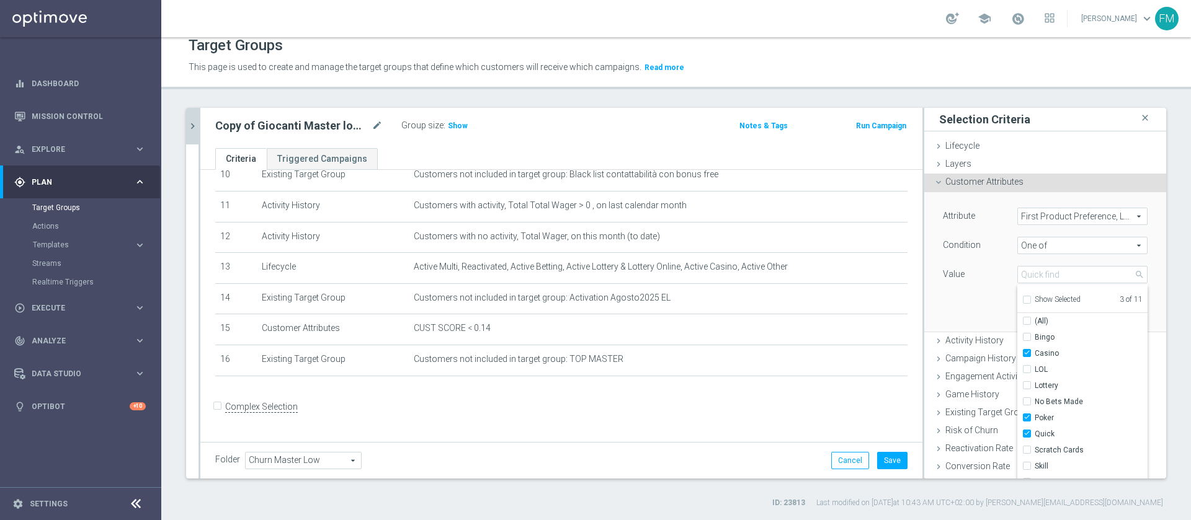
click at [978, 301] on div "Attribute First Product Preference, Last Month First Product Preference, Last M…" at bounding box center [1045, 261] width 223 height 139
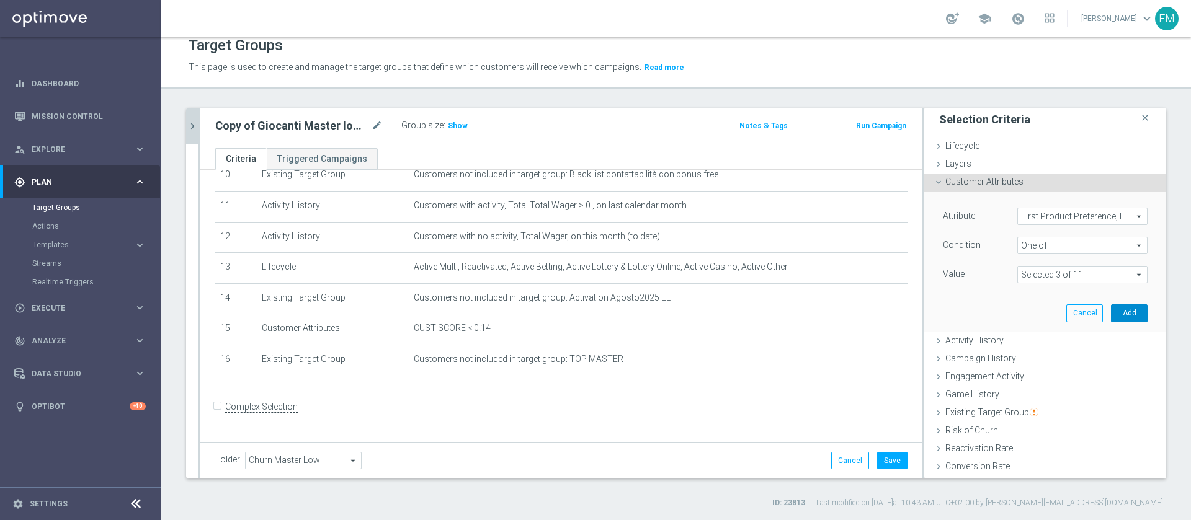
click at [1111, 316] on button "Add" at bounding box center [1129, 313] width 37 height 17
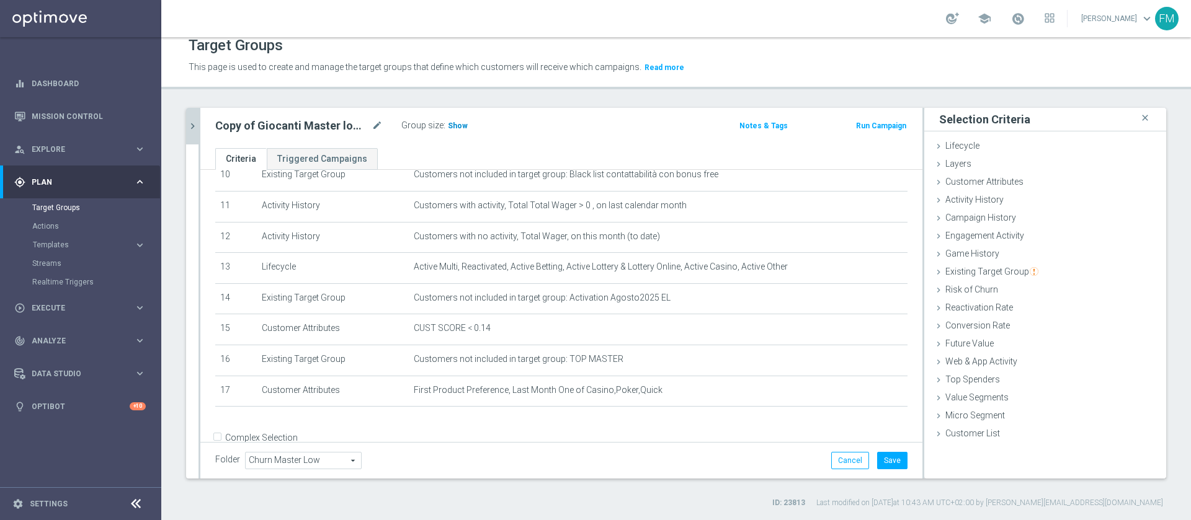
click at [460, 125] on span "Show" at bounding box center [458, 126] width 20 height 9
click at [877, 464] on button "Save" at bounding box center [892, 460] width 30 height 17
click at [201, 122] on div "Copy of Giocanti Master low M-1 non Active mtd mode_edit Group size : 919 Notes…" at bounding box center [561, 128] width 722 height 40
click at [194, 126] on icon "chevron_right" at bounding box center [193, 126] width 12 height 12
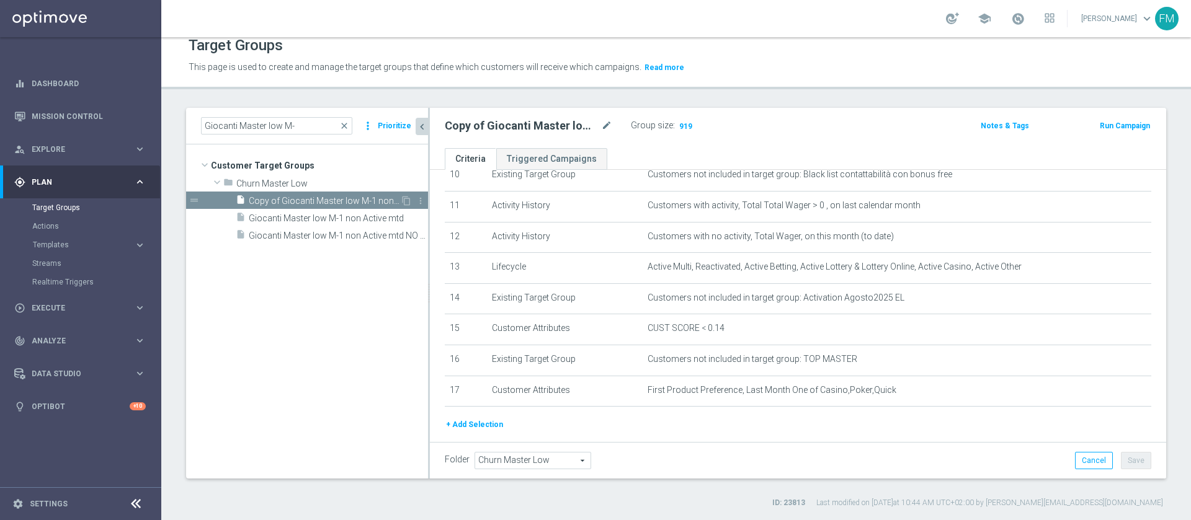
click at [341, 199] on span "Copy of Giocanti Master low M-1 non Active mtd" at bounding box center [324, 201] width 151 height 11
click at [604, 119] on icon "mode_edit" at bounding box center [606, 125] width 11 height 15
click at [465, 128] on input "Copy of Giocanti Master low M-1 non Active mtd" at bounding box center [528, 126] width 167 height 17
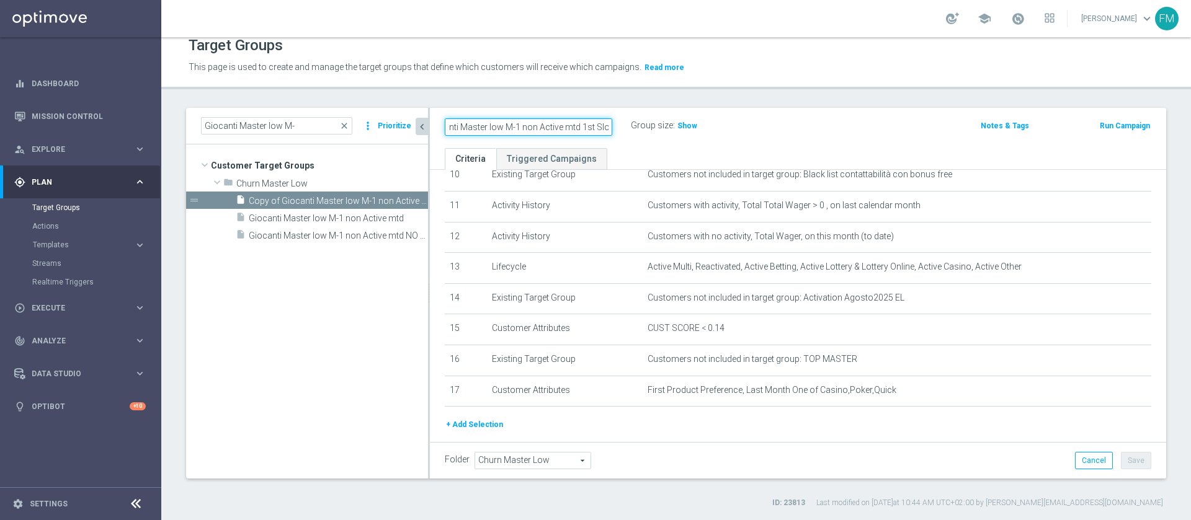
type input "Giocanti Master low M-1 non Active mtd 1st Slot"
click at [1126, 462] on button "Save" at bounding box center [1136, 460] width 30 height 17
click at [685, 125] on span "Show" at bounding box center [687, 126] width 20 height 9
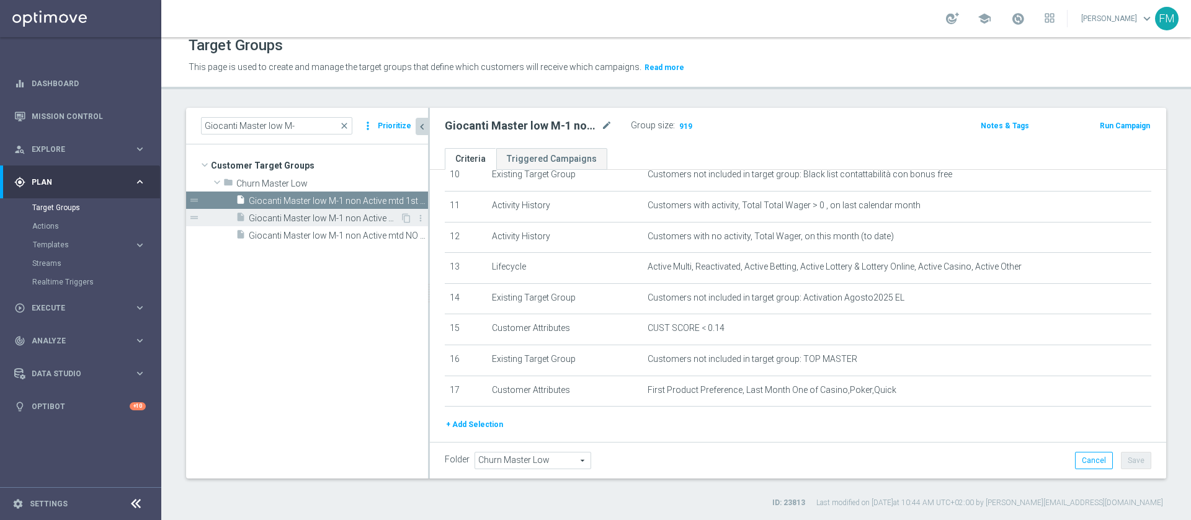
click at [341, 215] on span "Giocanti Master low M-1 non Active mtd" at bounding box center [324, 218] width 151 height 11
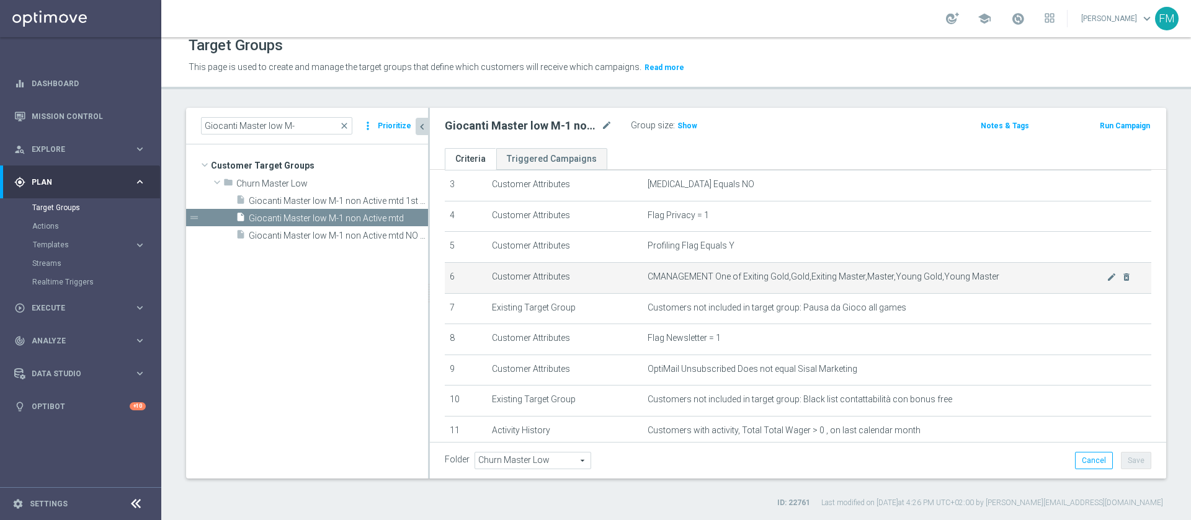
scroll to position [65, 0]
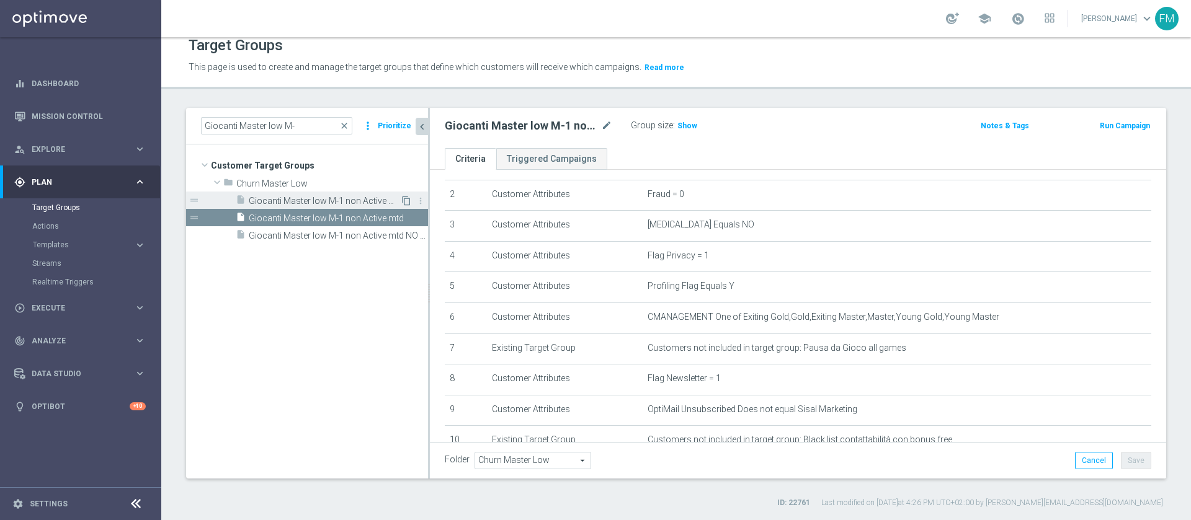
click at [406, 200] on icon "content_copy" at bounding box center [406, 201] width 10 height 10
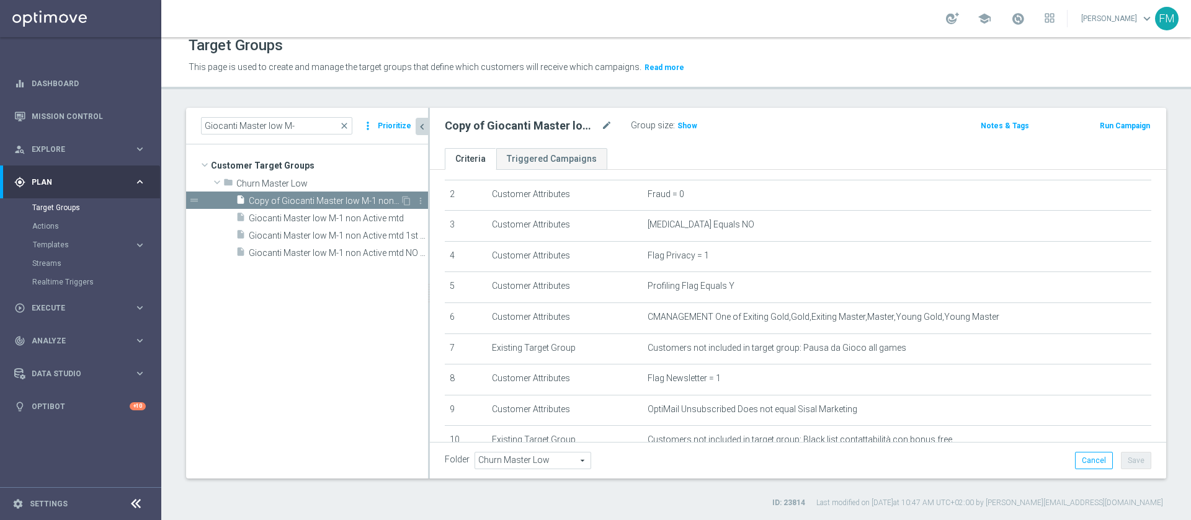
click at [335, 198] on span "Copy of Giocanti Master low M-1 non Active mtd 1st Slot" at bounding box center [324, 201] width 151 height 11
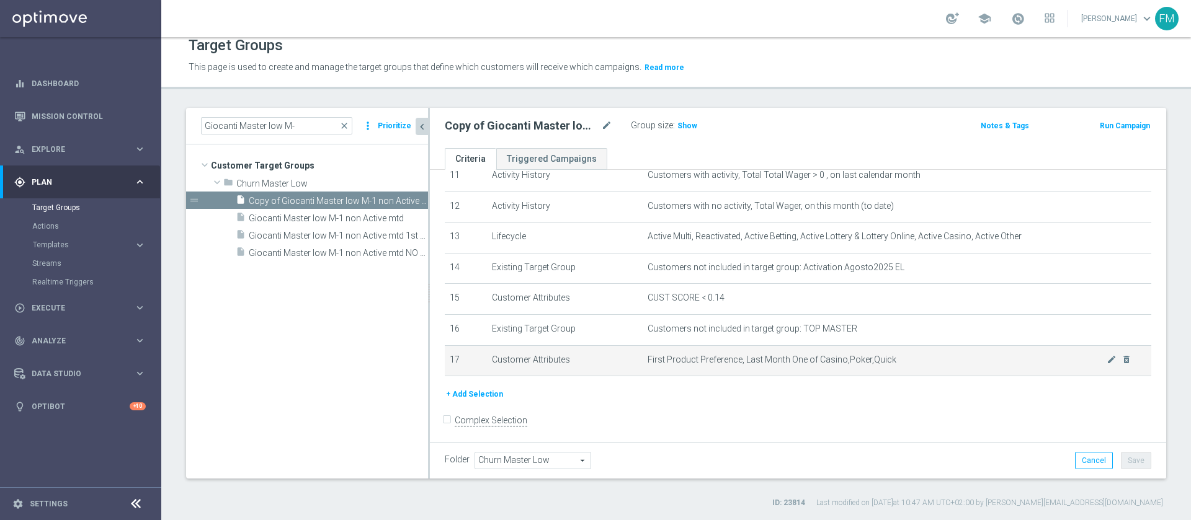
scroll to position [375, 0]
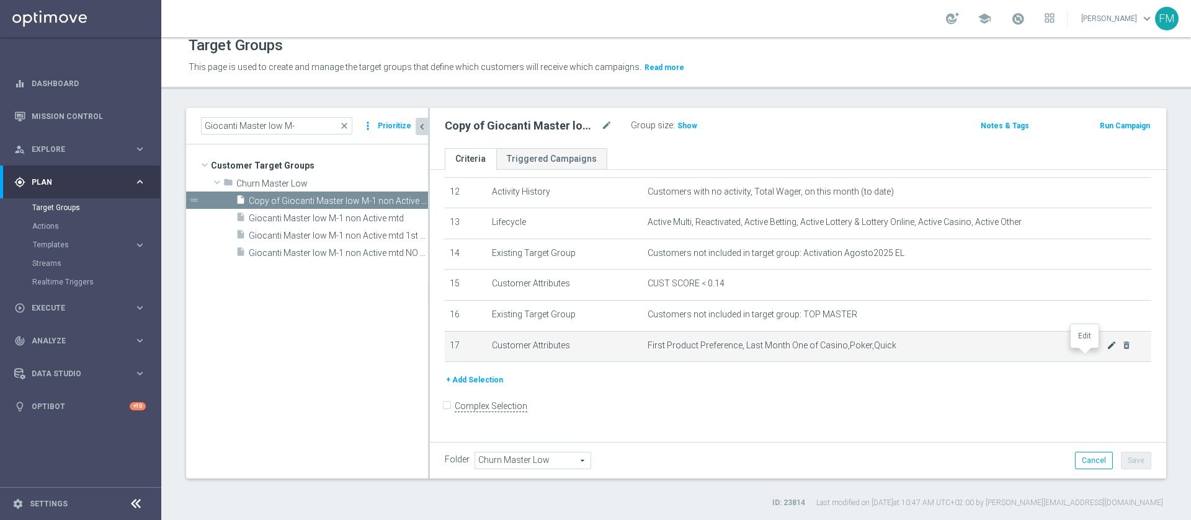
click at [1107, 350] on icon "mode_edit" at bounding box center [1112, 346] width 10 height 10
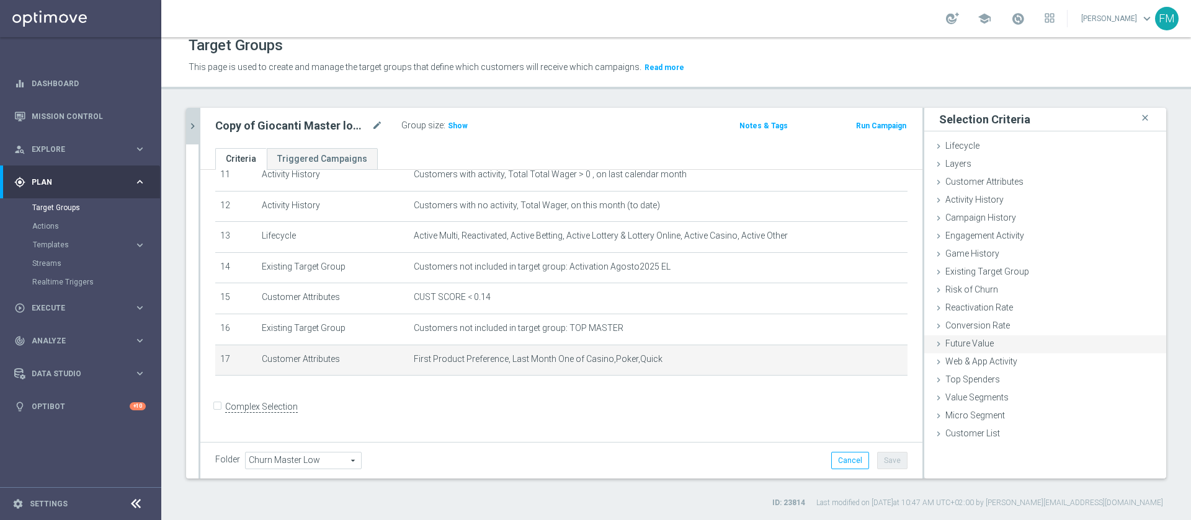
scroll to position [362, 0]
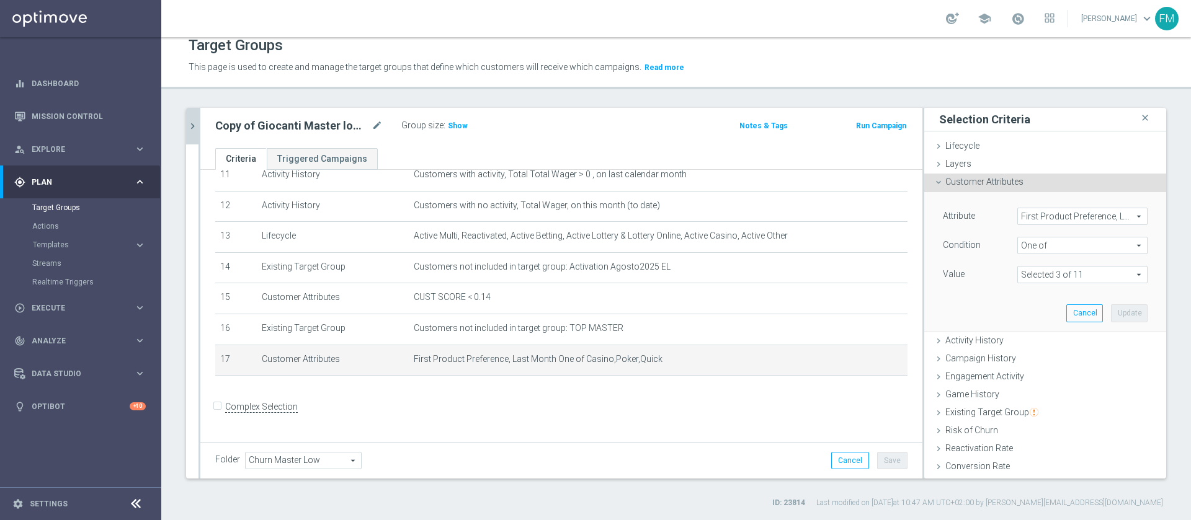
click at [1064, 243] on span "One of" at bounding box center [1082, 246] width 129 height 16
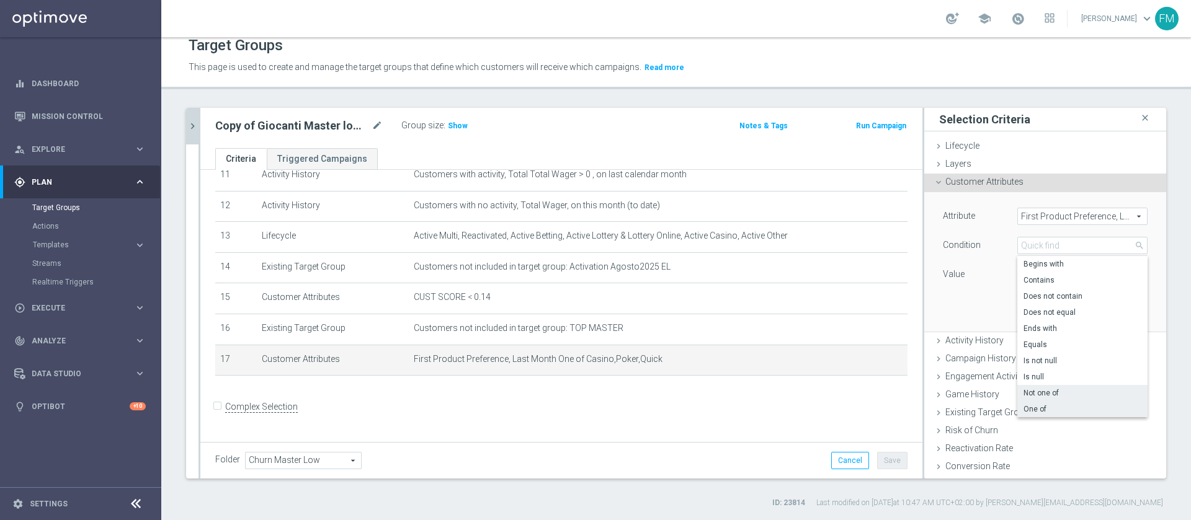
click at [1047, 388] on span "Not one of" at bounding box center [1083, 393] width 118 height 10
type input "Not one of"
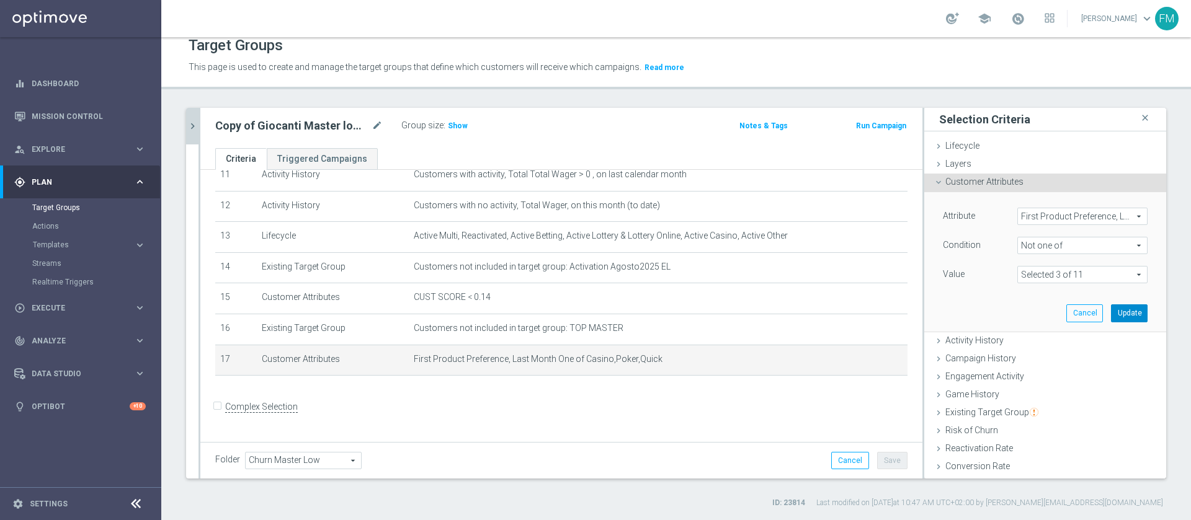
click at [1111, 313] on button "Update" at bounding box center [1129, 313] width 37 height 17
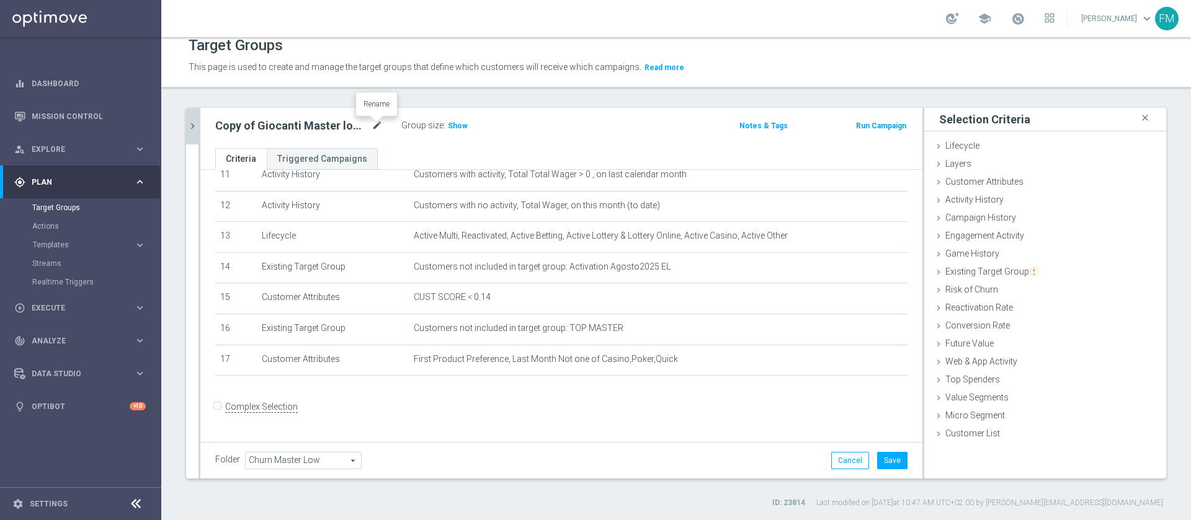
click at [379, 129] on icon "mode_edit" at bounding box center [377, 125] width 11 height 15
click at [259, 126] on input "Copy of Giocanti Master low M-1 non Active mtd 1st Slot" at bounding box center [298, 126] width 167 height 17
type input "Giocanti Master low M-1 non Active mtd NO SLOT"
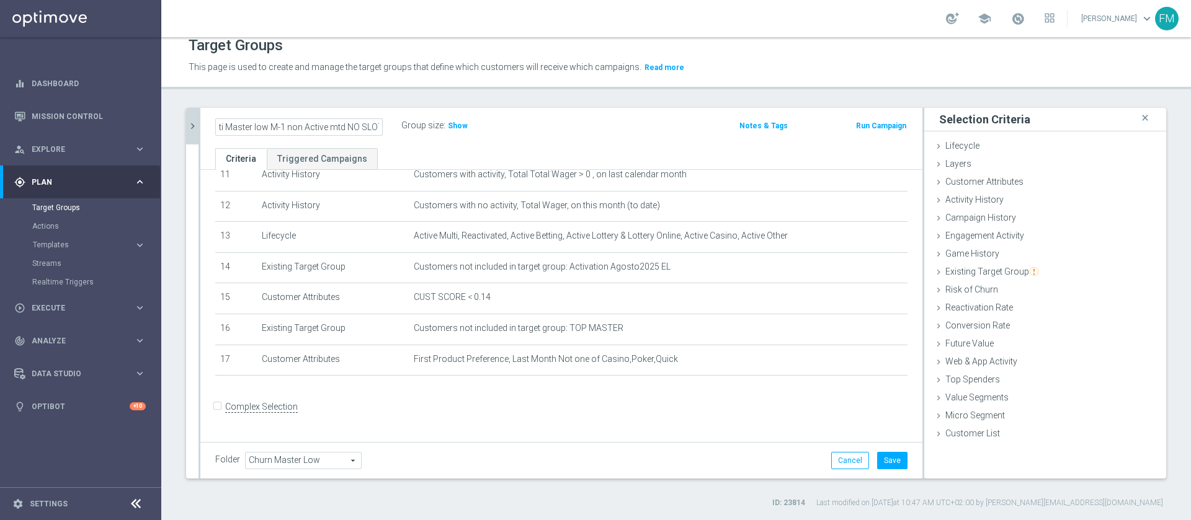
click at [533, 124] on div "Giocanti Master low M-1 non Active mtd NO SLOT Group size : Show" at bounding box center [443, 126] width 474 height 19
click at [886, 458] on button "Save" at bounding box center [892, 460] width 30 height 17
click at [193, 136] on button "chevron_right" at bounding box center [192, 126] width 12 height 37
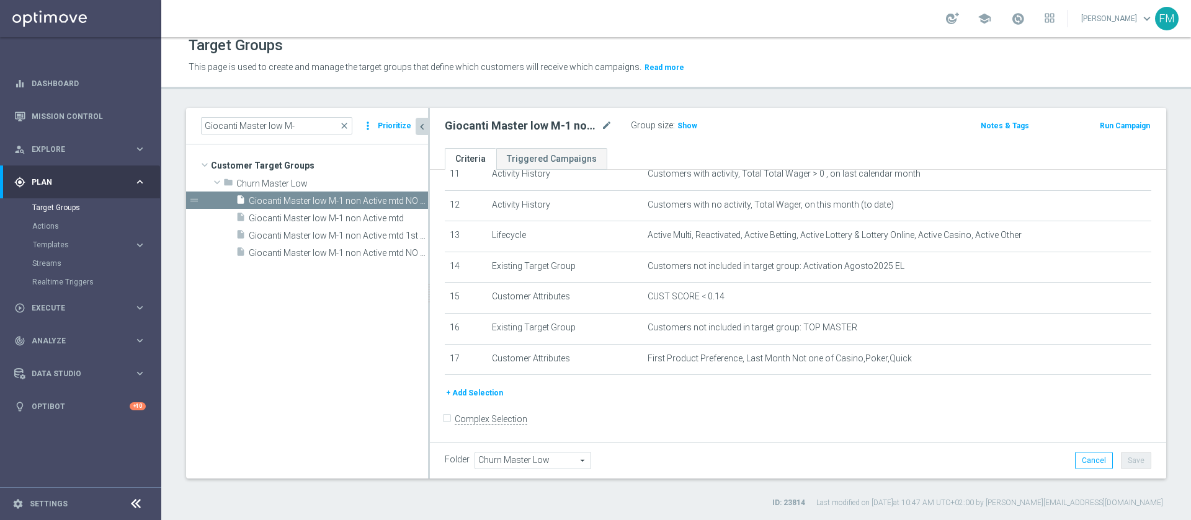
scroll to position [375, 0]
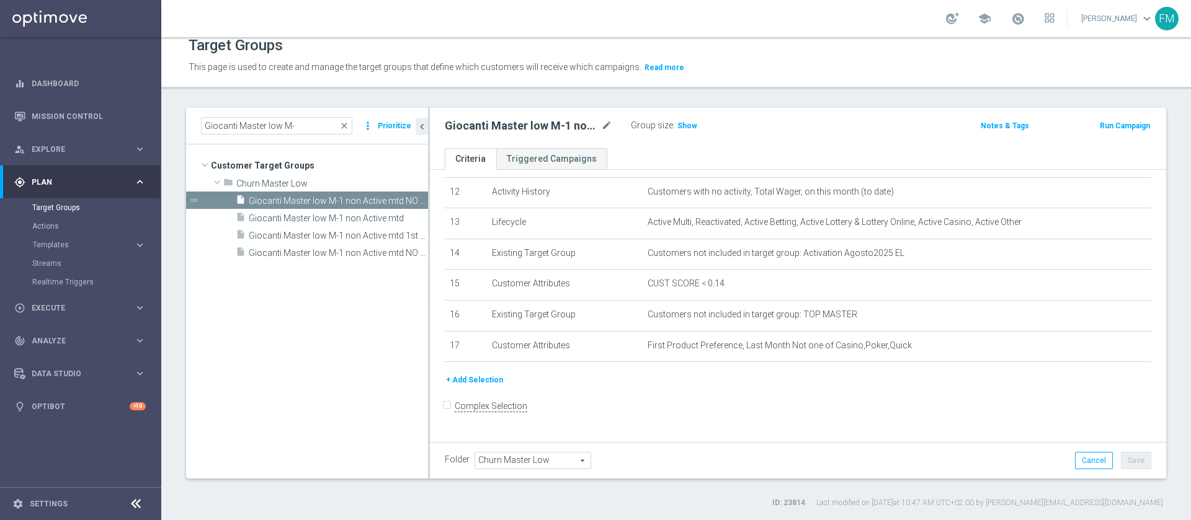
click at [697, 128] on div "Group size : Show" at bounding box center [693, 124] width 124 height 15
click at [692, 127] on span "Show" at bounding box center [687, 126] width 20 height 9
click at [601, 122] on icon "mode_edit" at bounding box center [606, 125] width 11 height 15
click at [346, 123] on span "close" at bounding box center [344, 126] width 10 height 10
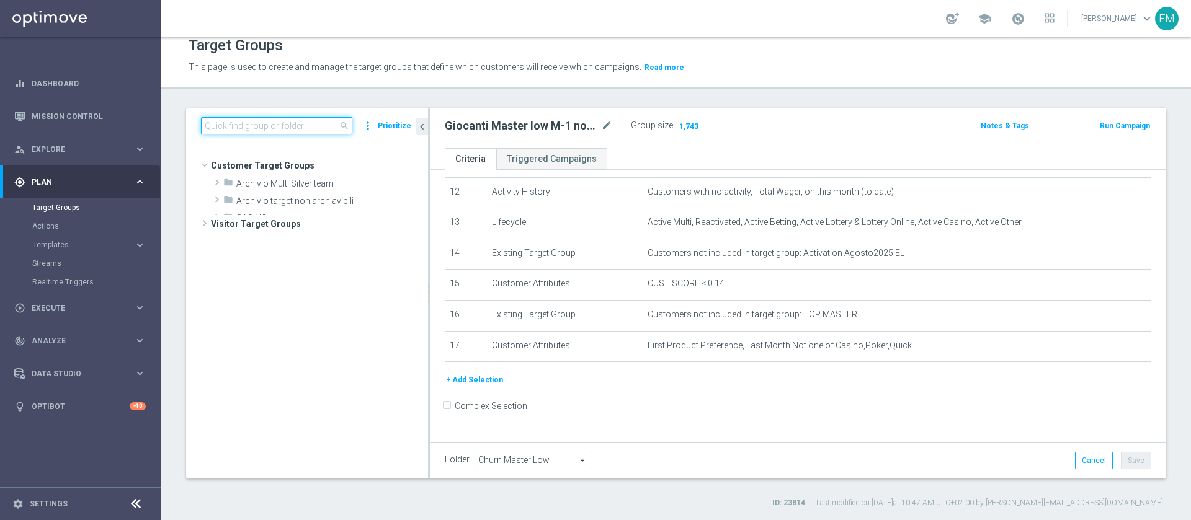
click at [301, 128] on input at bounding box center [276, 125] width 151 height 17
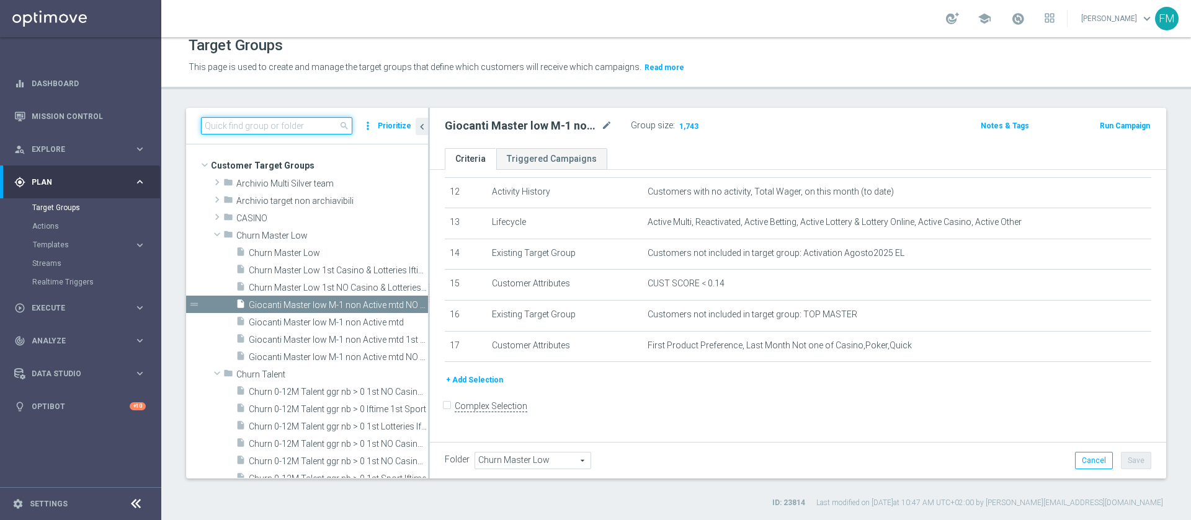
paste input "Churn 0-12M Talent ggr nb > 1000 1st Casino lftime"
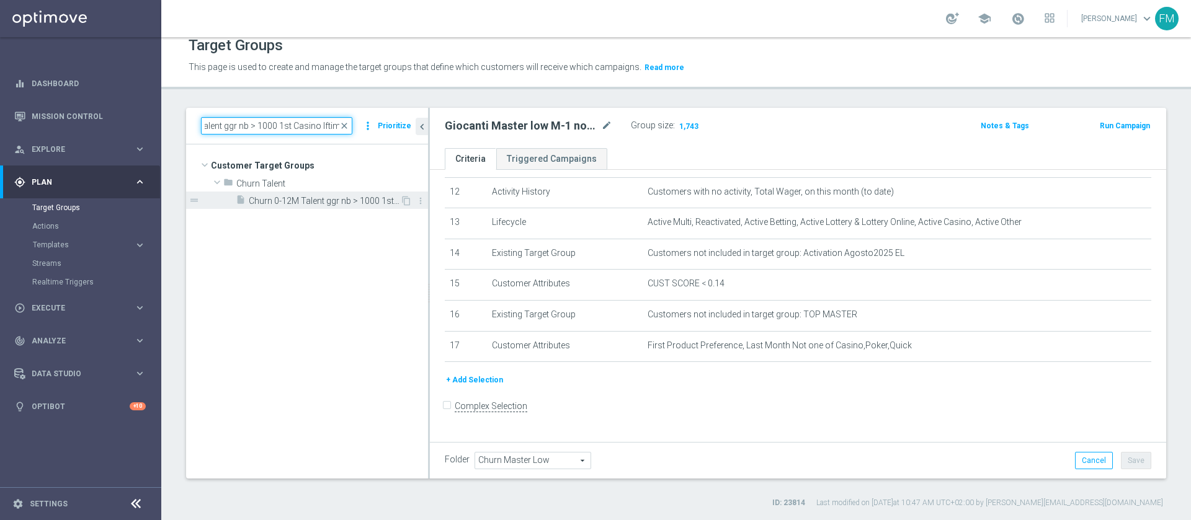
type input "Churn 0-12M Talent ggr nb > 1000 1st Casino lftime"
click at [325, 201] on span "Churn 0-12M Talent ggr nb > 1000 1st Casino lftime" at bounding box center [324, 201] width 151 height 11
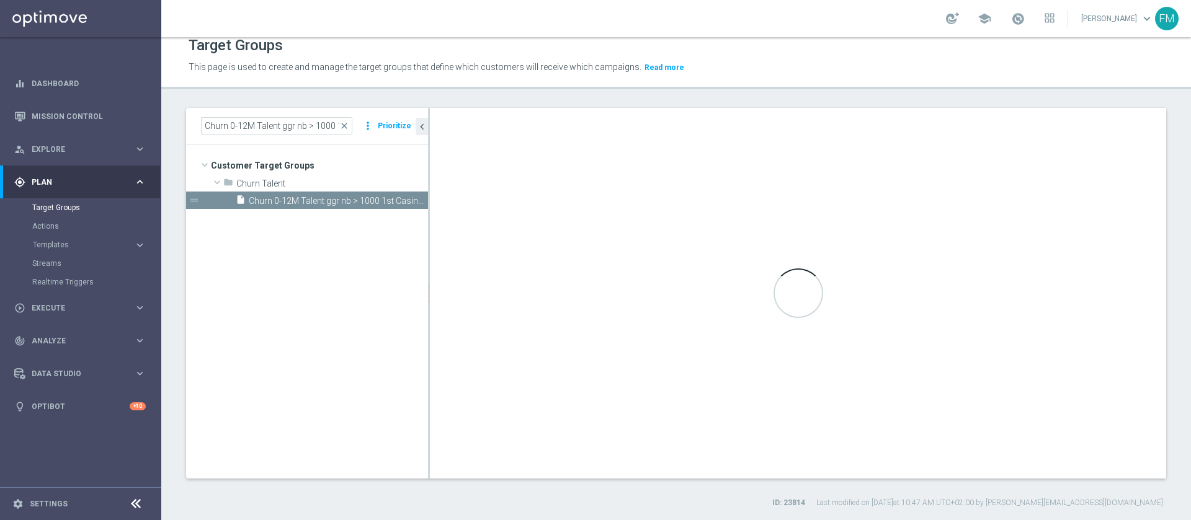
type input "Churn Talent"
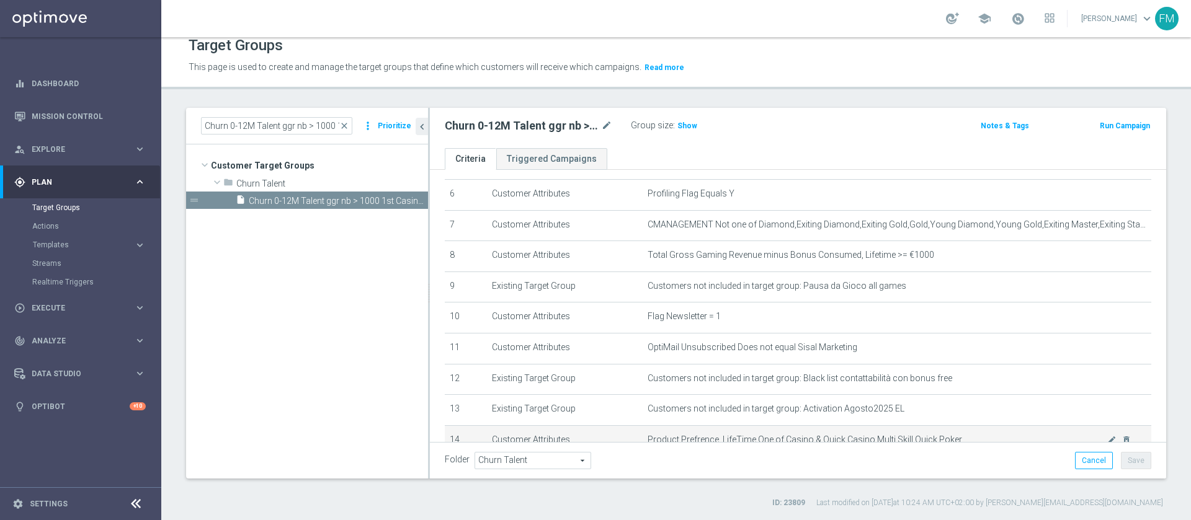
scroll to position [280, 0]
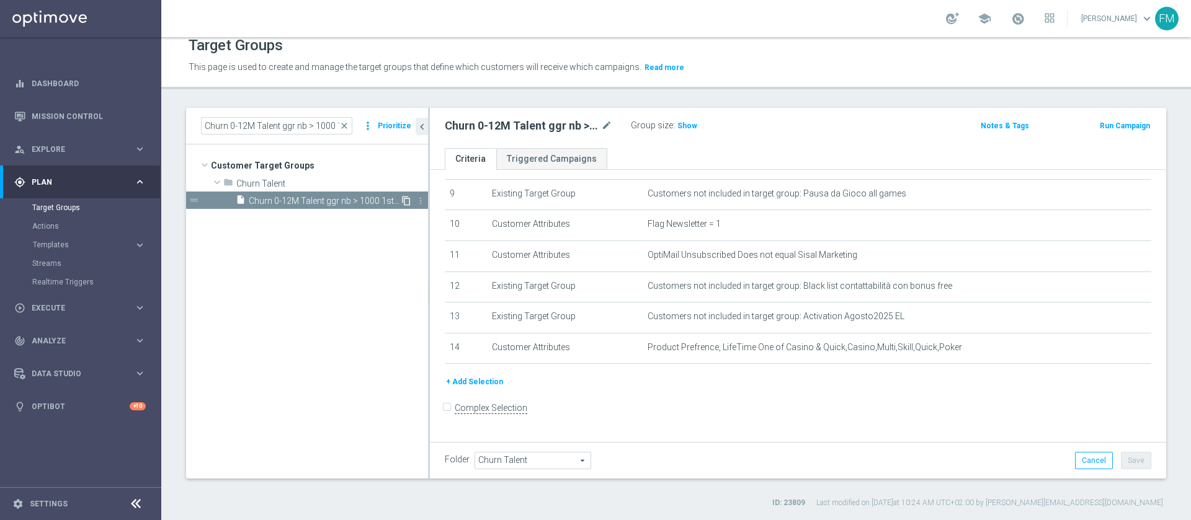
click at [404, 198] on icon "content_copy" at bounding box center [406, 201] width 10 height 10
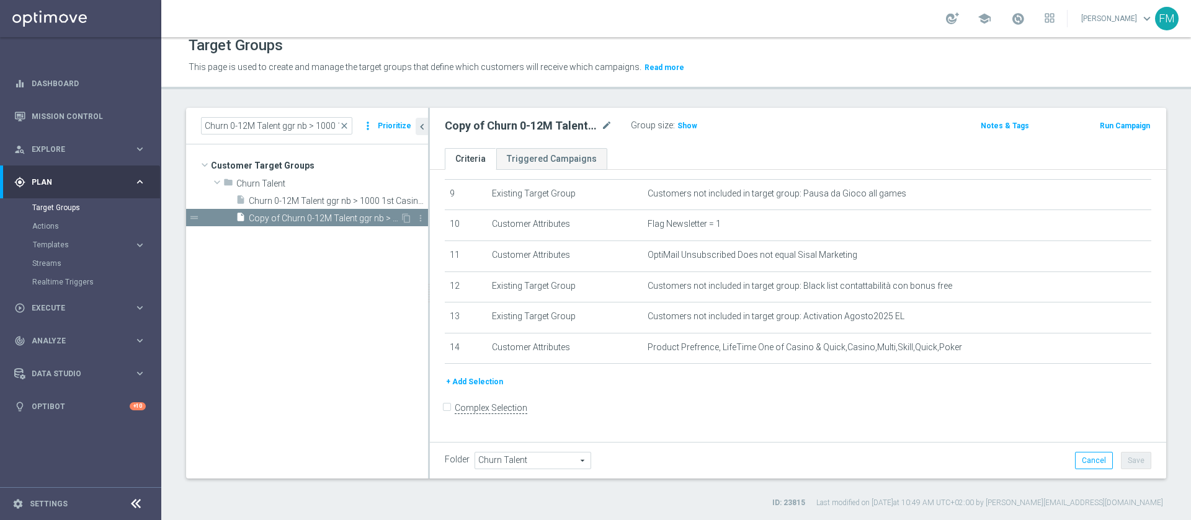
click at [311, 219] on span "Copy of Churn 0-12M Talent ggr nb > 1000 1st Casino lftime" at bounding box center [324, 218] width 151 height 11
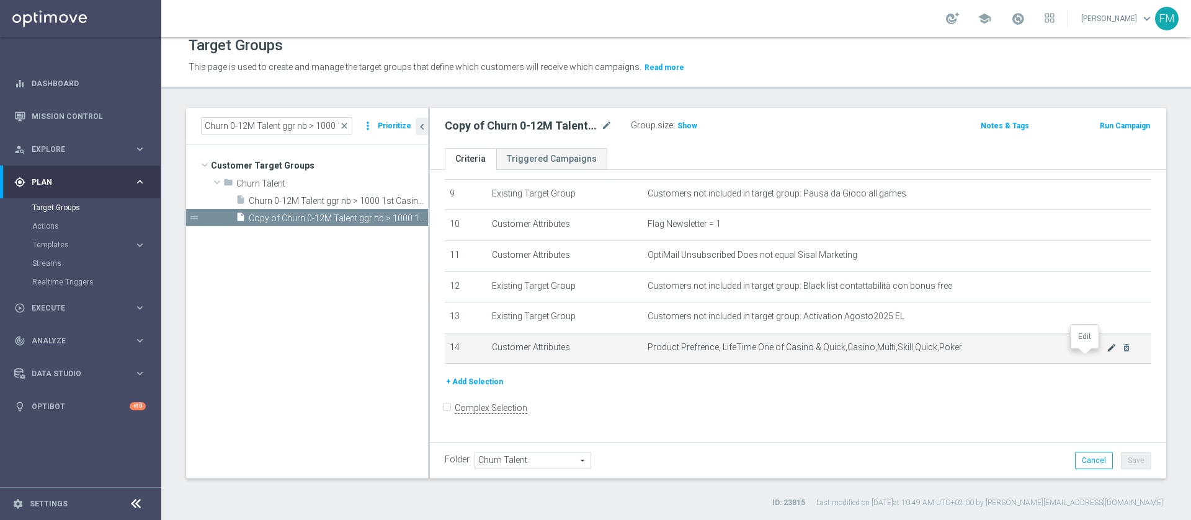
click at [1107, 353] on icon "mode_edit" at bounding box center [1112, 348] width 10 height 10
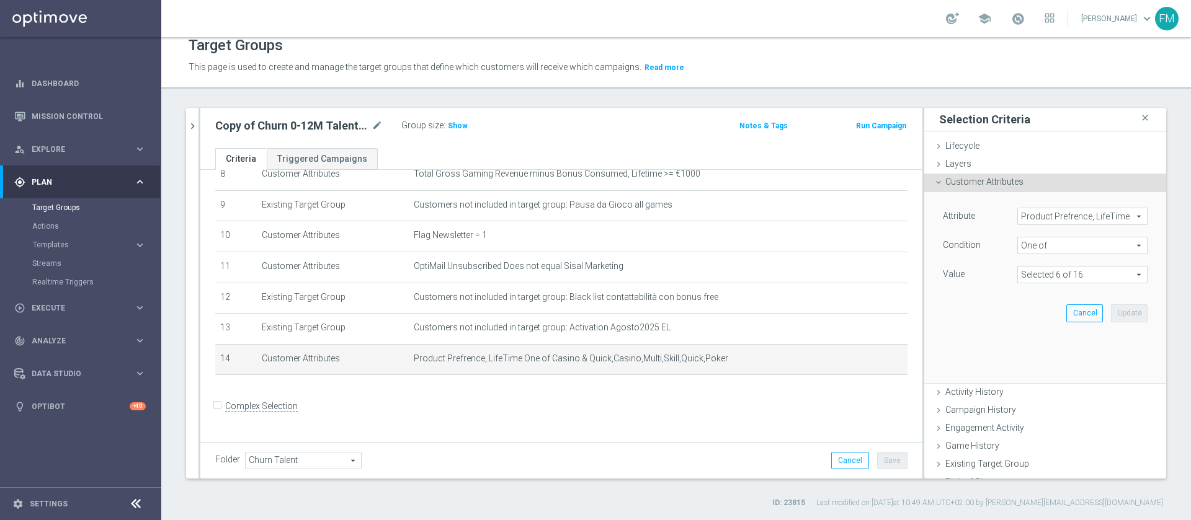
scroll to position [267, 0]
click at [377, 126] on icon "mode_edit" at bounding box center [377, 125] width 11 height 15
click at [355, 130] on input "Copy of Churn 0-12M Talent ggr nb > 1000 1st Casino lftime" at bounding box center [298, 126] width 167 height 17
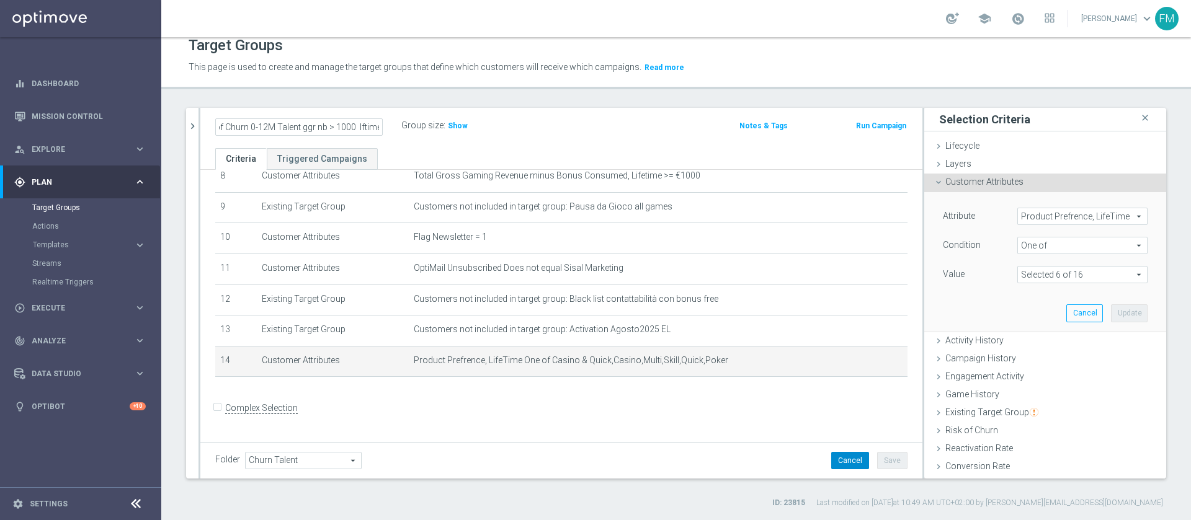
type input "Copy of Churn 0-12M Talent ggr nb > 1000 lftime"
click at [831, 458] on button "Cancel" at bounding box center [850, 460] width 38 height 17
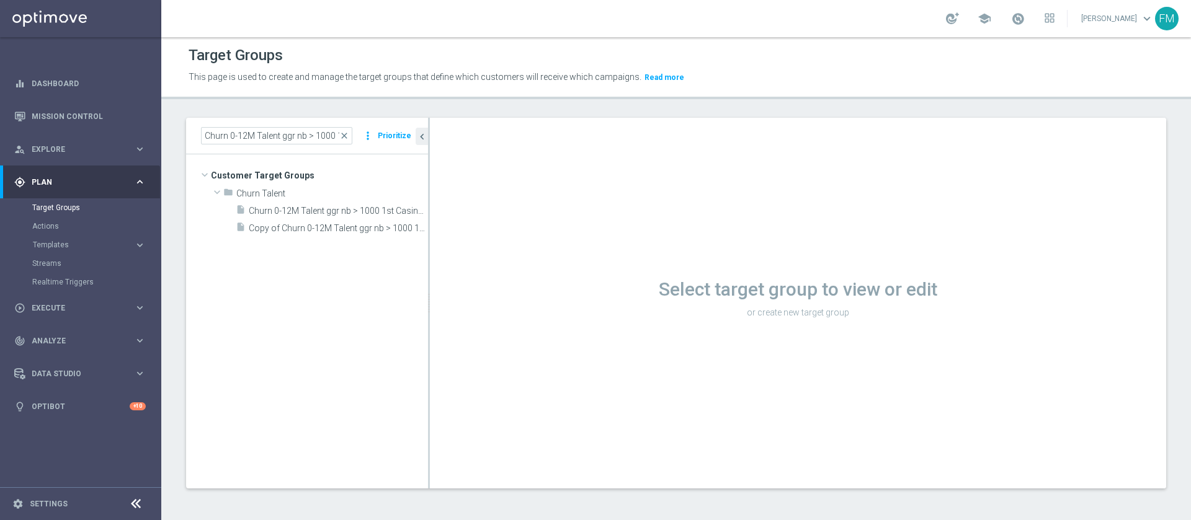
scroll to position [1, 0]
click at [358, 209] on span "Churn 0-12M Talent ggr nb > 1000 1st Casino lftime" at bounding box center [324, 211] width 151 height 11
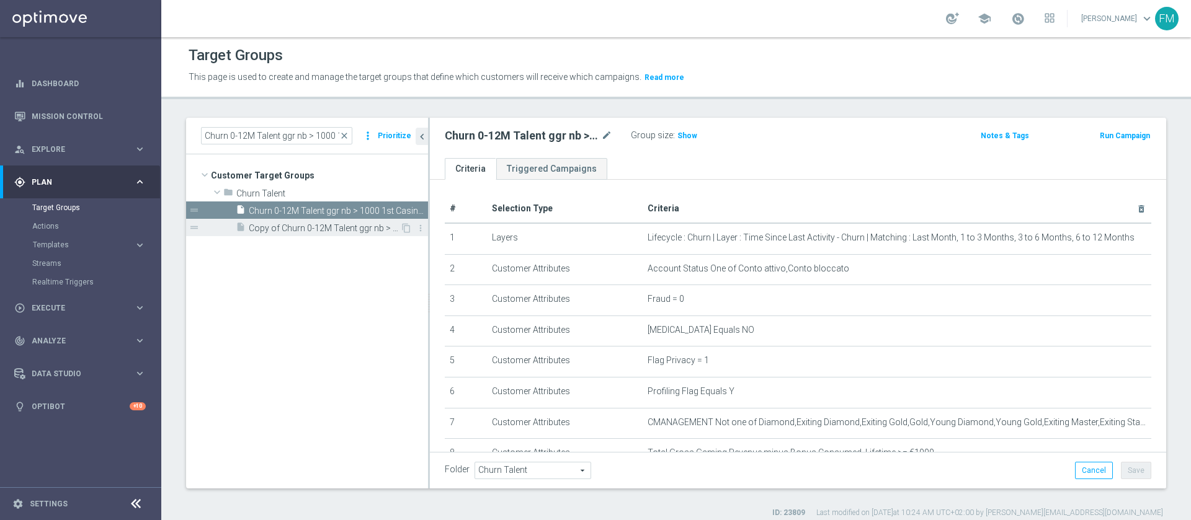
click at [352, 223] on span "Copy of Churn 0-12M Talent ggr nb > 1000 1st Casino lftime" at bounding box center [324, 228] width 151 height 11
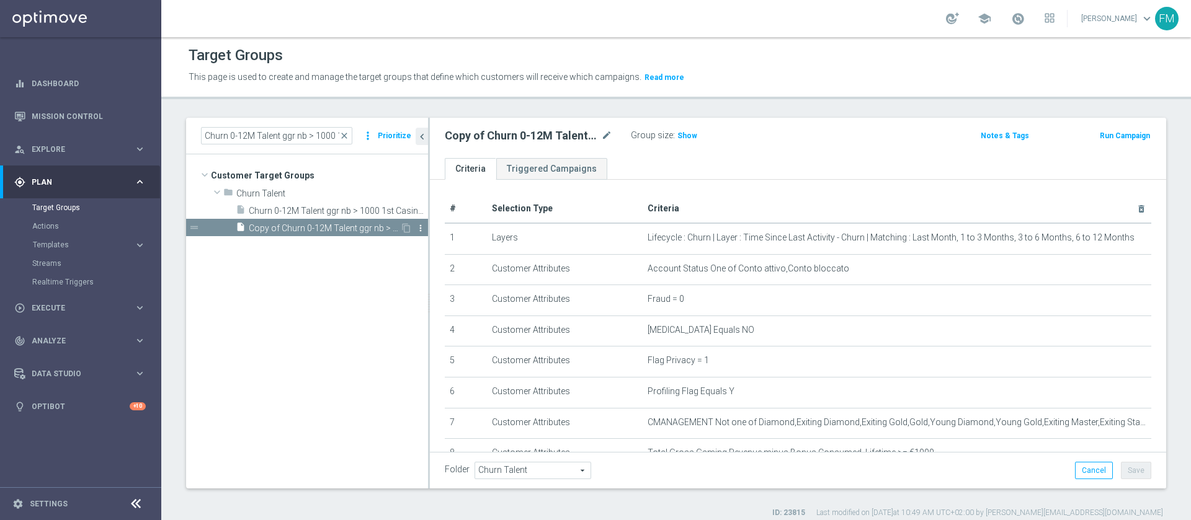
click at [421, 228] on icon "more_vert" at bounding box center [421, 228] width 10 height 10
click at [444, 257] on li "delete Delete" at bounding box center [451, 263] width 61 height 19
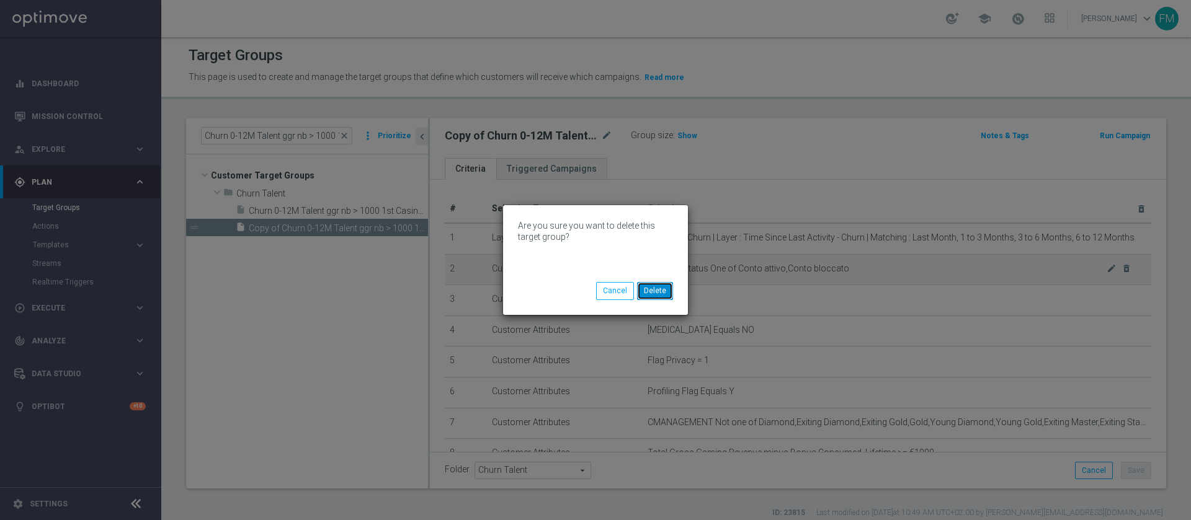
click at [662, 289] on button "Delete" at bounding box center [655, 290] width 36 height 17
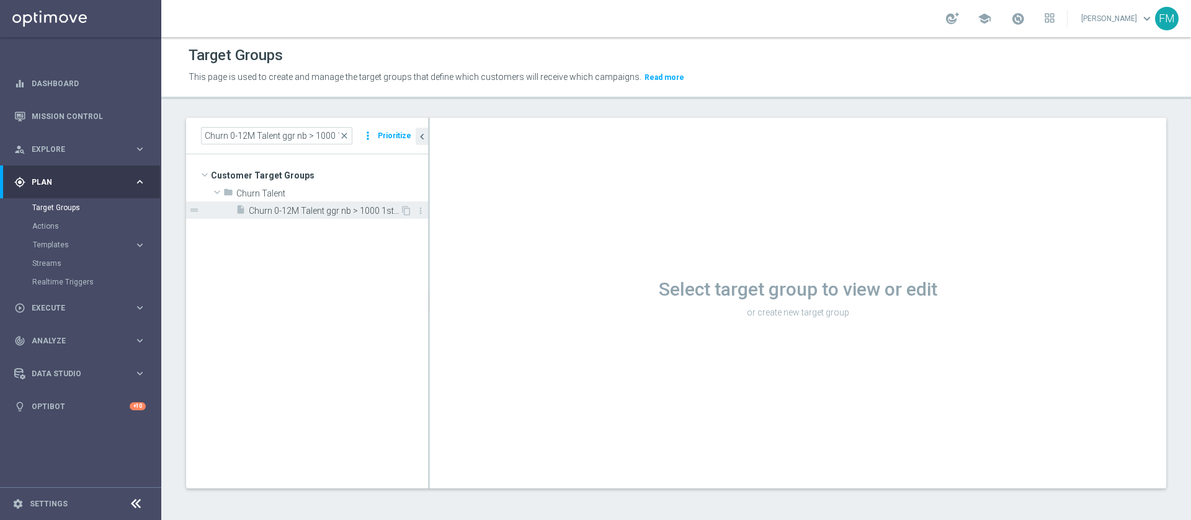
drag, startPoint x: 374, startPoint y: 214, endPoint x: 399, endPoint y: 208, distance: 25.4
click at [375, 214] on span "Churn 0-12M Talent ggr nb > 1000 1st Casino lftime" at bounding box center [324, 211] width 151 height 11
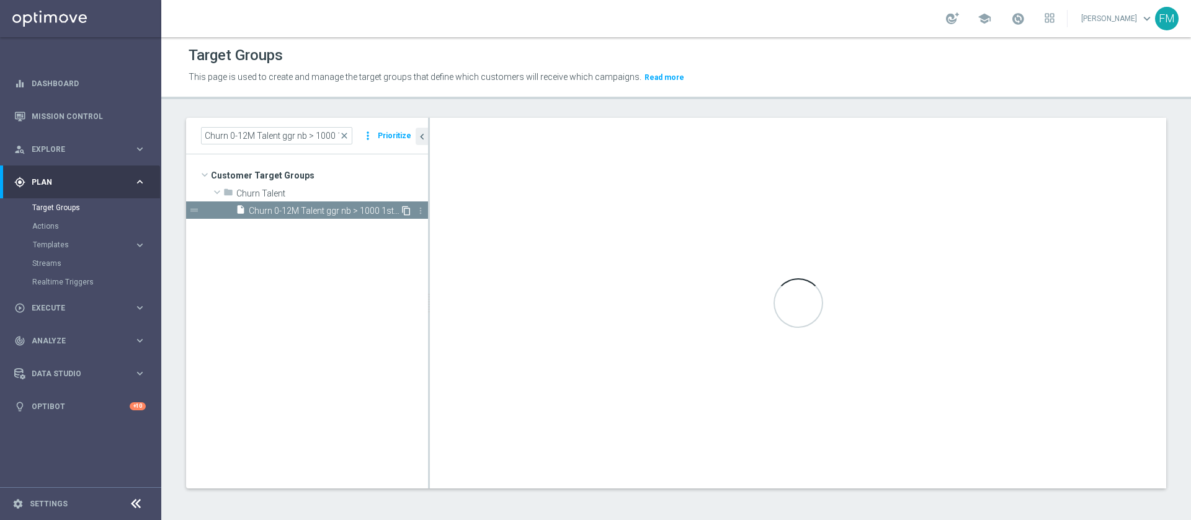
click at [408, 208] on icon "content_copy" at bounding box center [406, 211] width 10 height 10
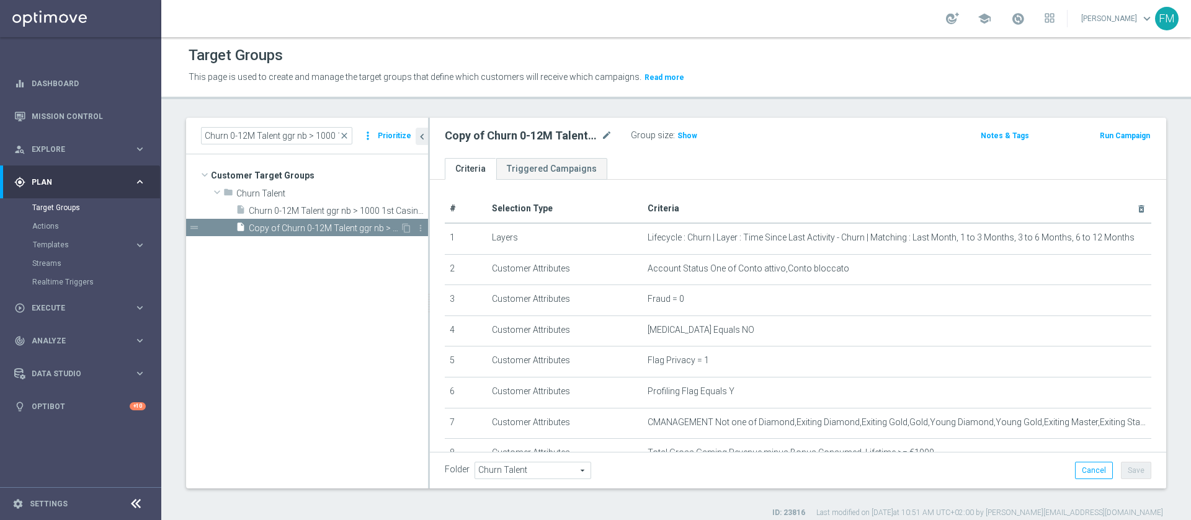
click at [333, 225] on span "Copy of Churn 0-12M Talent ggr nb > 1000 1st Casino lftime" at bounding box center [324, 228] width 151 height 11
click at [609, 134] on icon "mode_edit" at bounding box center [606, 135] width 11 height 15
click at [558, 135] on input "Copy of Churn 0-12M Talent ggr nb > 1000 1st Casino lftime" at bounding box center [528, 136] width 167 height 17
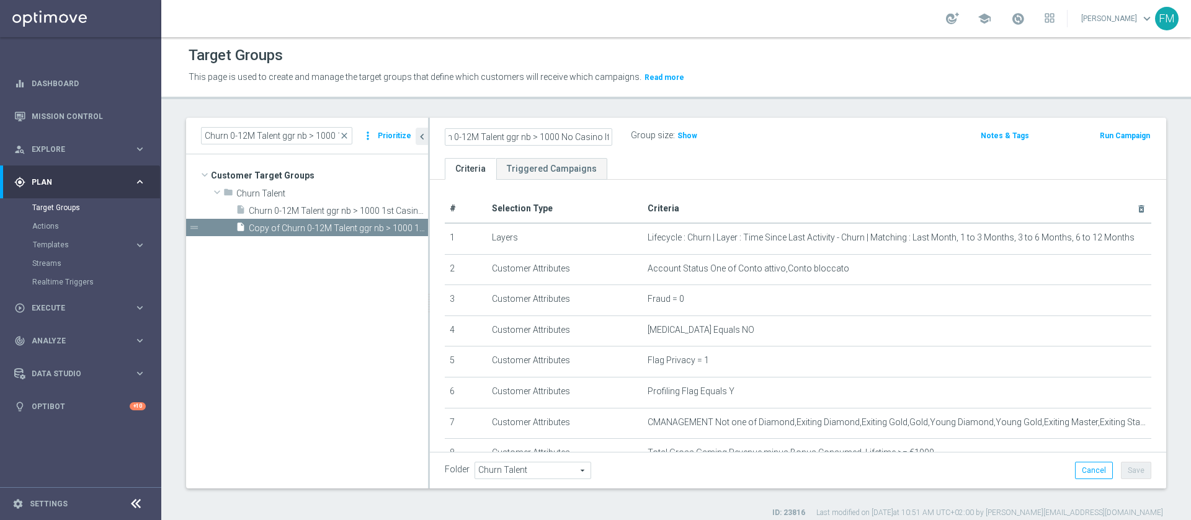
drag, startPoint x: 556, startPoint y: 136, endPoint x: 538, endPoint y: 138, distance: 18.1
click at [538, 138] on input "Copy of Churn 0-12M Talent ggr nb > 1000 No Casino lftime" at bounding box center [528, 136] width 167 height 17
type input "Churn 0-12M Talent ggr nb > 0 No Casino lftime"
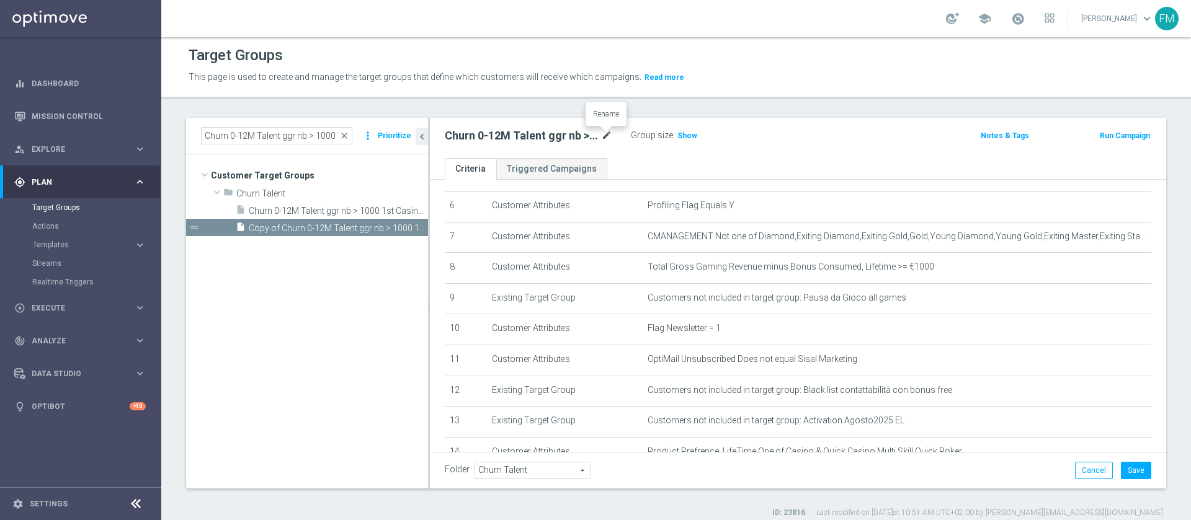
click at [605, 132] on icon "mode_edit" at bounding box center [606, 135] width 11 height 15
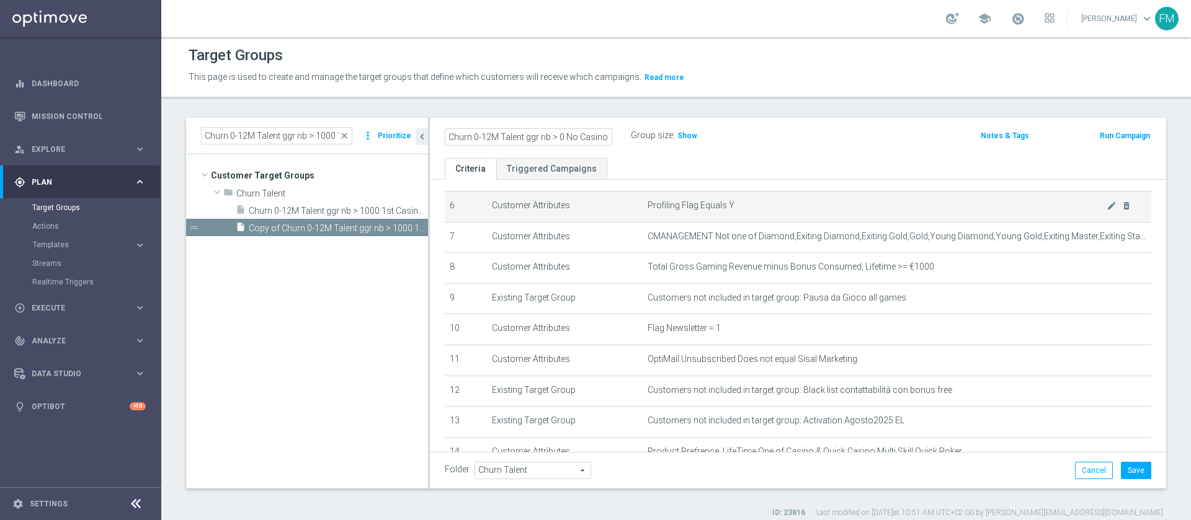
scroll to position [0, 20]
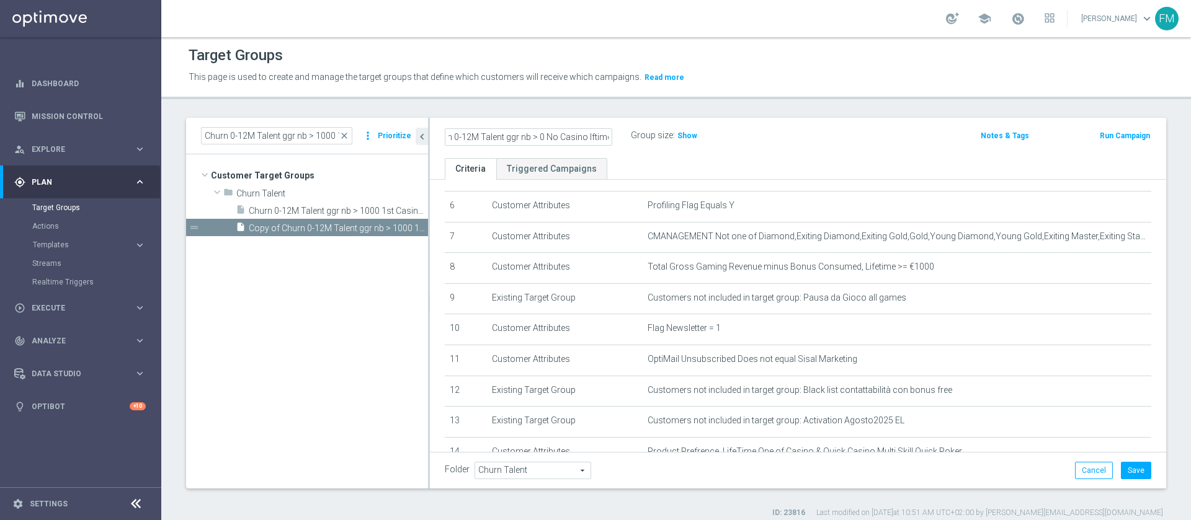
click at [489, 139] on input "Churn 0-12M Talent ggr nb > 0 No Casino lftime" at bounding box center [528, 136] width 167 height 17
click at [841, 151] on div "Churn 0-12M Talent ggr nb > 0 No Casino lftime Group size : Show Notes & Tags R…" at bounding box center [798, 138] width 736 height 40
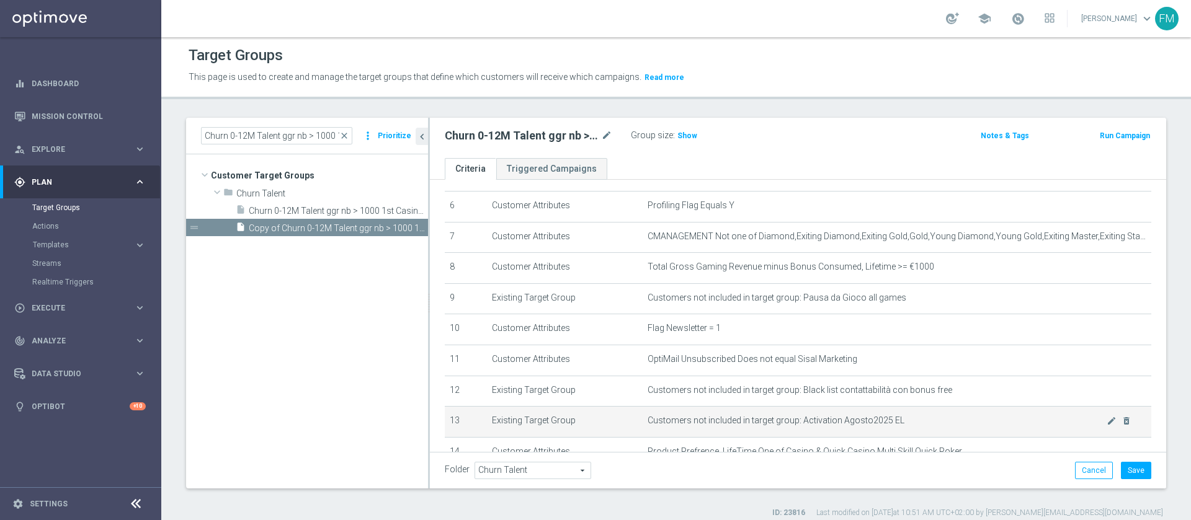
scroll to position [279, 0]
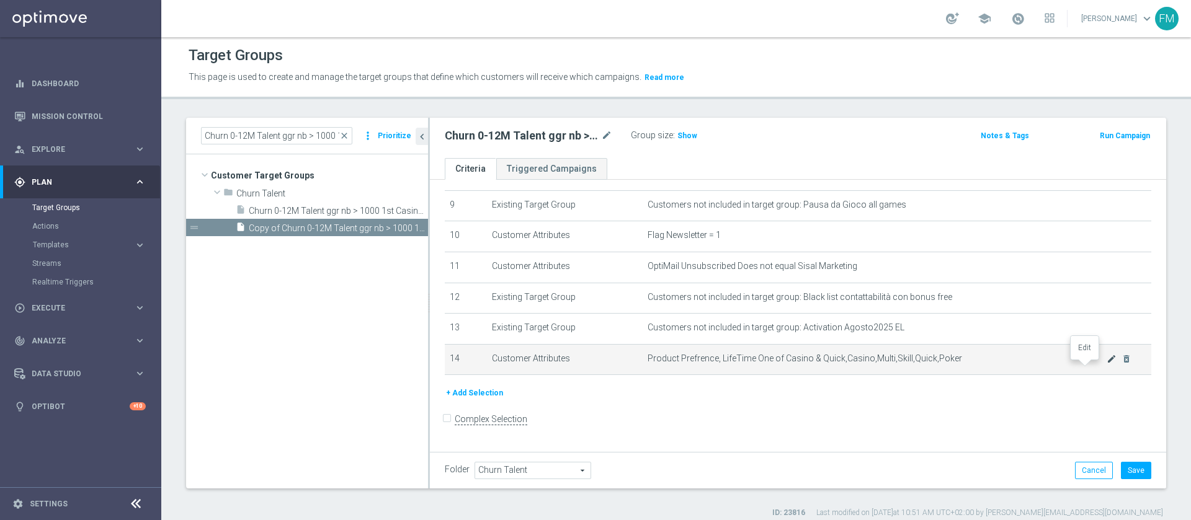
click at [1107, 364] on icon "mode_edit" at bounding box center [1112, 359] width 10 height 10
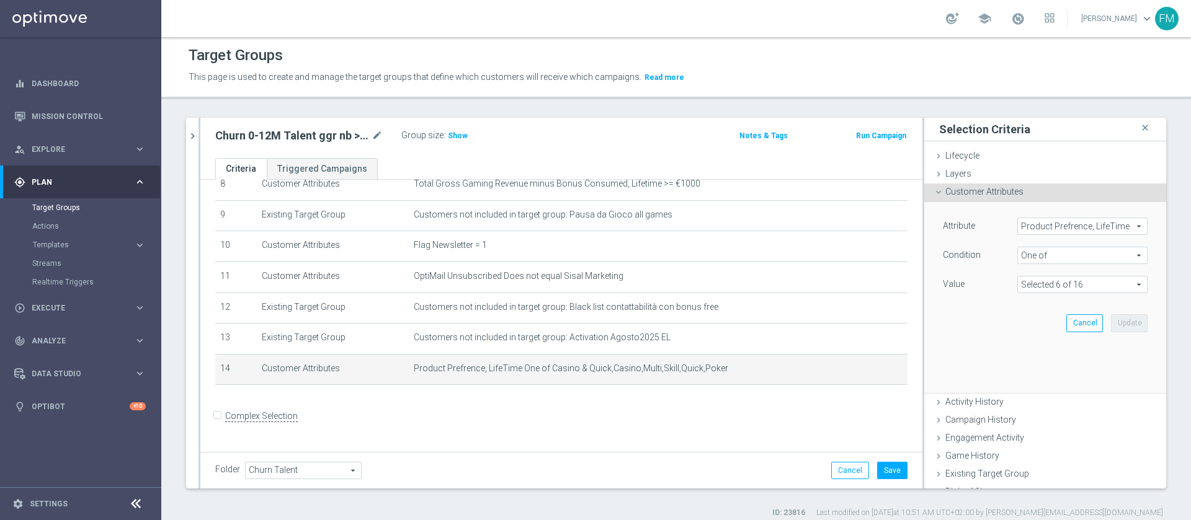
scroll to position [267, 0]
click at [1043, 257] on span "One of" at bounding box center [1082, 256] width 129 height 16
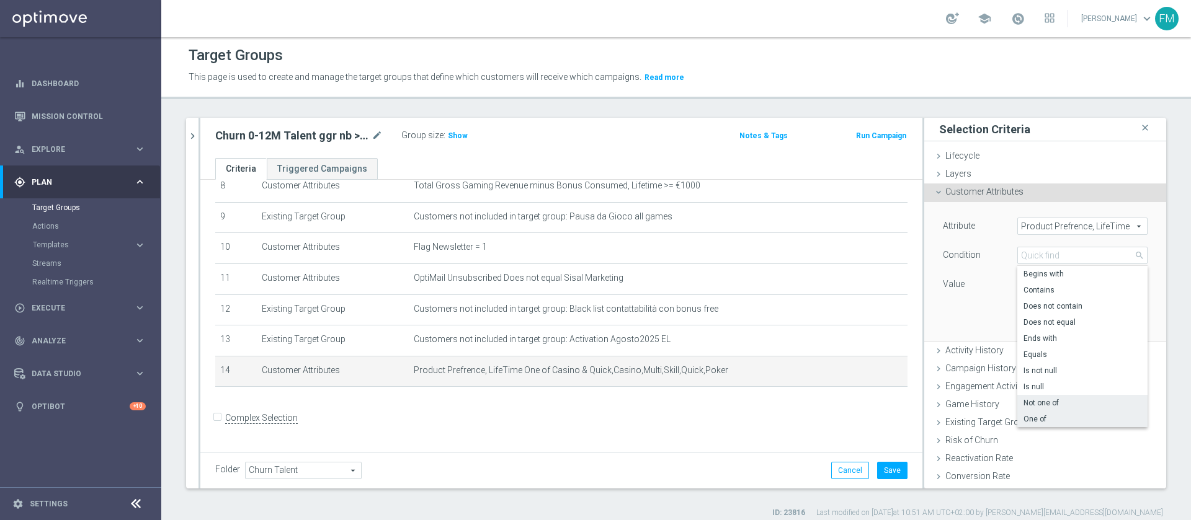
click at [1060, 401] on span "Not one of" at bounding box center [1083, 403] width 118 height 10
type input "Not one of"
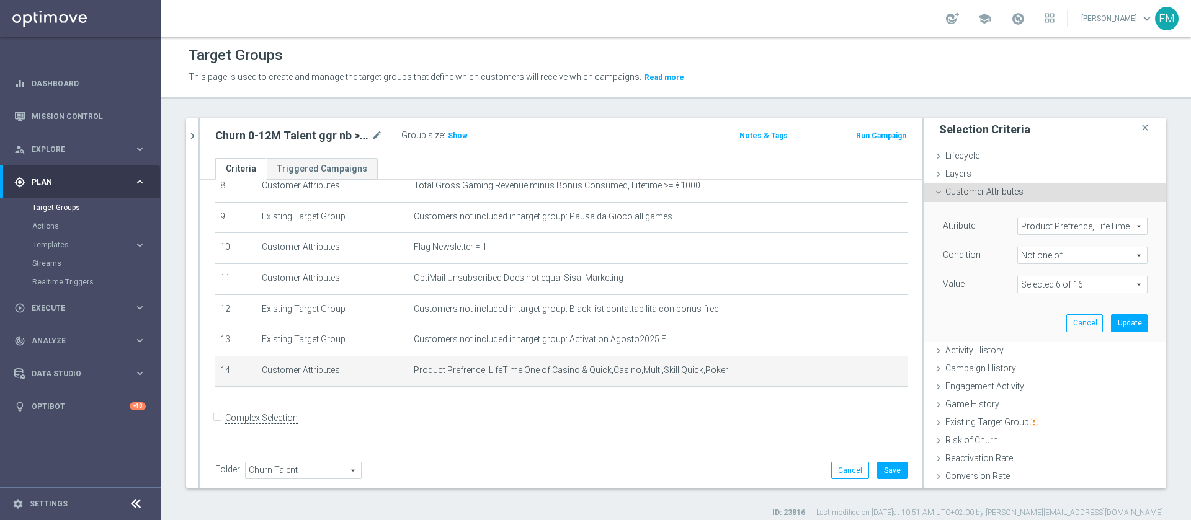
click at [1074, 270] on div "Attribute Product Prefrence, LifeTime Product Prefrence, LifeTime arrow_drop_do…" at bounding box center [1045, 257] width 205 height 78
click at [1067, 283] on span at bounding box center [1082, 285] width 129 height 16
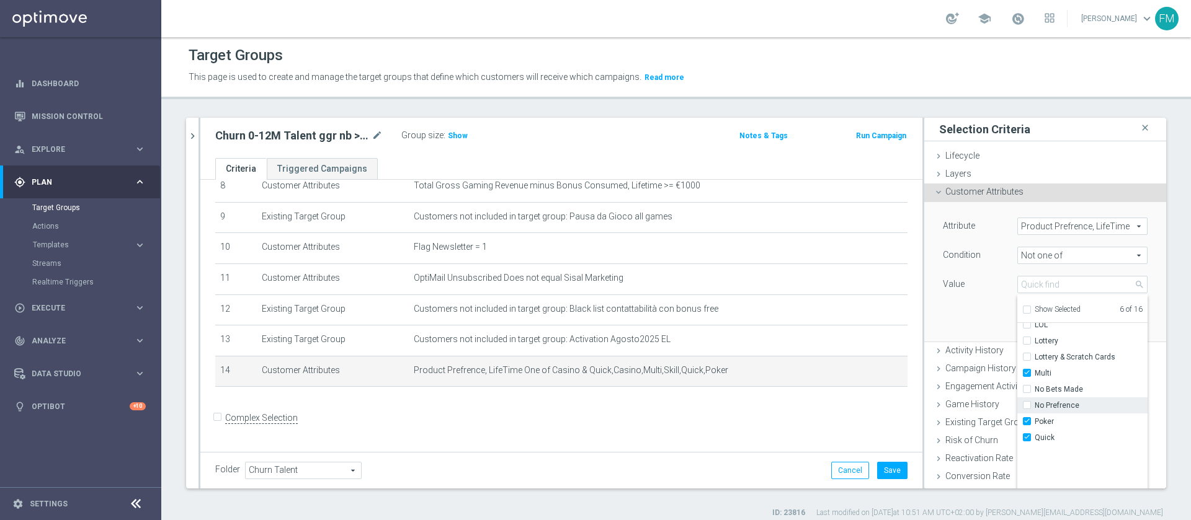
scroll to position [88, 0]
click at [1017, 369] on div "No Bets Made" at bounding box center [1082, 372] width 130 height 16
click at [1035, 370] on label "No Bets Made" at bounding box center [1091, 372] width 113 height 16
click at [1027, 370] on input "No Bets Made" at bounding box center [1031, 372] width 8 height 8
checkbox input "true"
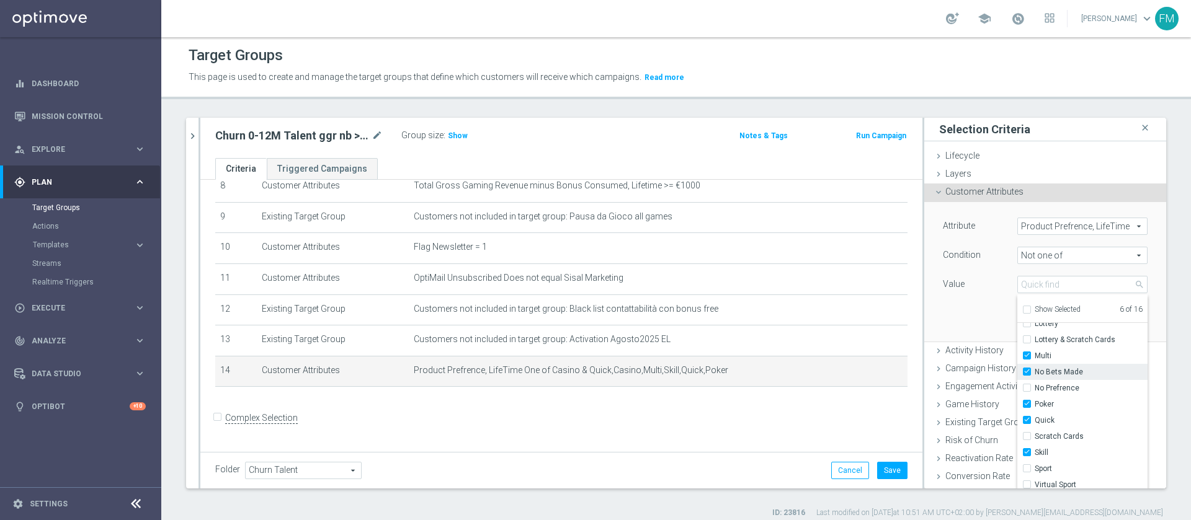
type input "Selected 7 of 16"
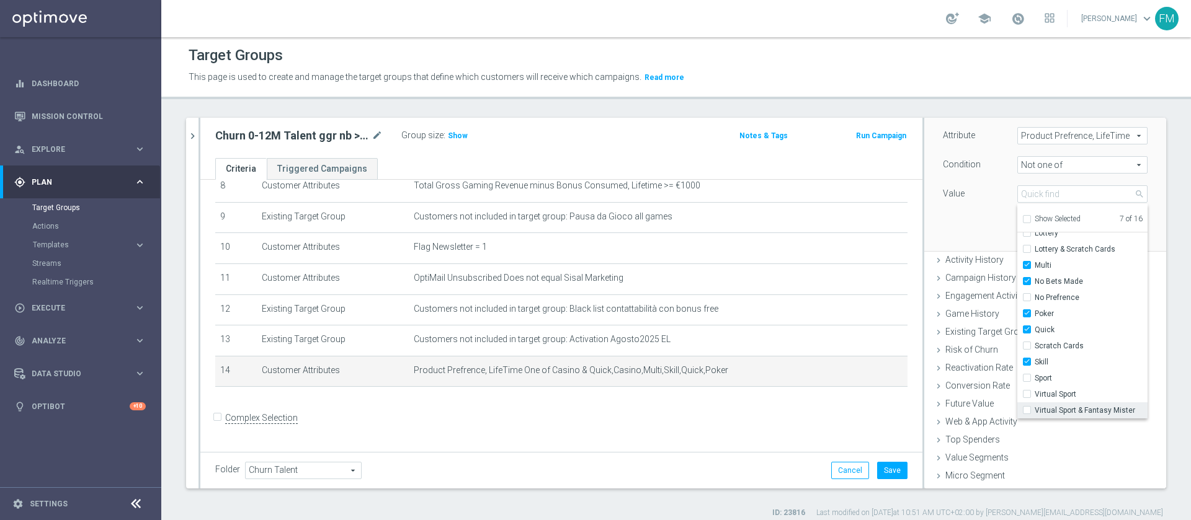
scroll to position [93, 0]
click at [1035, 390] on label "Virtual Sport" at bounding box center [1091, 392] width 113 height 16
click at [1027, 390] on input "Virtual Sport" at bounding box center [1031, 392] width 8 height 8
checkbox input "true"
type input "Selected 8 of 16"
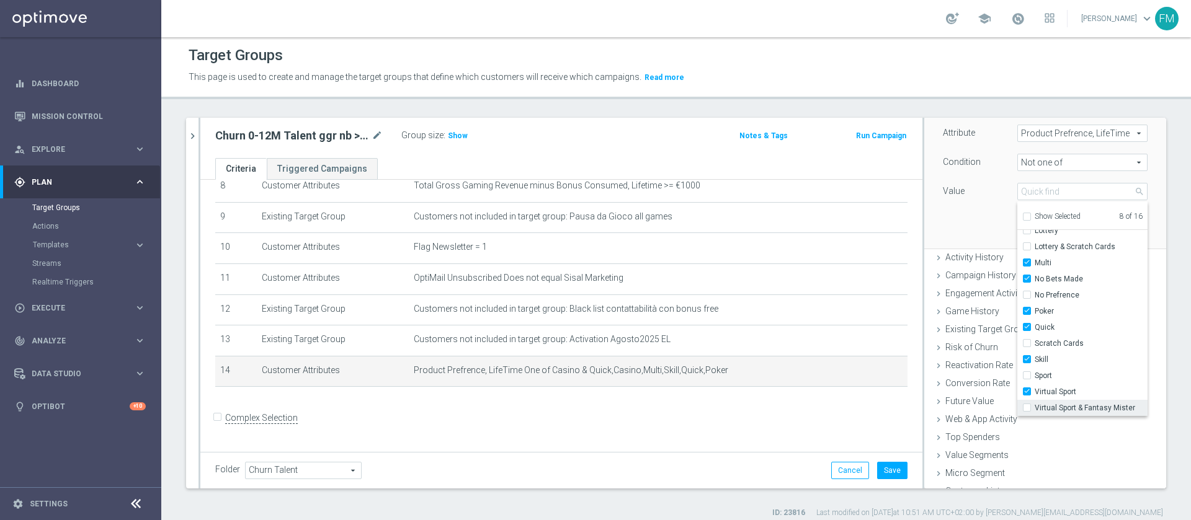
click at [1027, 408] on input "Virtual Sport & Fantasy Mister" at bounding box center [1031, 408] width 8 height 8
checkbox input "true"
type input "Selected 9 of 16"
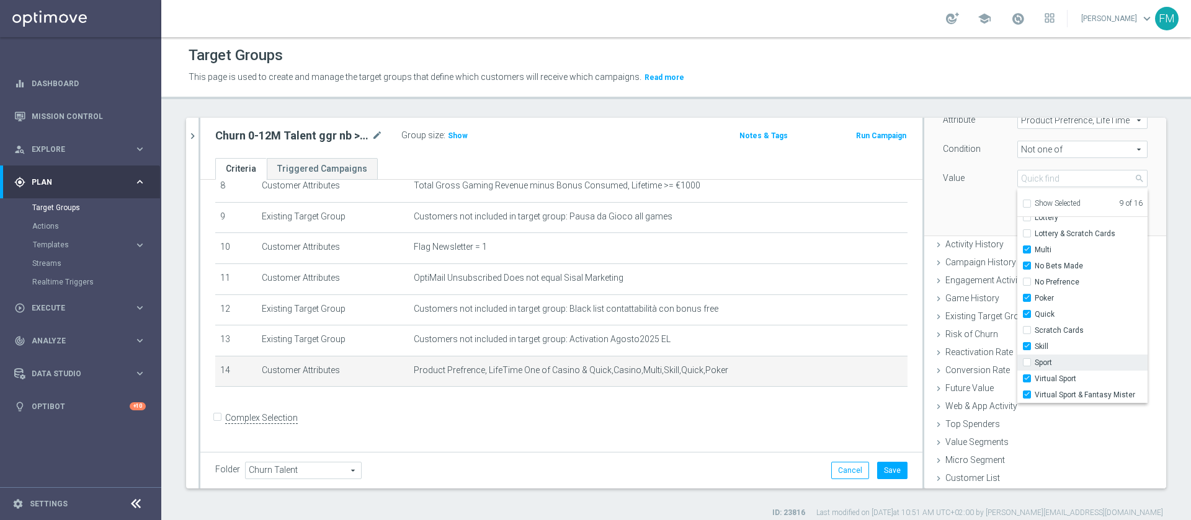
click at [1027, 360] on input "Sport" at bounding box center [1031, 363] width 8 height 8
checkbox input "true"
type input "Selected 10 of 16"
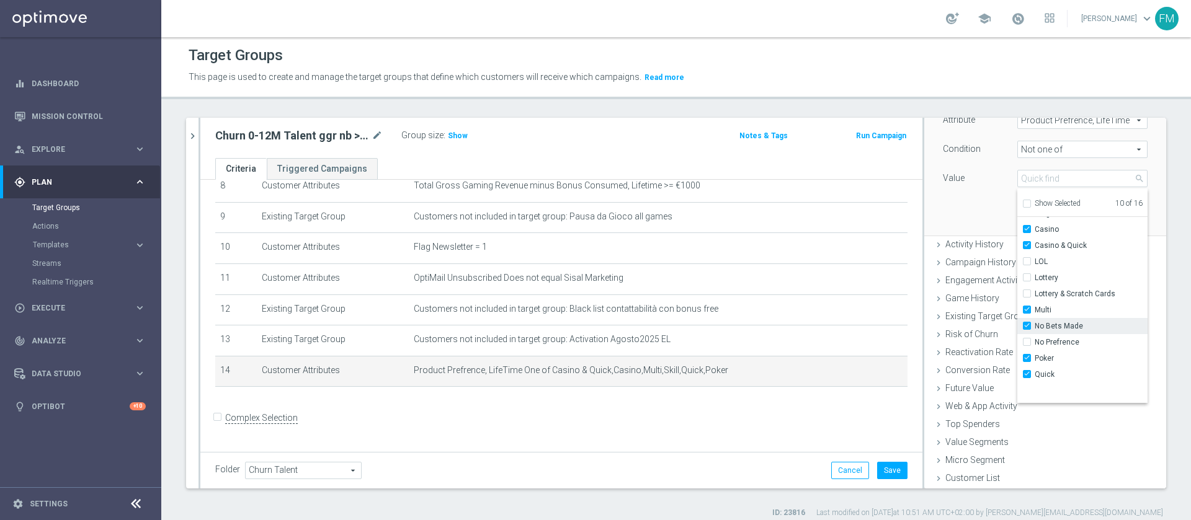
scroll to position [0, 0]
click at [934, 208] on div "Attribute Product Prefrence, LifeTime Product Prefrence, LifeTime arrow_drop_do…" at bounding box center [1045, 165] width 223 height 139
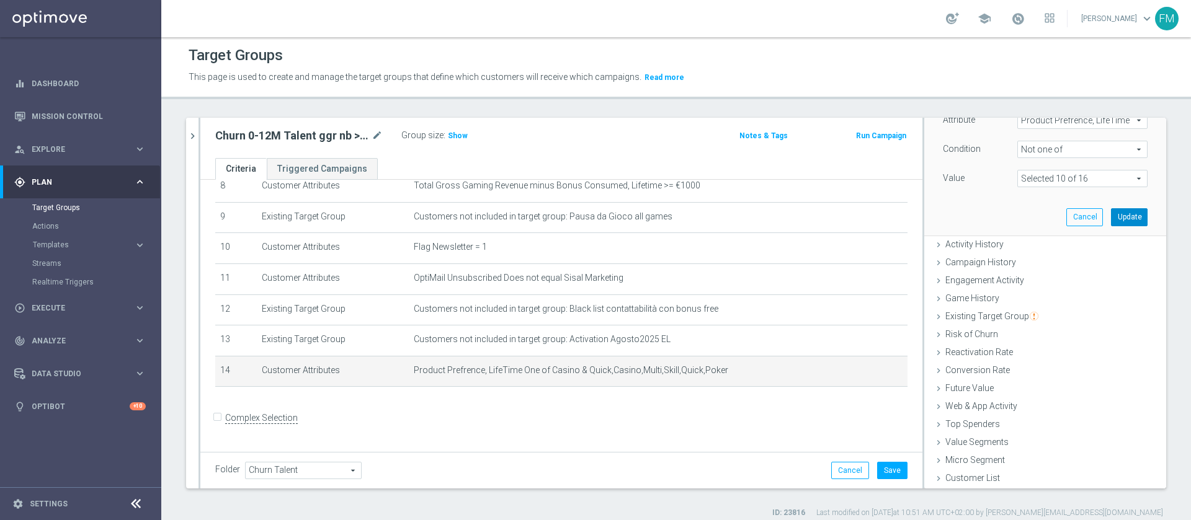
click at [1115, 217] on button "Update" at bounding box center [1129, 216] width 37 height 17
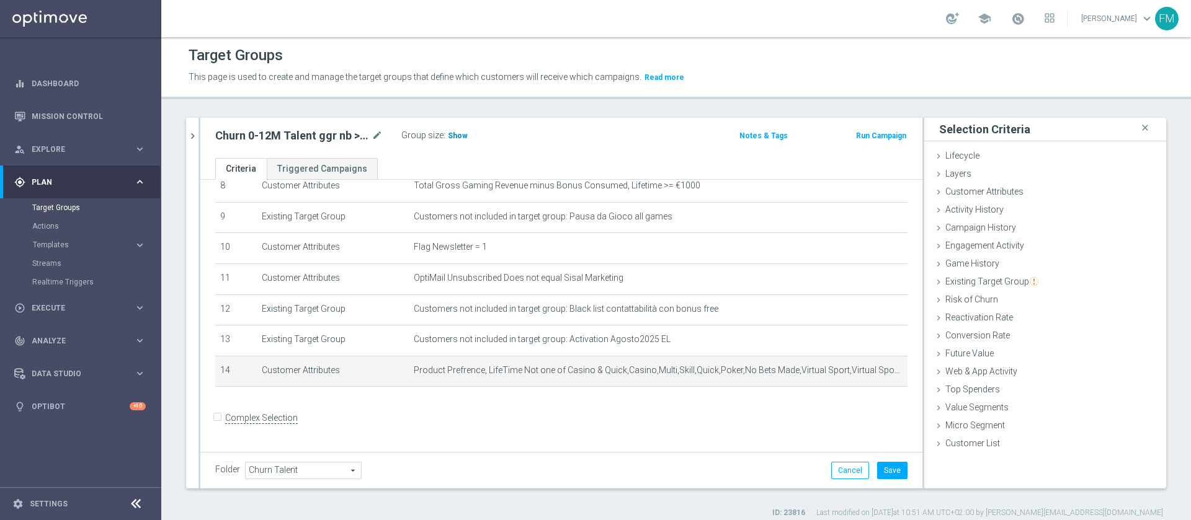
click at [451, 137] on span "Show" at bounding box center [458, 136] width 20 height 9
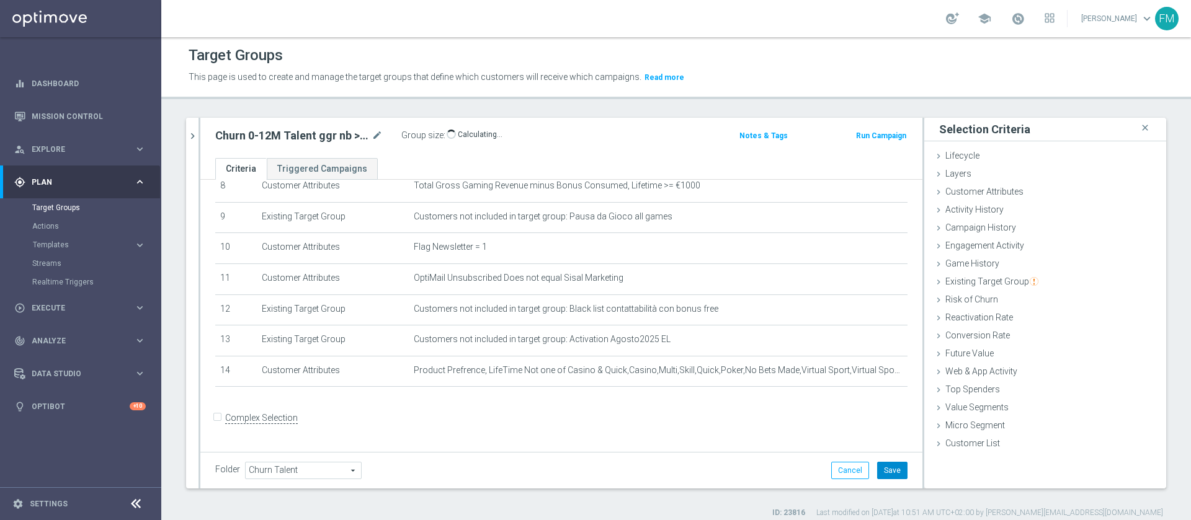
click at [881, 471] on button "Save" at bounding box center [892, 470] width 30 height 17
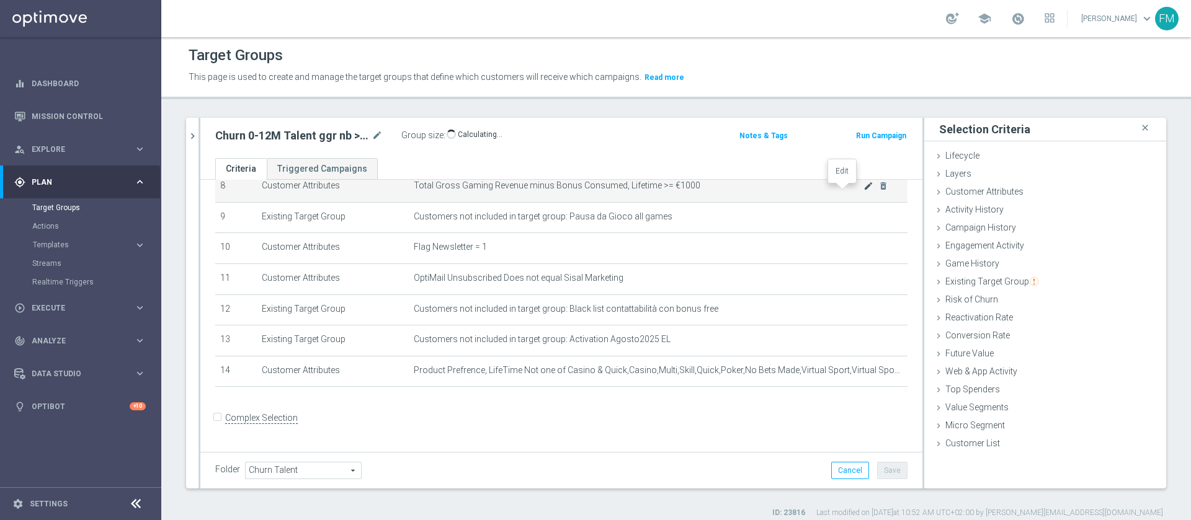
click at [864, 191] on icon "mode_edit" at bounding box center [869, 186] width 10 height 10
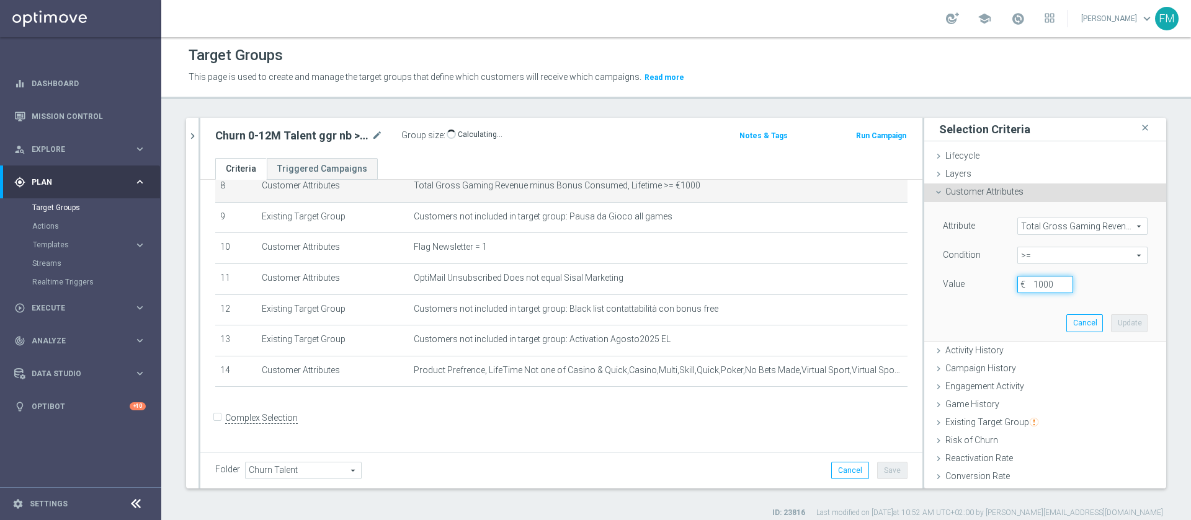
drag, startPoint x: 1038, startPoint y: 283, endPoint x: 1009, endPoint y: 282, distance: 29.2
click at [1009, 282] on div "1000 €" at bounding box center [1045, 284] width 74 height 17
type input "0"
click at [1111, 330] on button "Update" at bounding box center [1129, 323] width 37 height 17
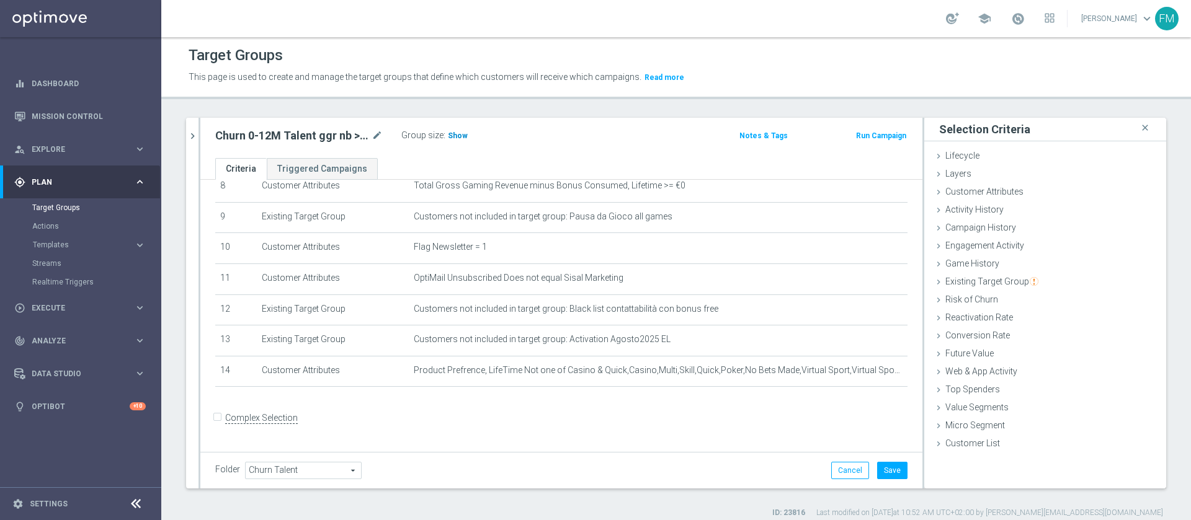
click at [464, 133] on span "Show" at bounding box center [458, 136] width 20 height 9
click at [877, 468] on button "Save" at bounding box center [892, 470] width 30 height 17
